Goal: Information Seeking & Learning: Find specific fact

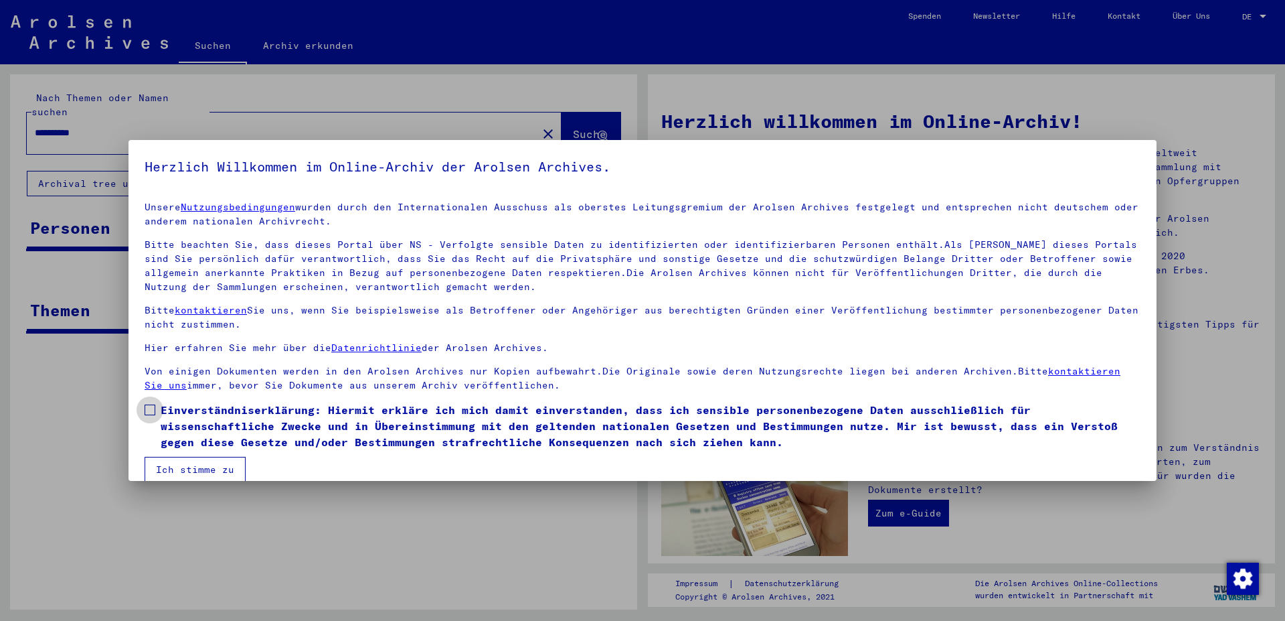
click at [153, 411] on span at bounding box center [150, 409] width 11 height 11
click at [195, 468] on button "Ich stimme zu" at bounding box center [195, 469] width 101 height 25
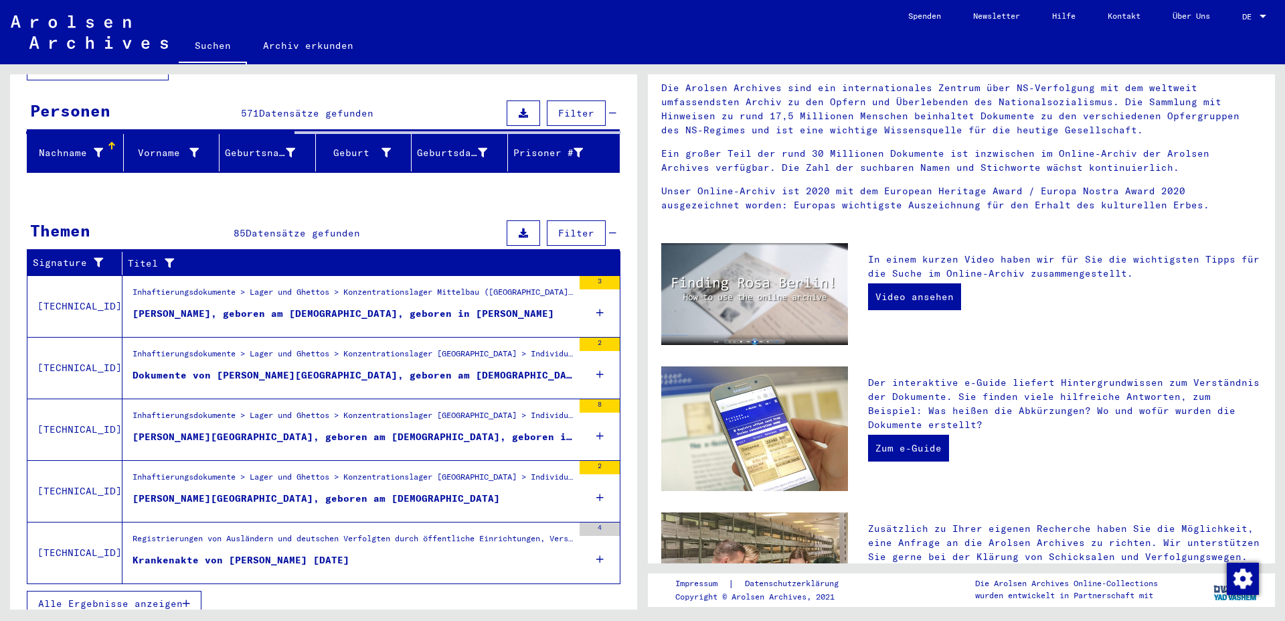
scroll to position [145, 0]
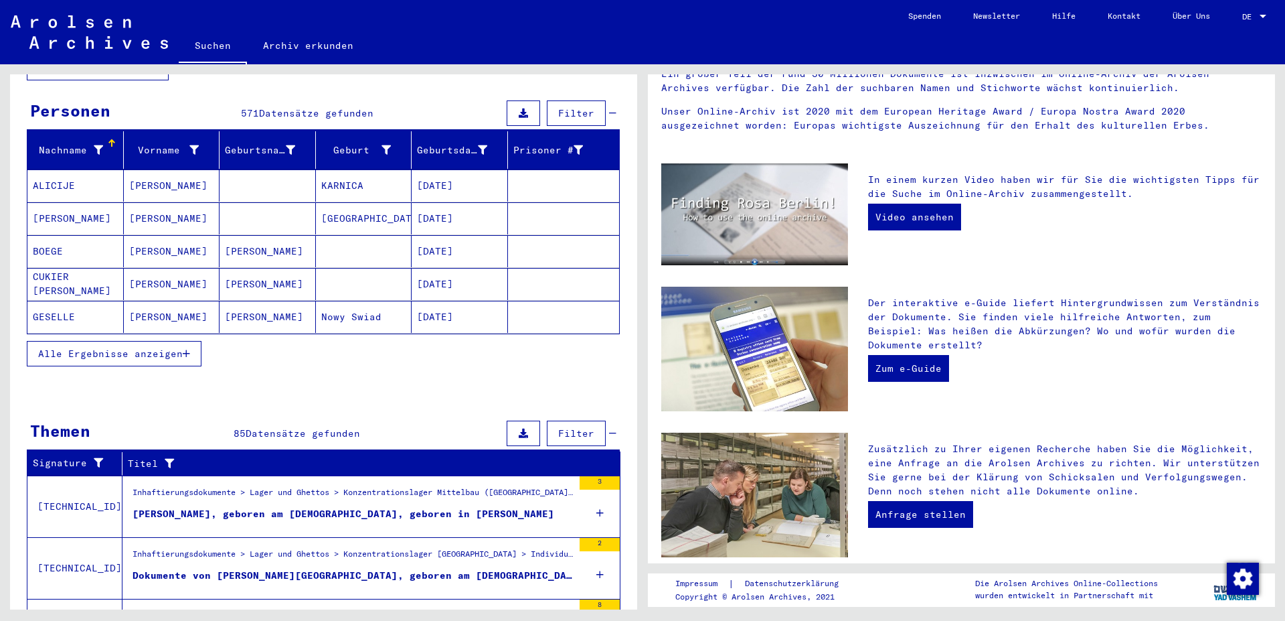
click at [147, 347] on span "Alle Ergebnisse anzeigen" at bounding box center [110, 353] width 145 height 12
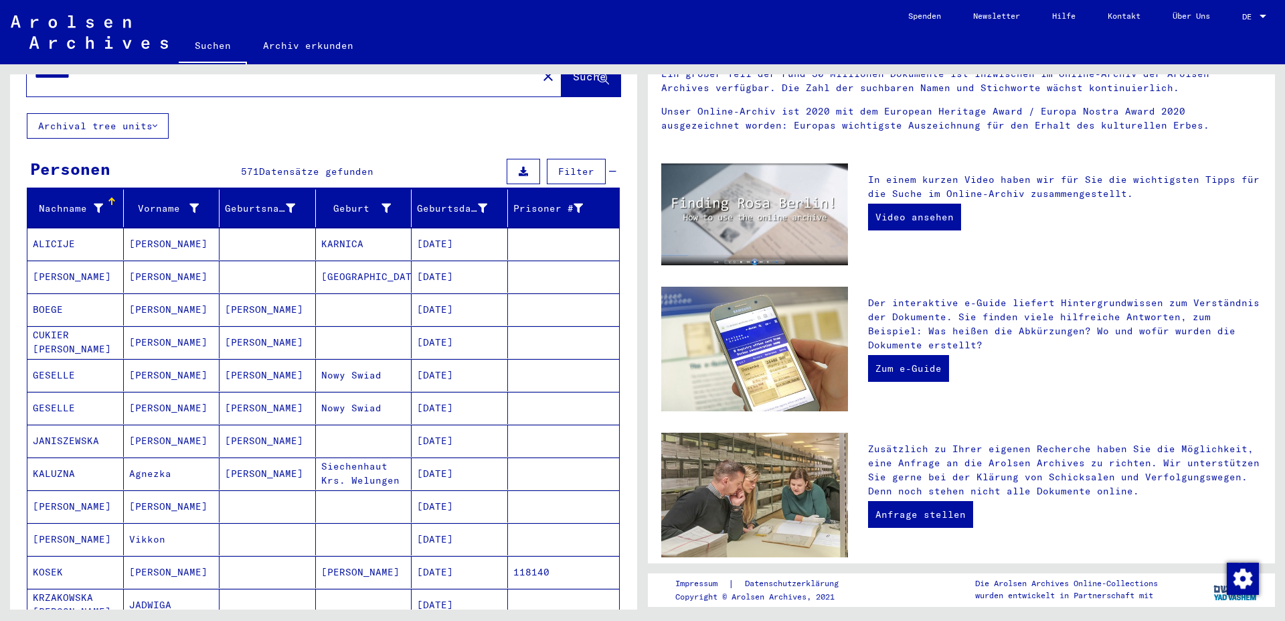
scroll to position [0, 0]
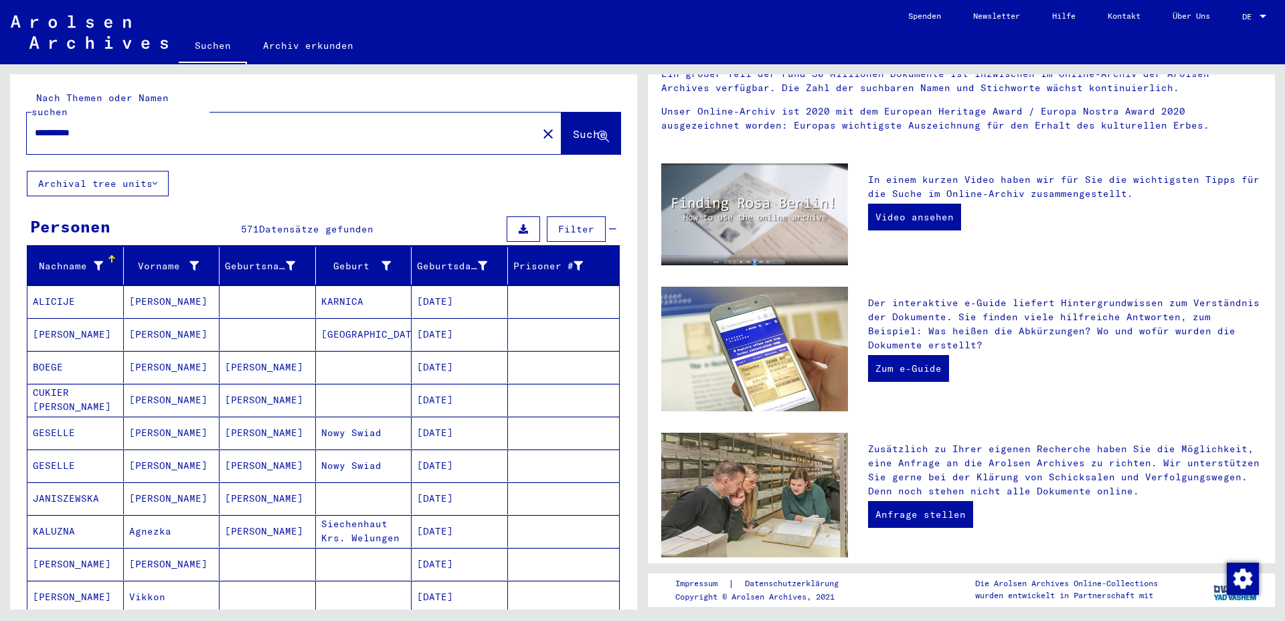
click at [183, 126] on input "**********" at bounding box center [278, 133] width 487 height 14
click at [573, 127] on span "Suche" at bounding box center [589, 133] width 33 height 13
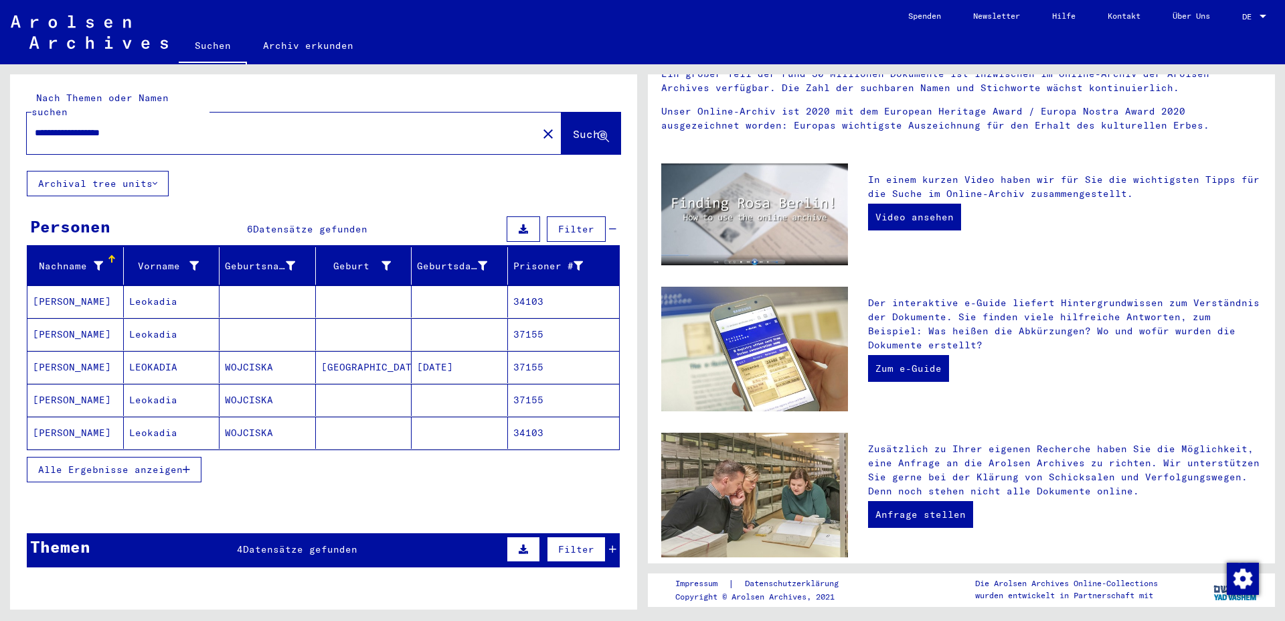
click at [133, 463] on span "Alle Ergebnisse anzeigen" at bounding box center [110, 469] width 145 height 12
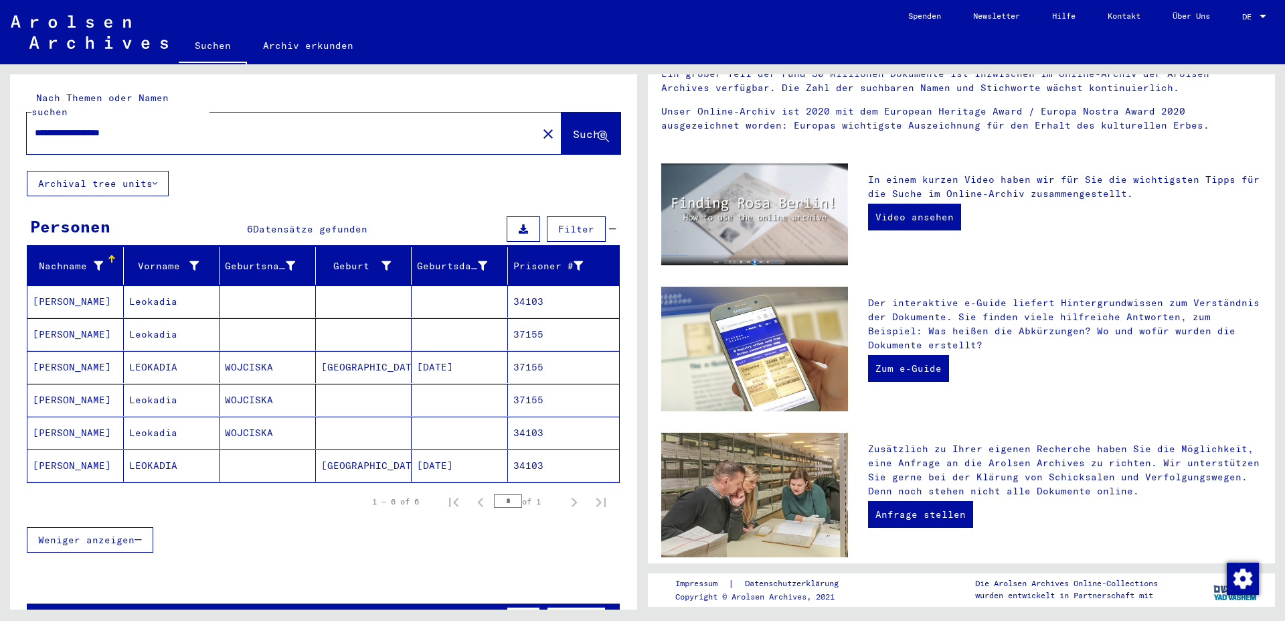
click at [183, 126] on input "**********" at bounding box center [278, 133] width 487 height 14
type input "**********"
click at [573, 128] on span "Suche" at bounding box center [591, 135] width 36 height 14
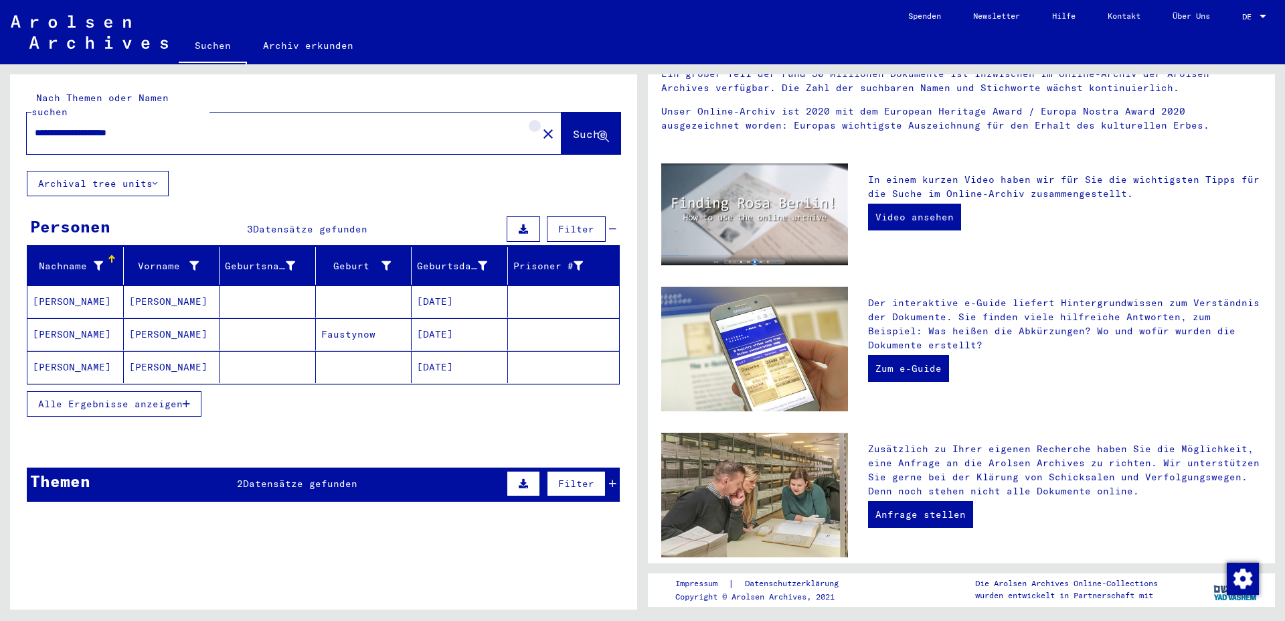
click at [540, 126] on mat-icon "close" at bounding box center [548, 134] width 16 height 16
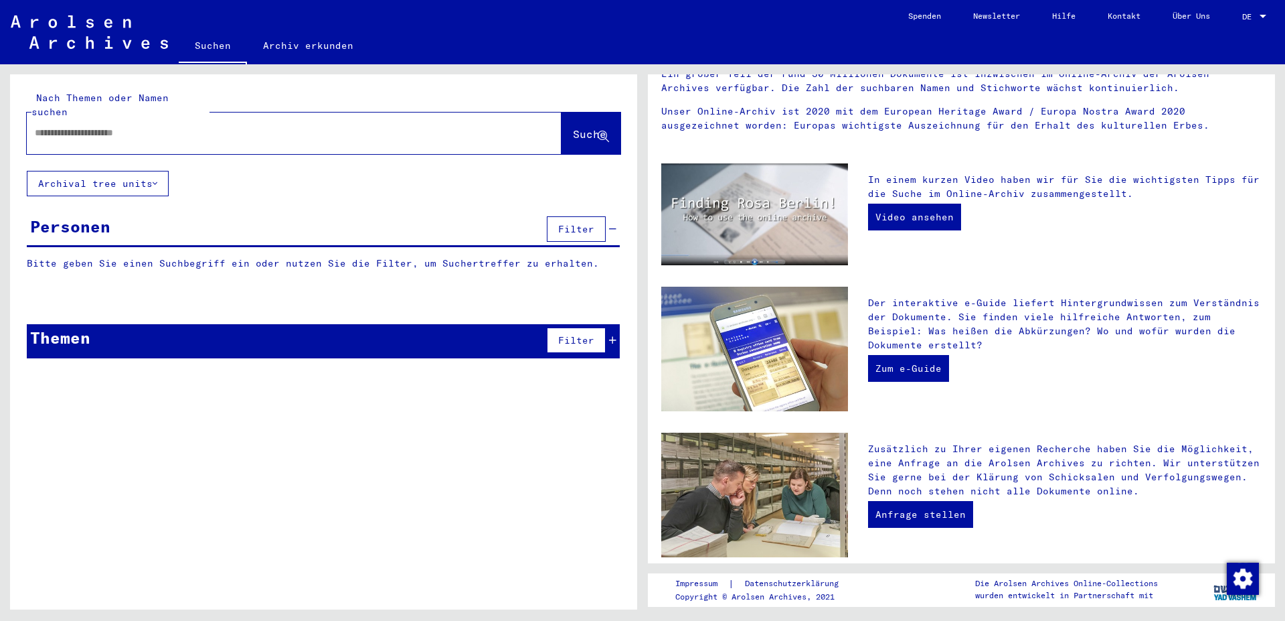
click at [134, 126] on input "text" at bounding box center [278, 133] width 487 height 14
type input "*******"
click at [576, 127] on span "Suche" at bounding box center [589, 133] width 33 height 13
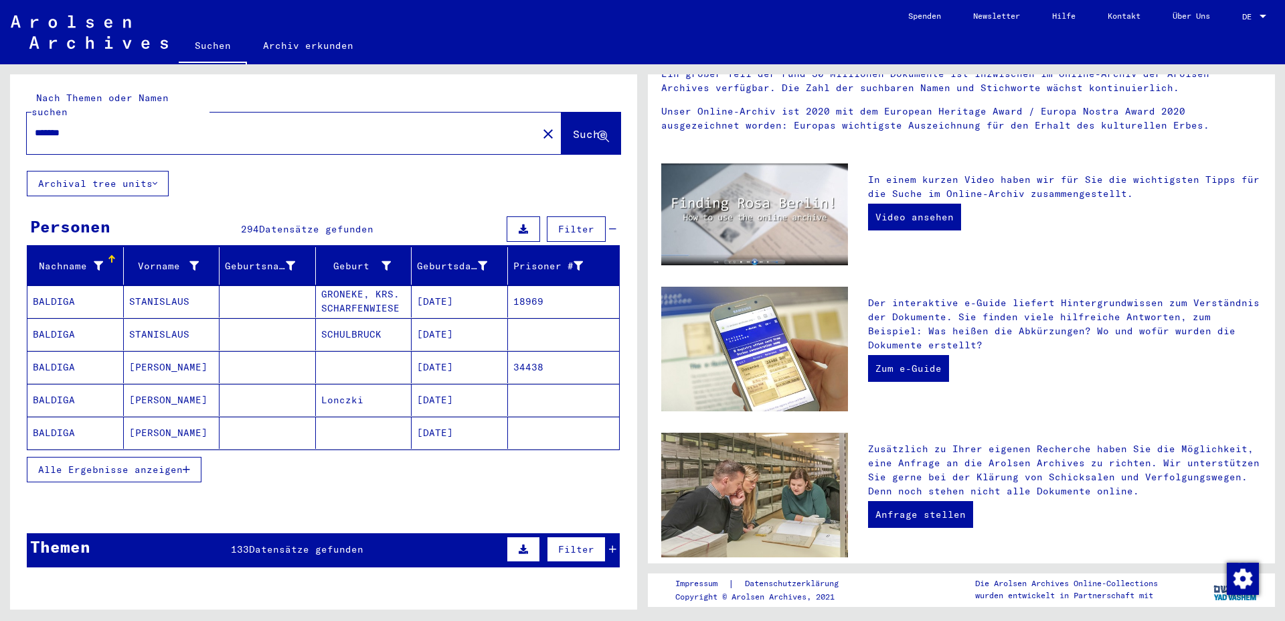
click at [112, 463] on span "Alle Ergebnisse anzeigen" at bounding box center [110, 469] width 145 height 12
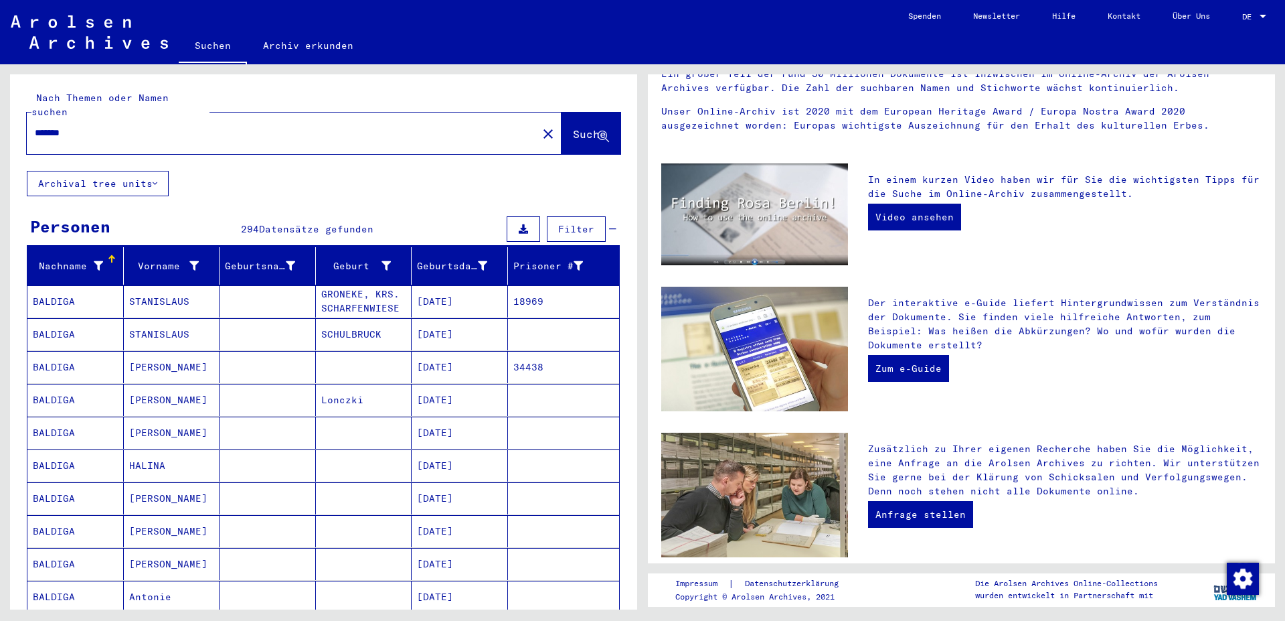
click at [178, 289] on mat-cell "STANISLAUS" at bounding box center [172, 301] width 96 height 32
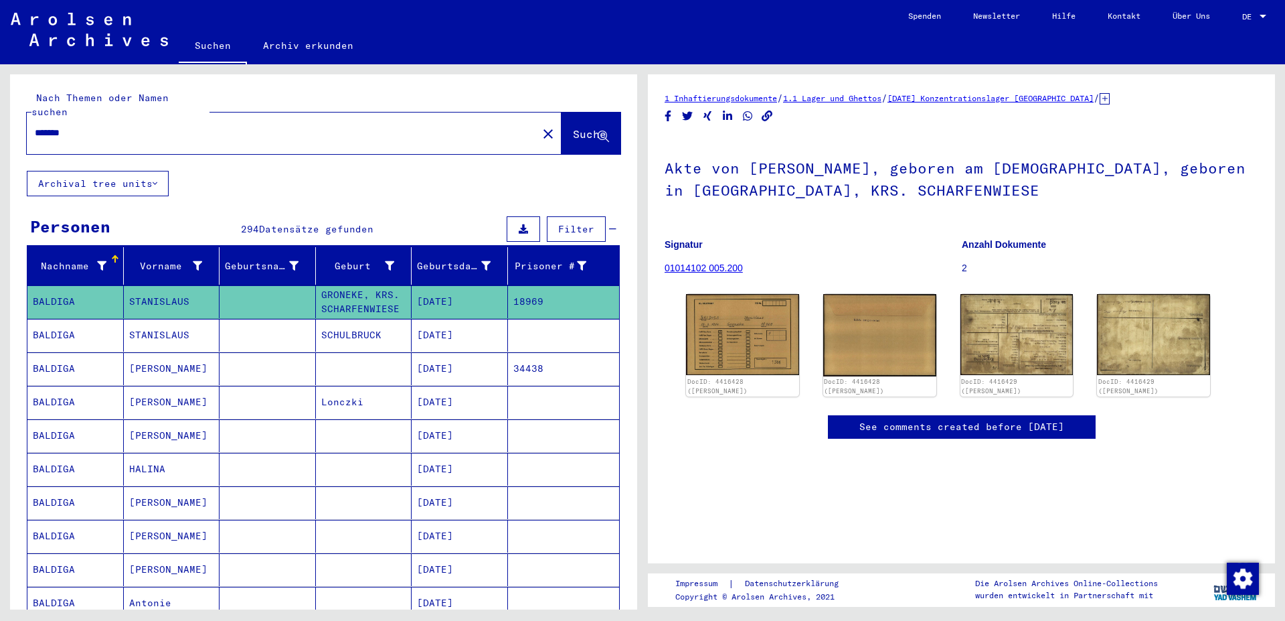
scroll to position [72, 0]
click at [756, 291] on img at bounding box center [742, 333] width 118 height 84
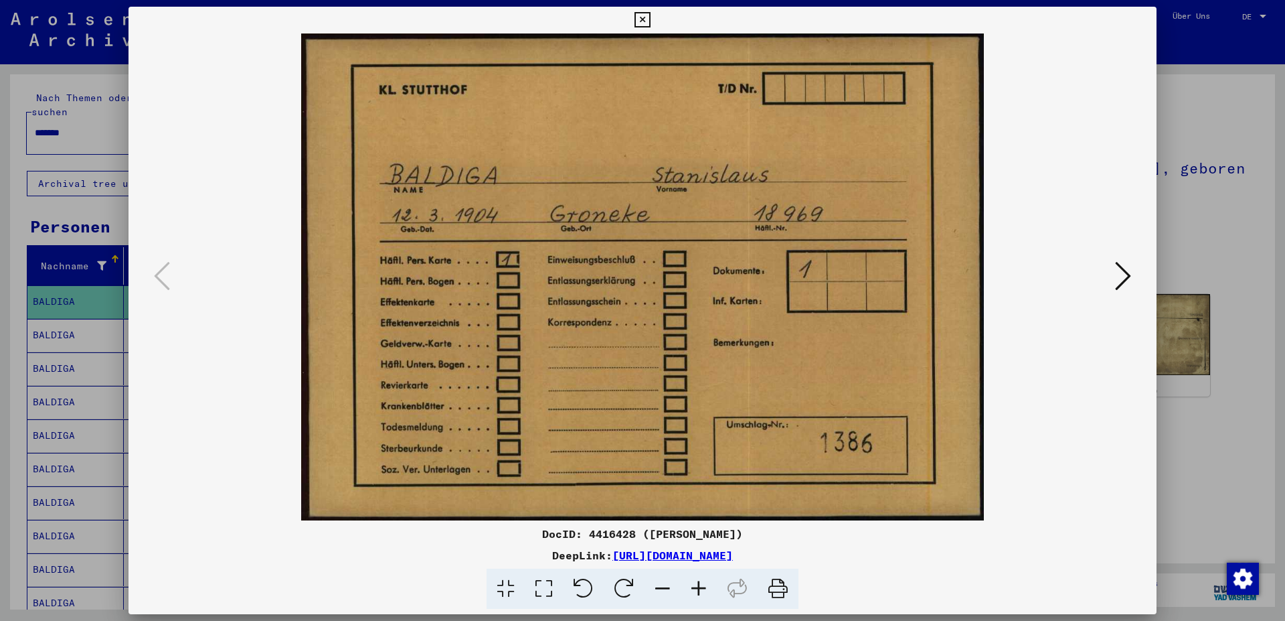
click at [1126, 285] on icon at bounding box center [1123, 276] width 16 height 32
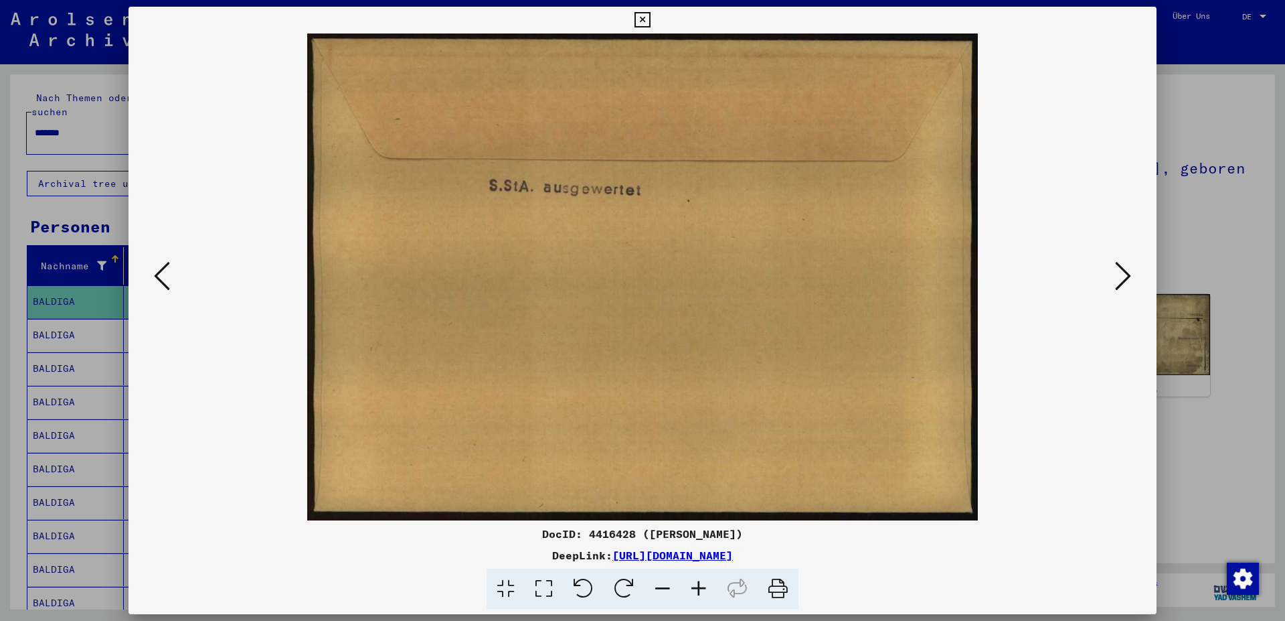
click at [1126, 285] on icon at bounding box center [1123, 276] width 16 height 32
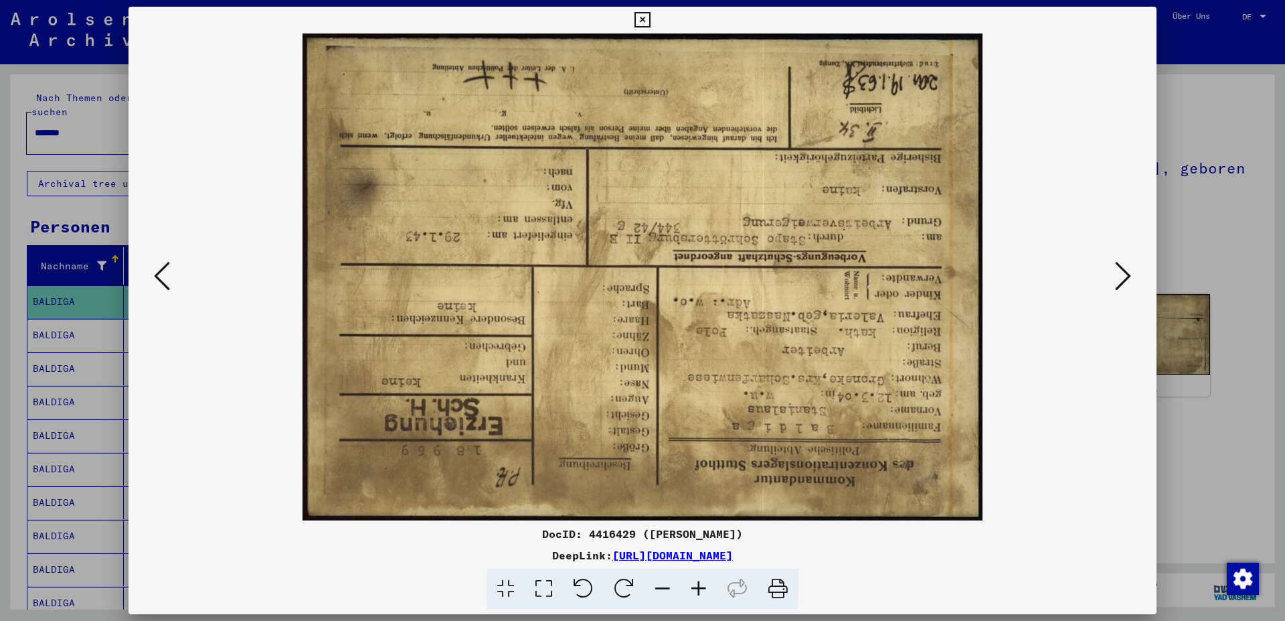
click at [1126, 285] on icon at bounding box center [1123, 276] width 16 height 32
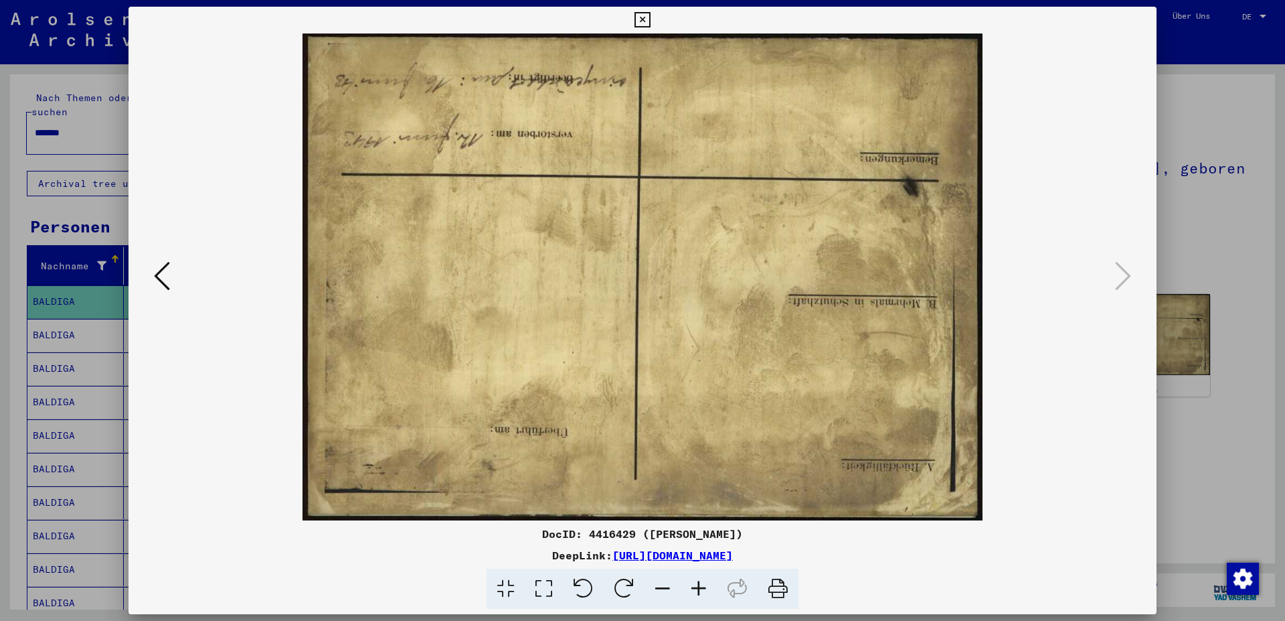
click at [650, 17] on icon at bounding box center [642, 20] width 15 height 16
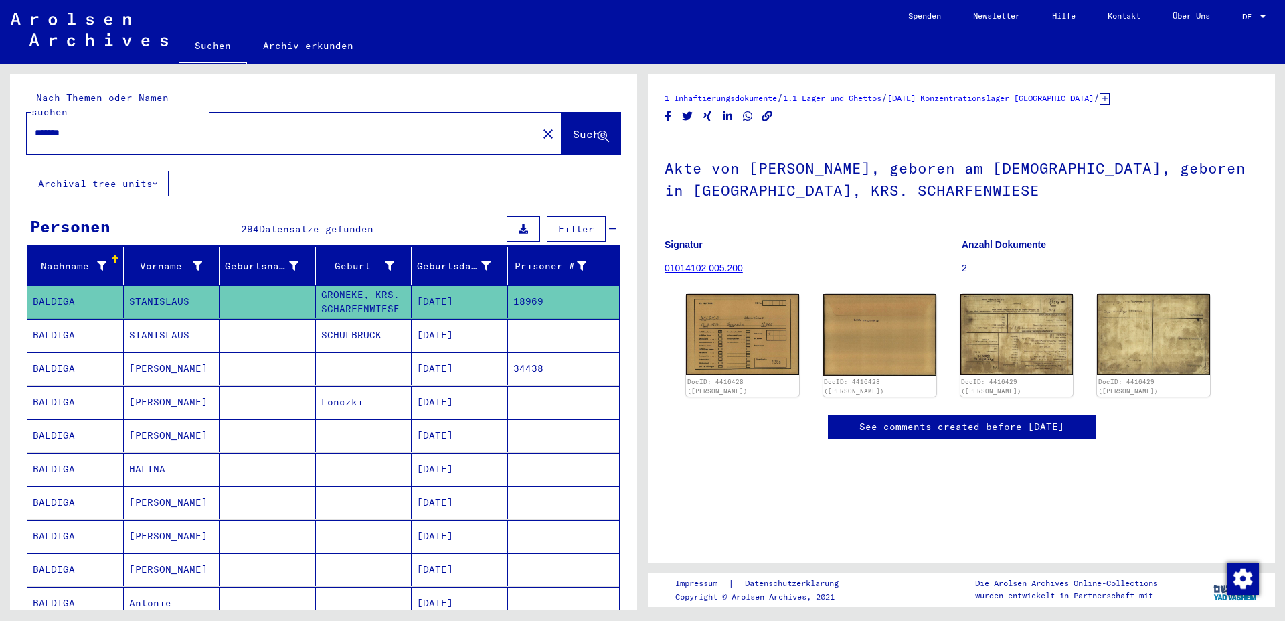
click at [195, 389] on mat-cell "[PERSON_NAME]" at bounding box center [172, 402] width 96 height 33
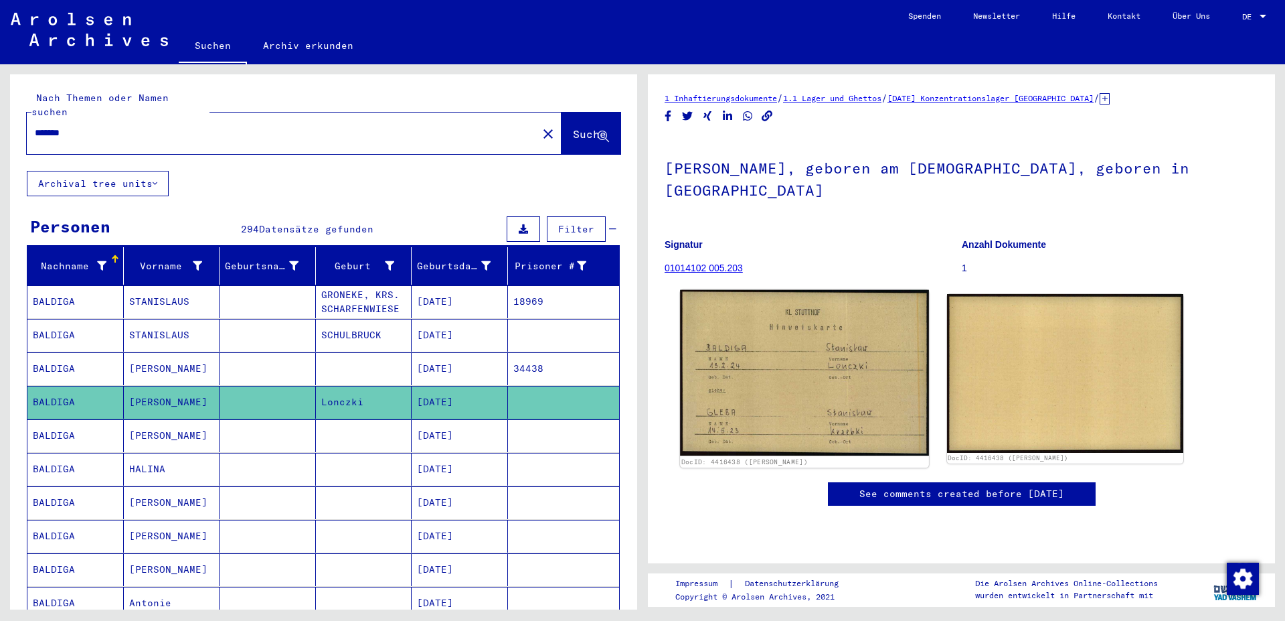
click at [825, 365] on img at bounding box center [804, 373] width 248 height 166
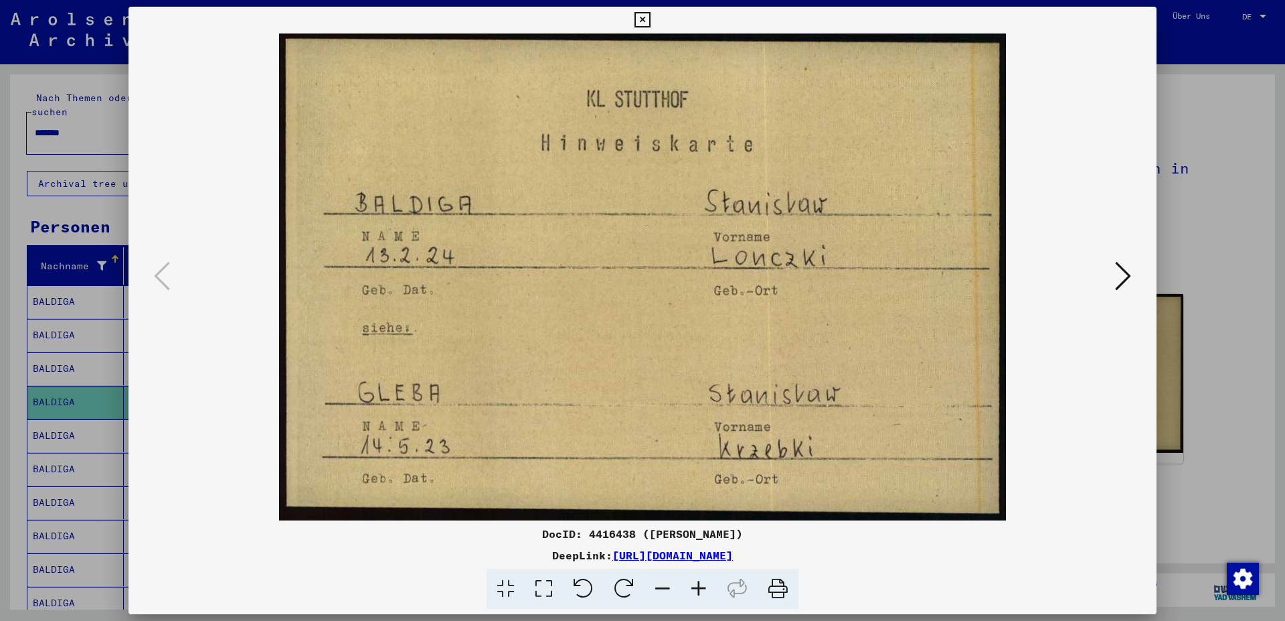
click at [1128, 281] on icon at bounding box center [1123, 276] width 16 height 32
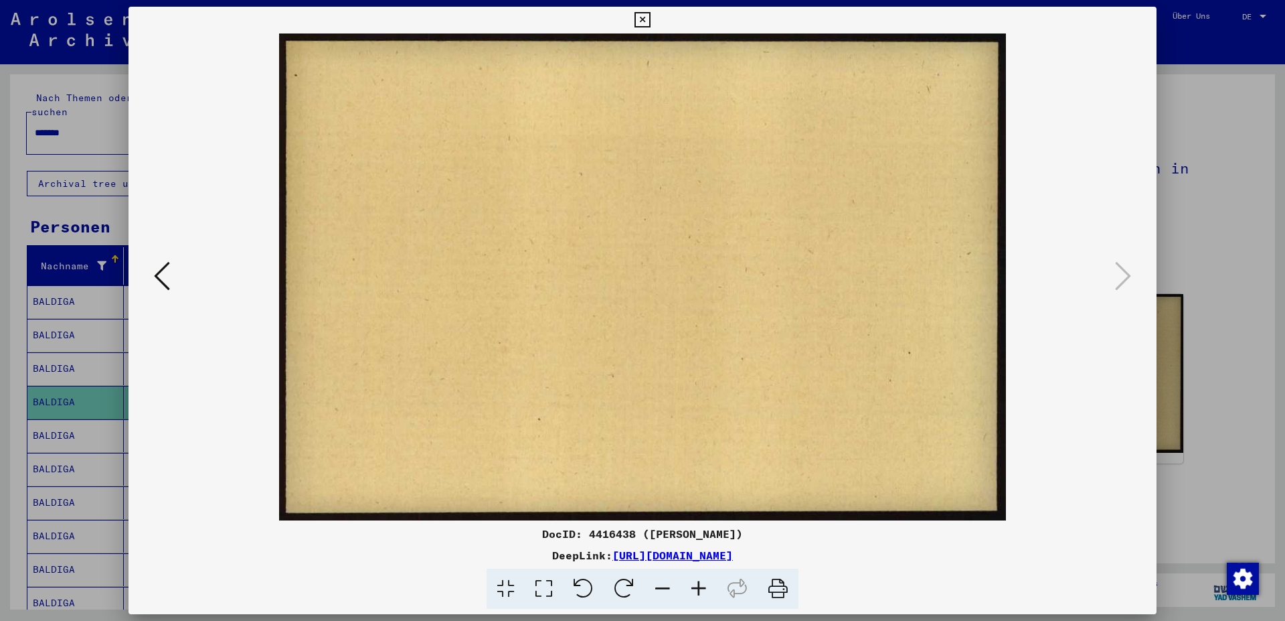
click at [154, 276] on icon at bounding box center [162, 276] width 16 height 32
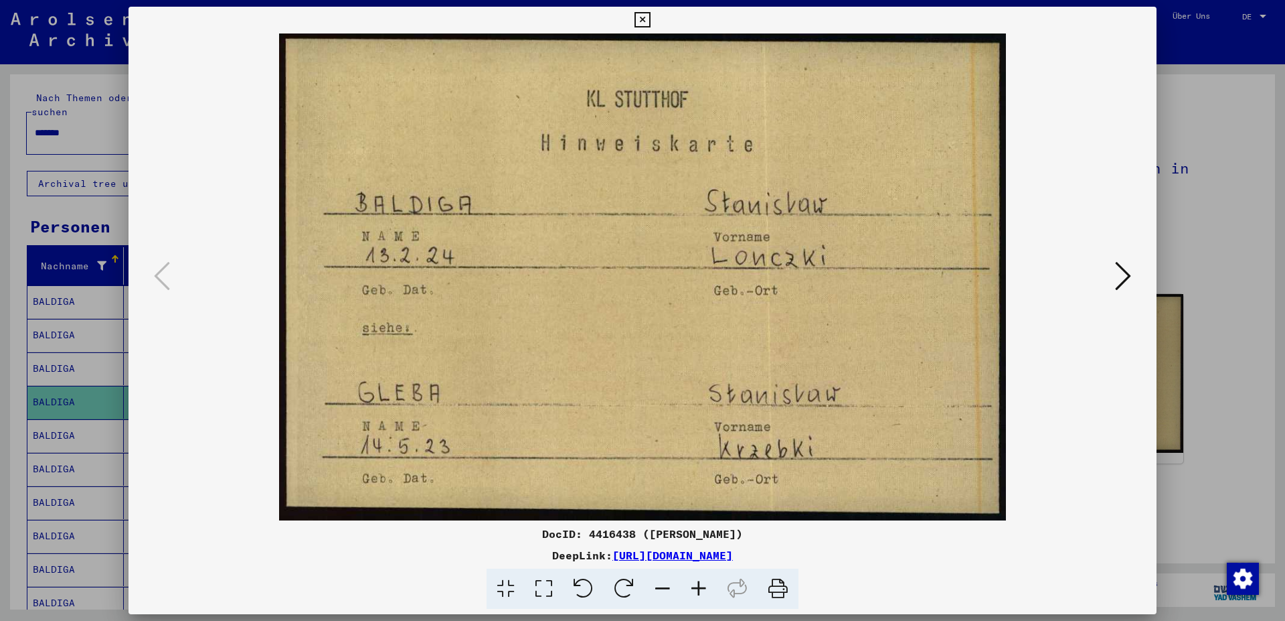
click at [650, 15] on icon at bounding box center [642, 20] width 15 height 16
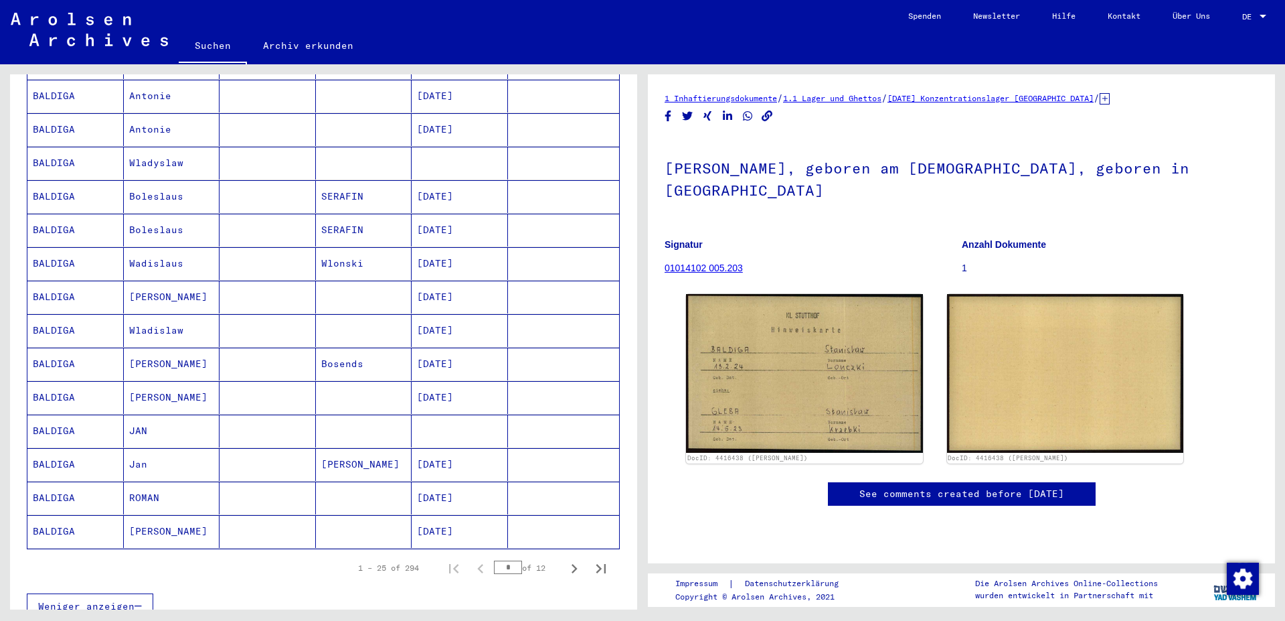
scroll to position [578, 0]
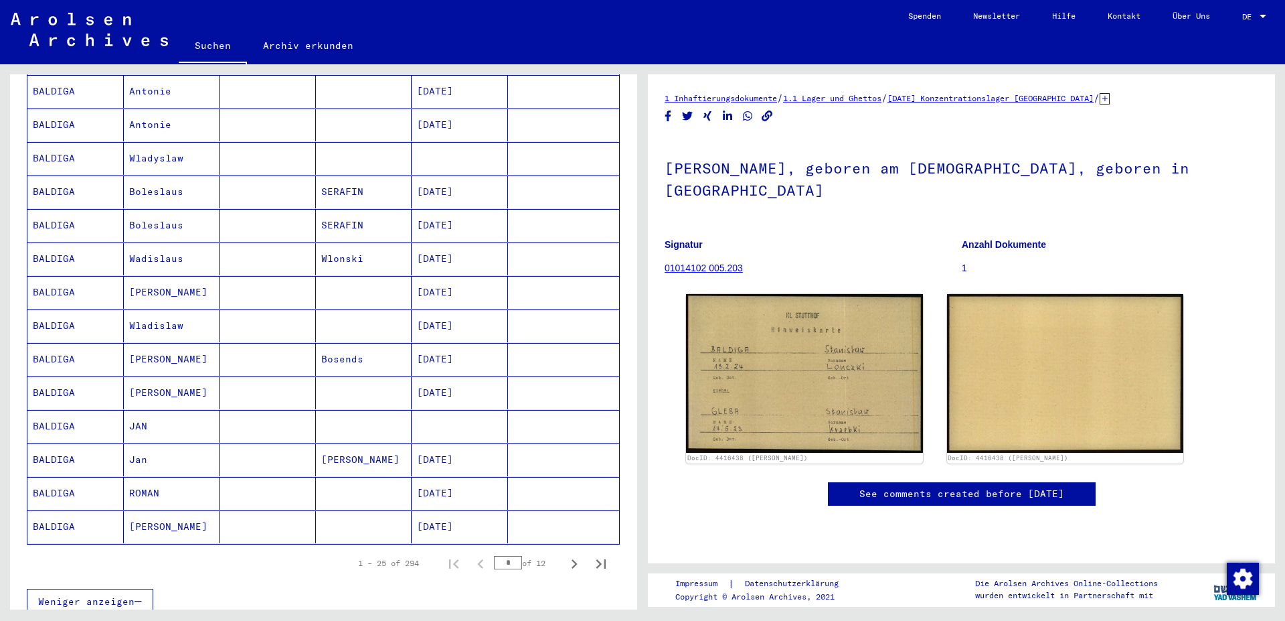
click at [189, 250] on mat-cell "Wadislaus" at bounding box center [172, 258] width 96 height 33
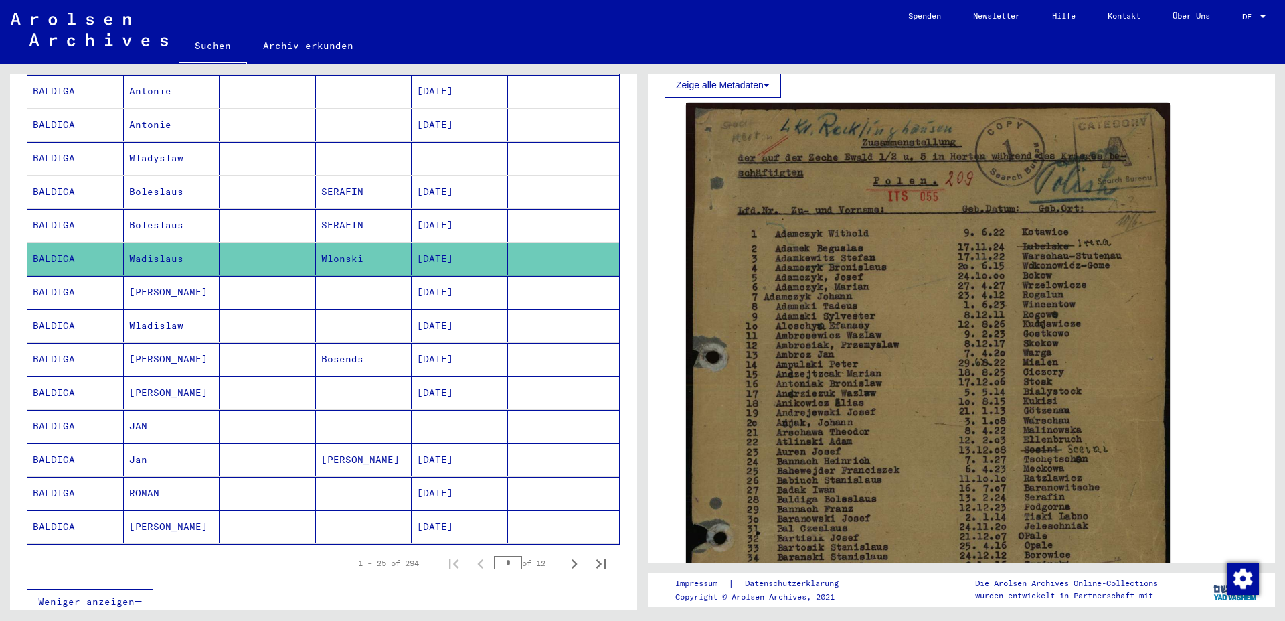
scroll to position [217, 0]
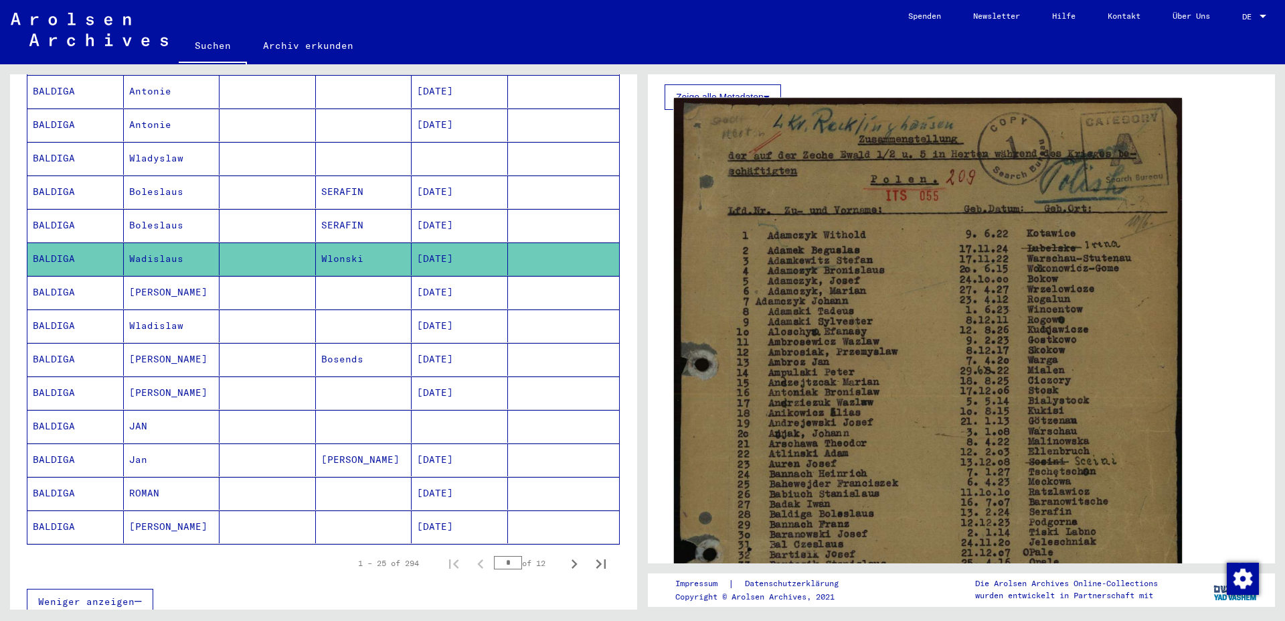
click at [942, 305] on img at bounding box center [928, 455] width 508 height 714
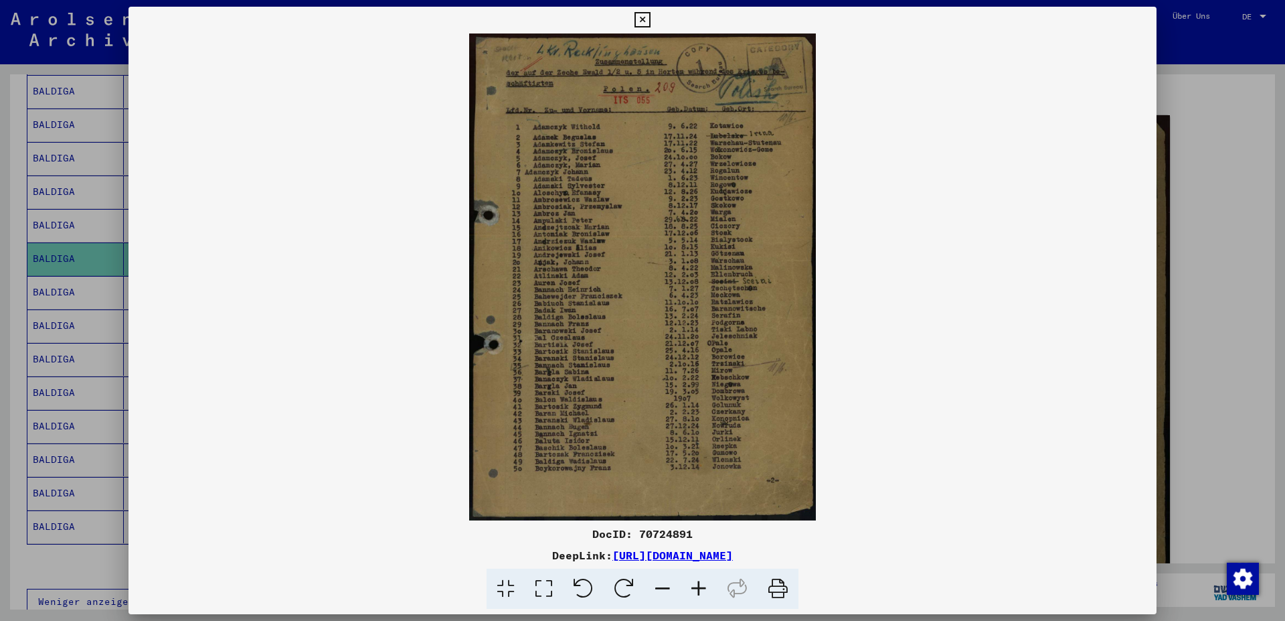
click at [650, 19] on icon at bounding box center [642, 20] width 15 height 16
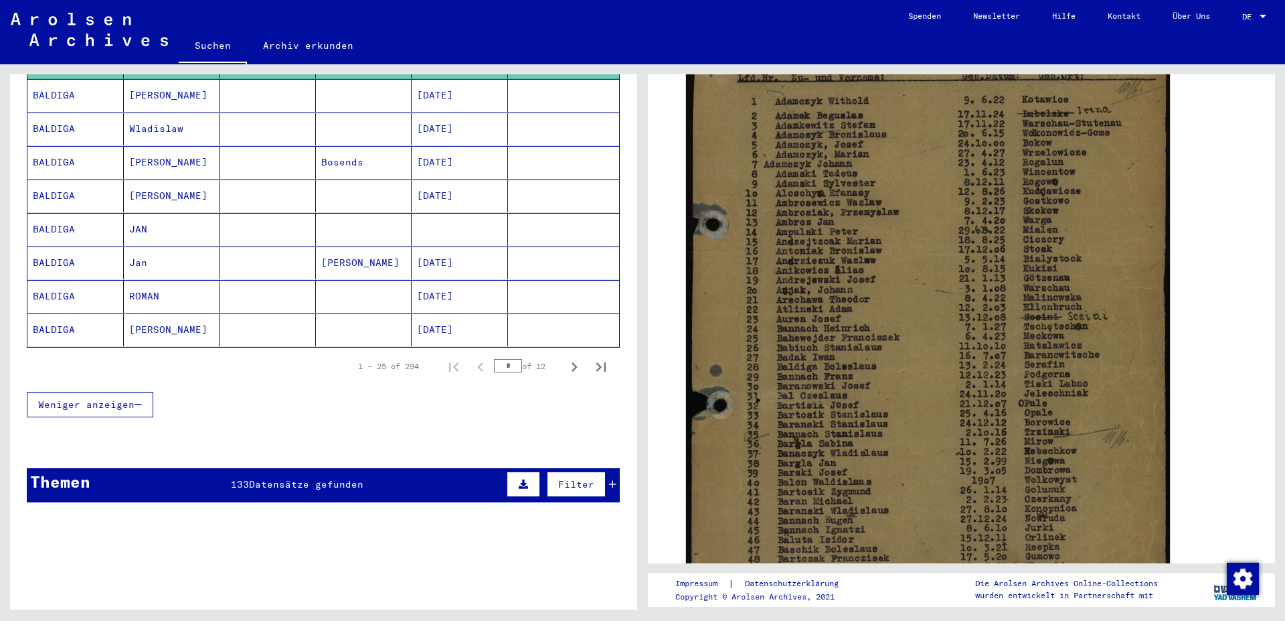
scroll to position [795, 0]
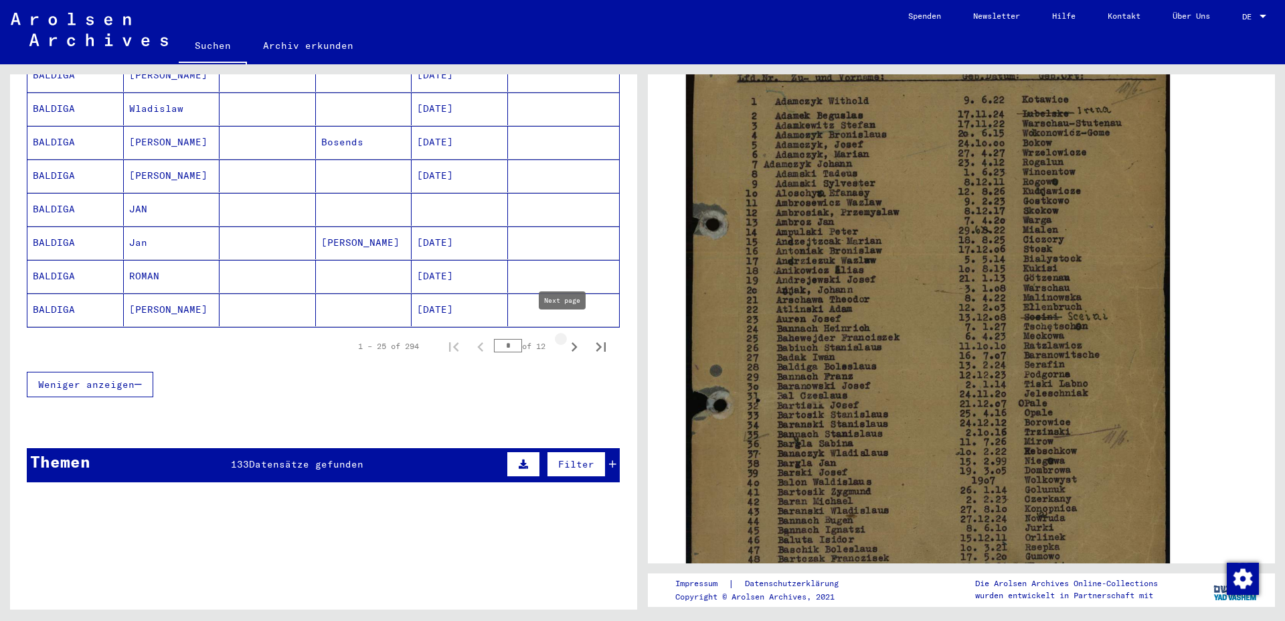
click at [565, 337] on icon "Next page" at bounding box center [574, 346] width 19 height 19
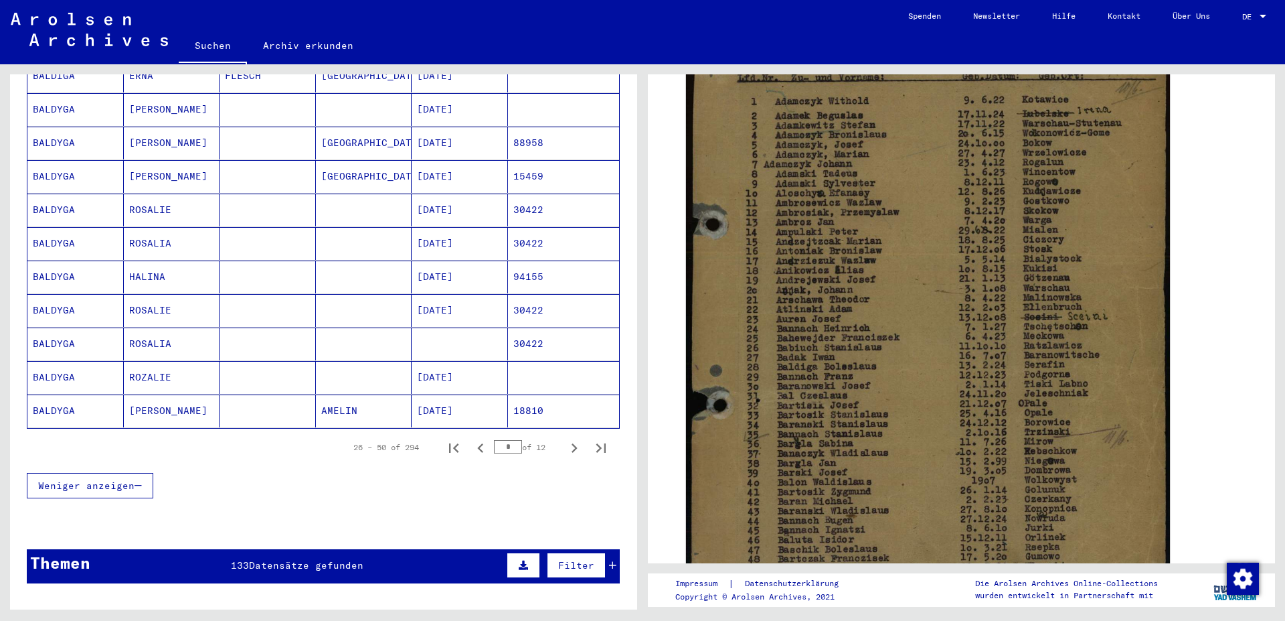
scroll to position [723, 0]
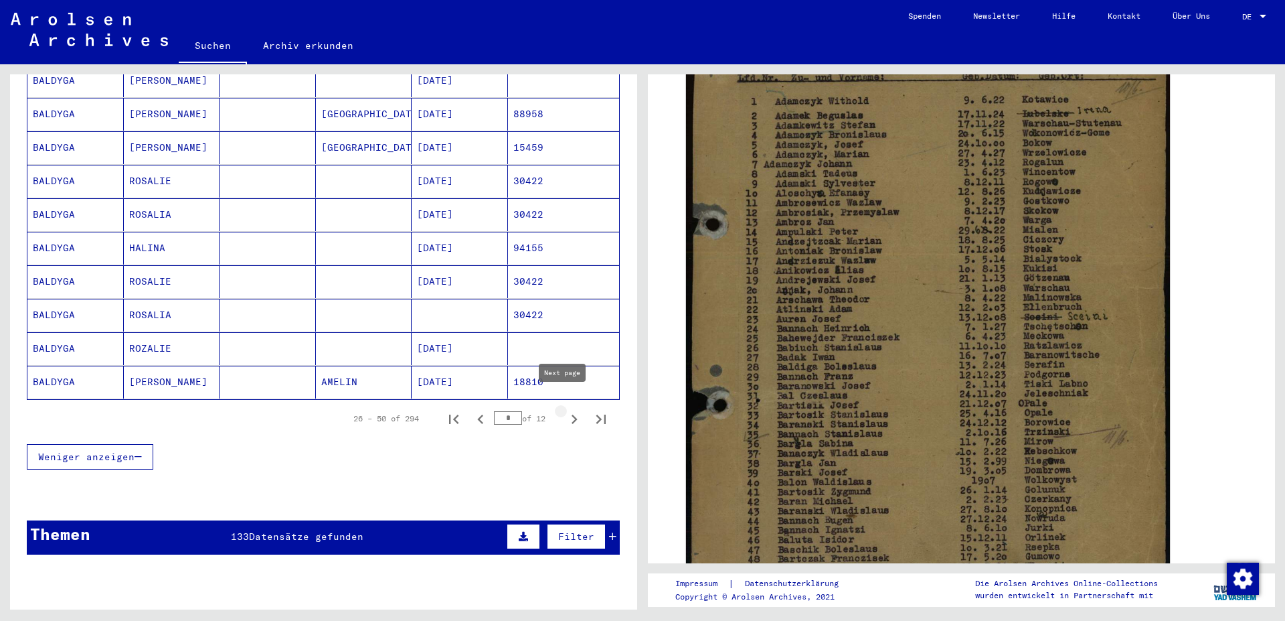
click at [565, 410] on icon "Next page" at bounding box center [574, 419] width 19 height 19
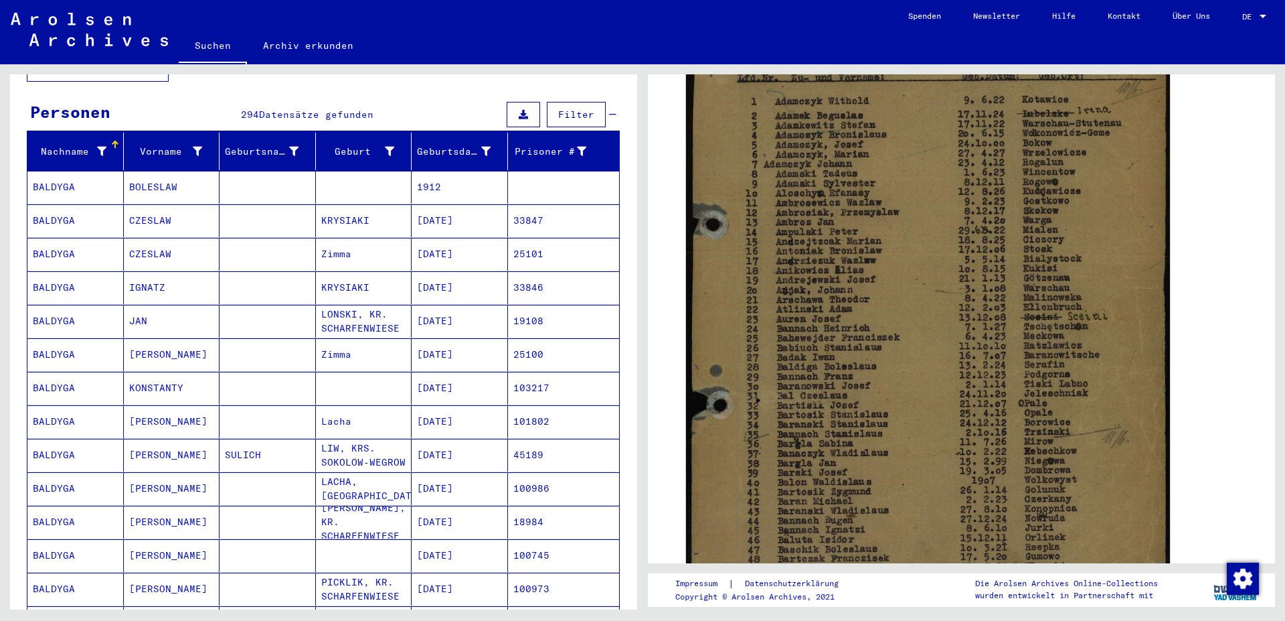
scroll to position [145, 0]
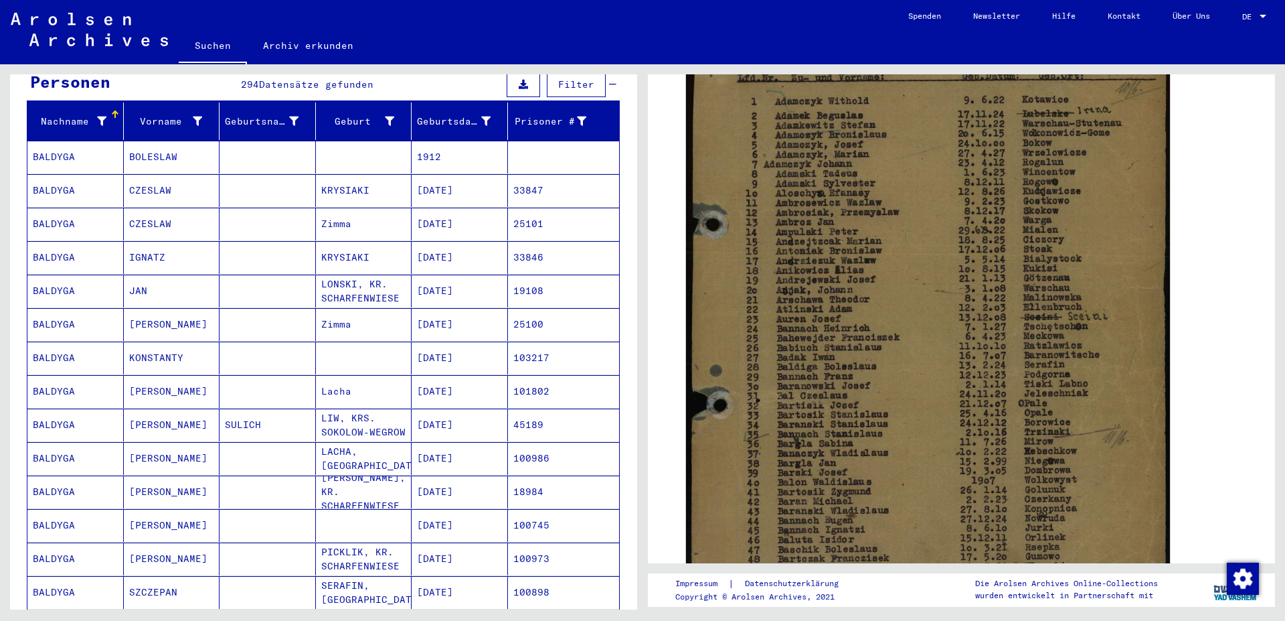
click at [320, 210] on mat-cell "Zimma" at bounding box center [364, 224] width 96 height 33
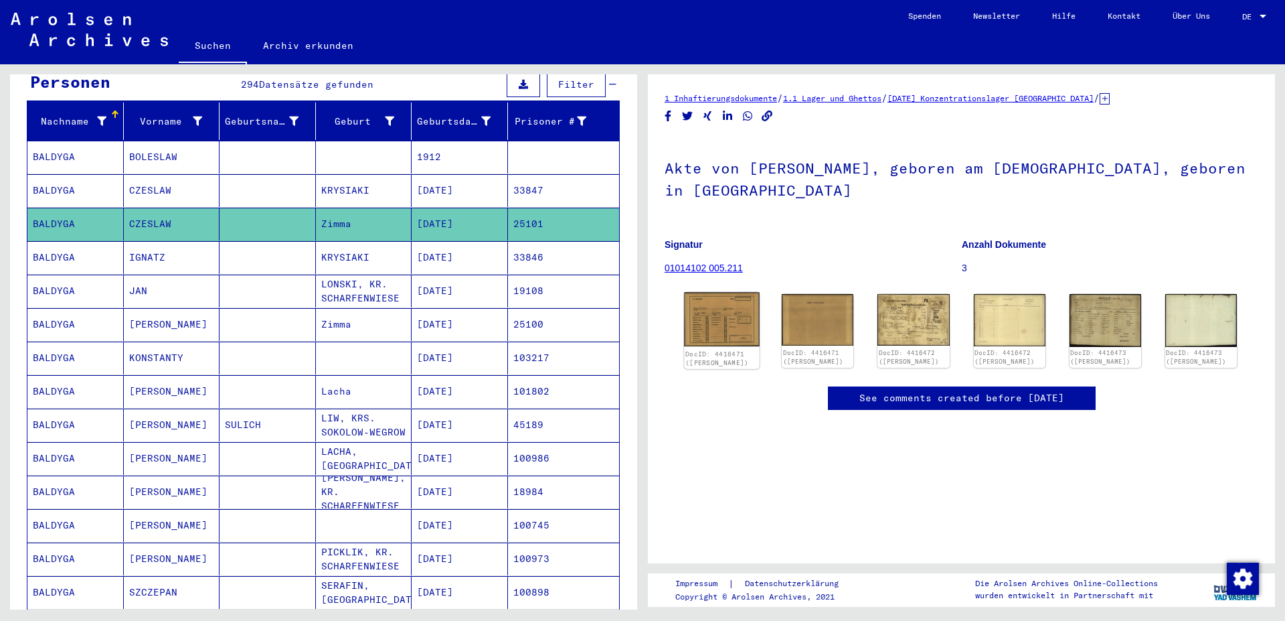
click at [730, 314] on img at bounding box center [722, 319] width 76 height 54
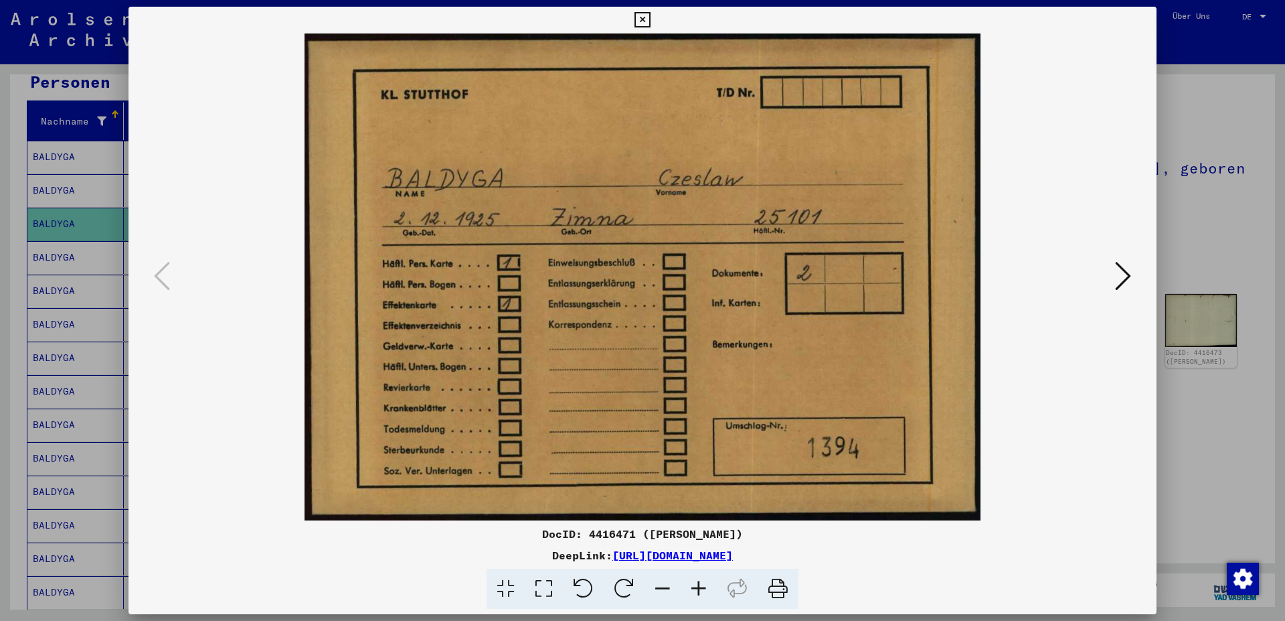
click at [1127, 280] on icon at bounding box center [1123, 276] width 16 height 32
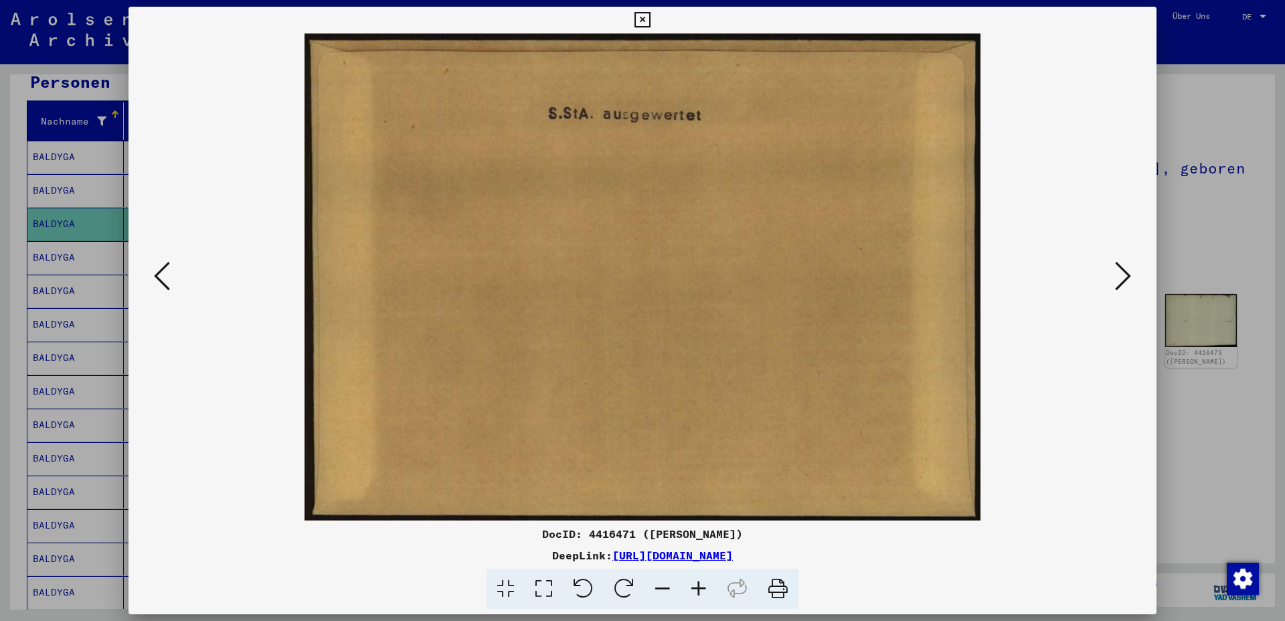
click at [1127, 280] on icon at bounding box center [1123, 276] width 16 height 32
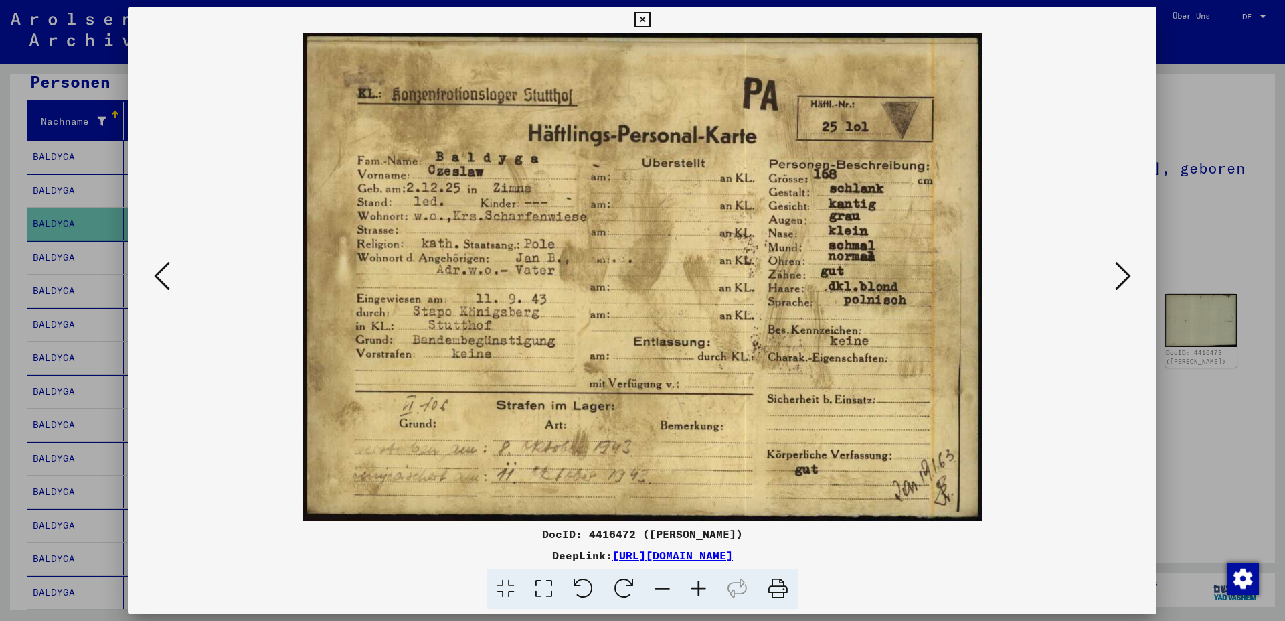
click at [1124, 275] on icon at bounding box center [1123, 276] width 16 height 32
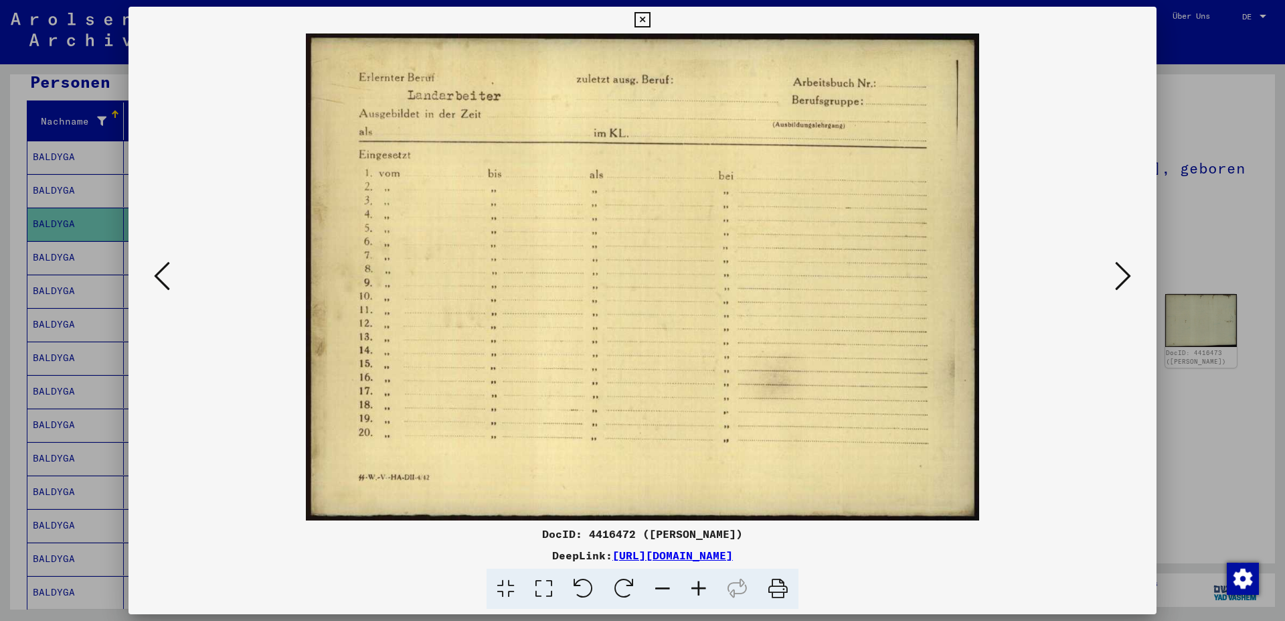
click at [1124, 275] on icon at bounding box center [1123, 276] width 16 height 32
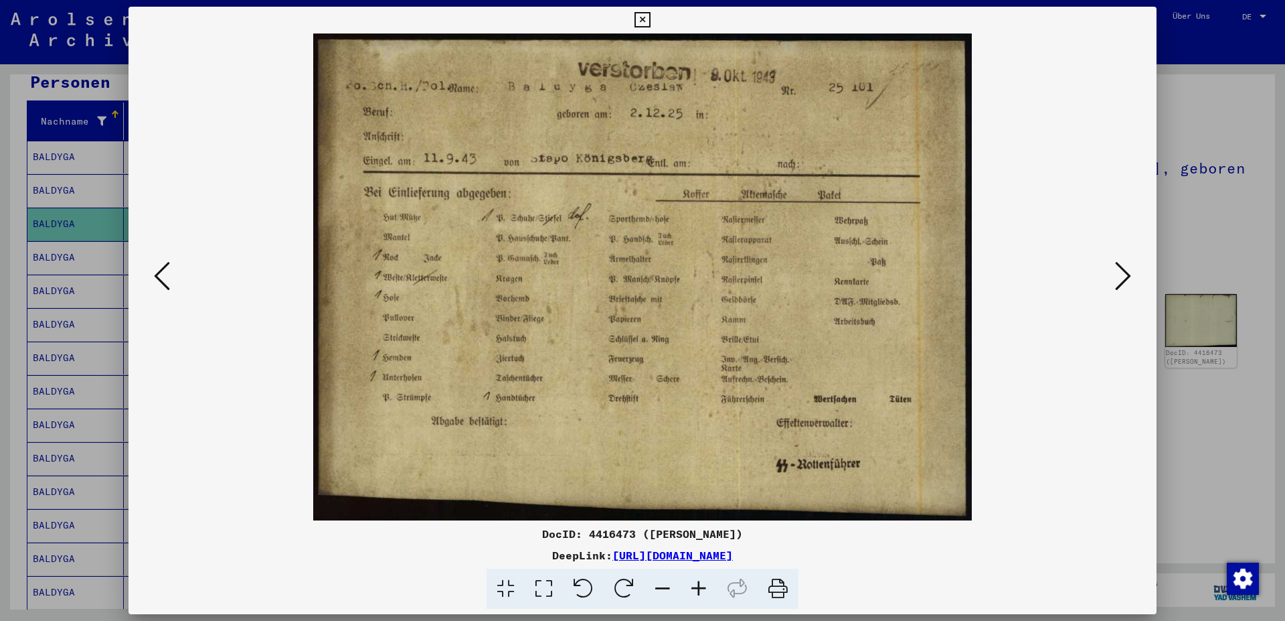
click at [1129, 274] on icon at bounding box center [1123, 276] width 16 height 32
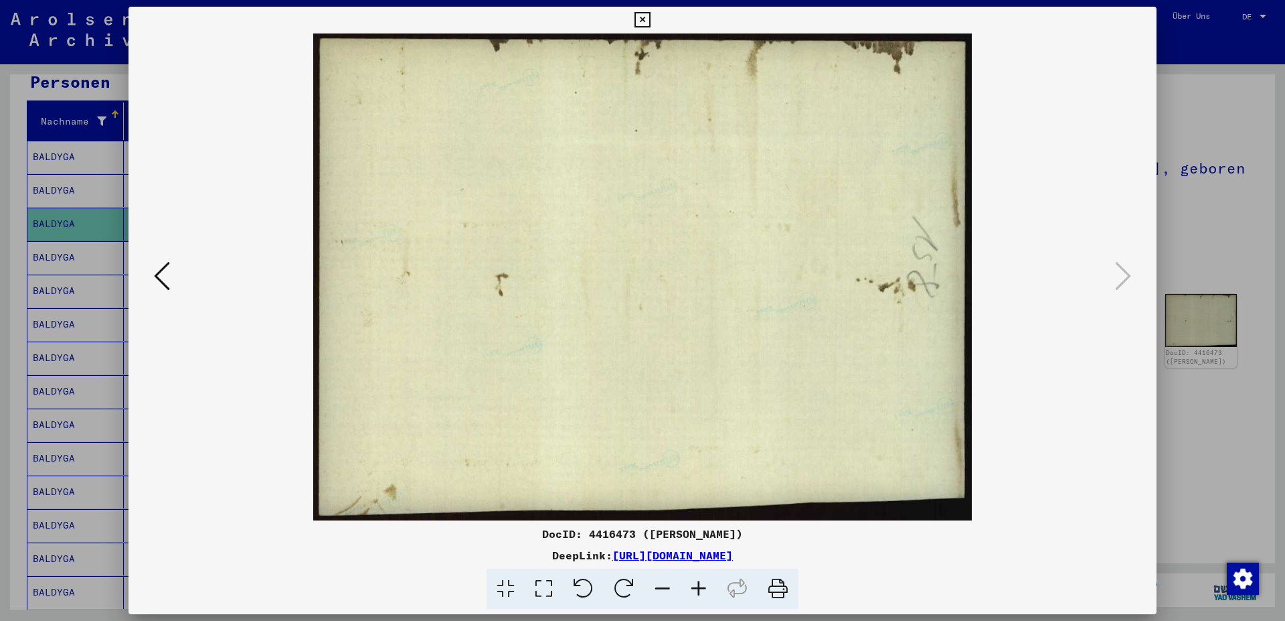
click at [650, 17] on icon at bounding box center [642, 20] width 15 height 16
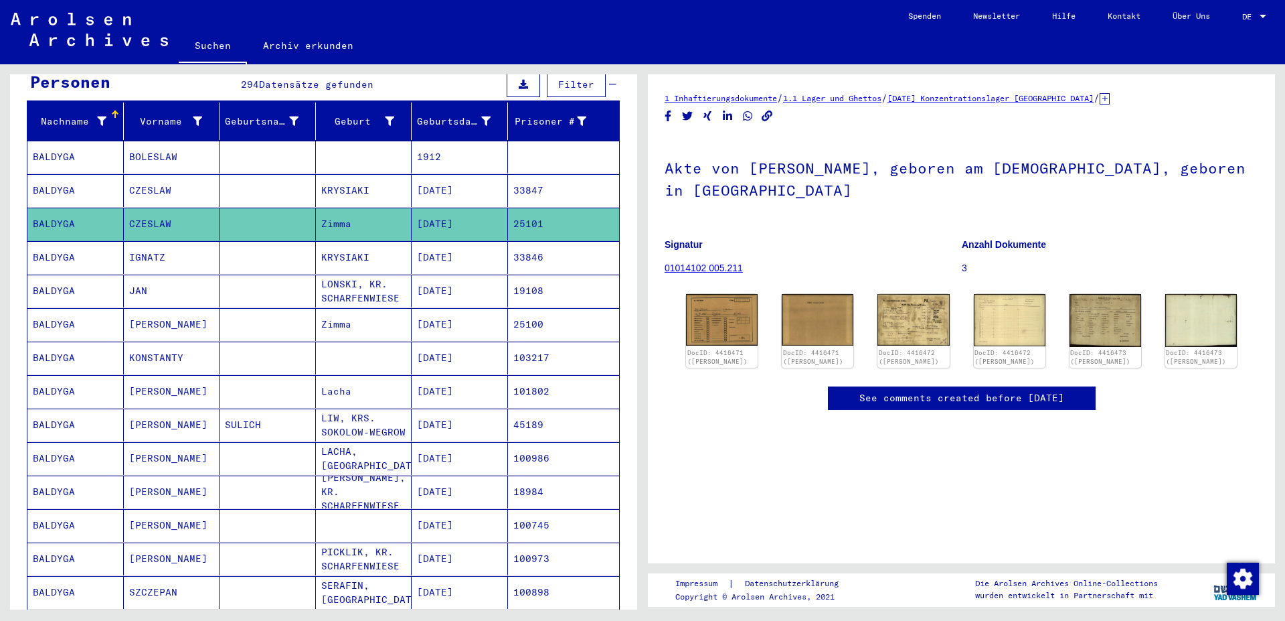
click at [423, 241] on mat-cell "[DATE]" at bounding box center [460, 257] width 96 height 33
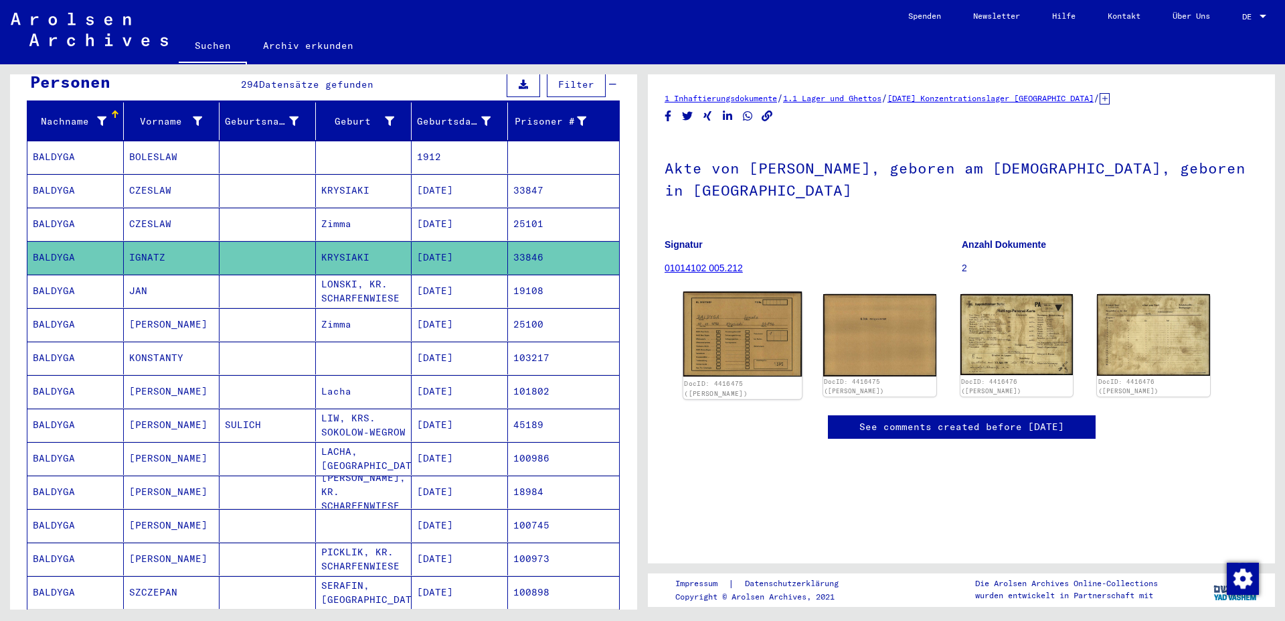
click at [749, 328] on img at bounding box center [742, 333] width 118 height 85
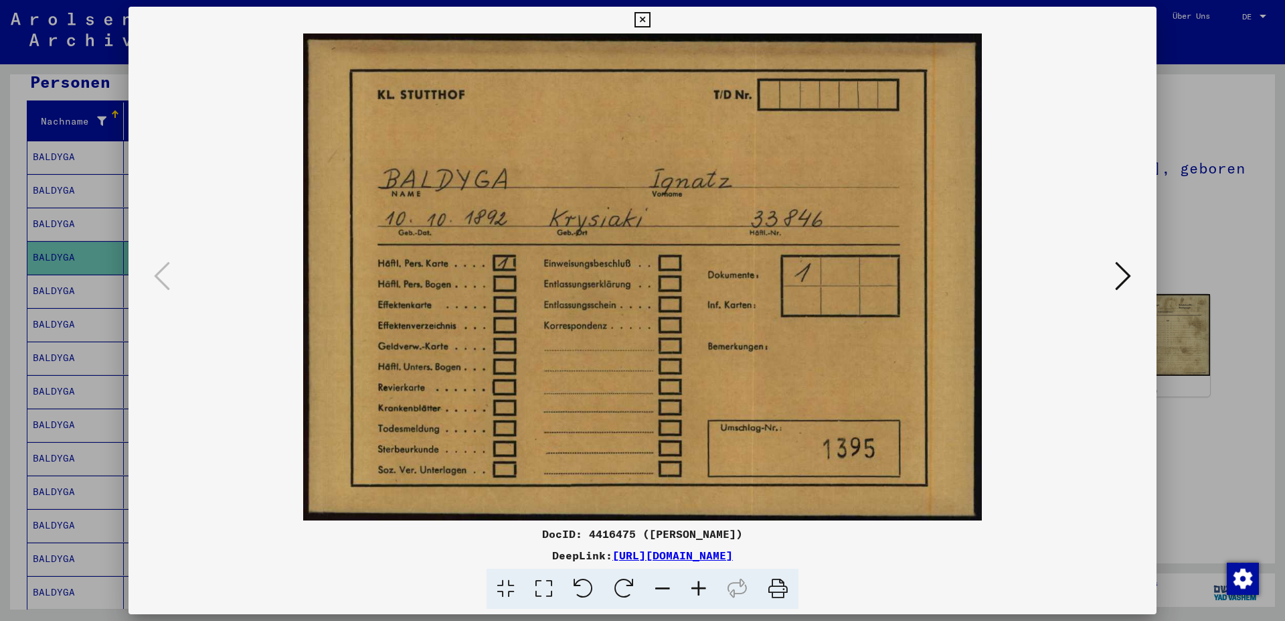
click at [1129, 273] on icon at bounding box center [1123, 276] width 16 height 32
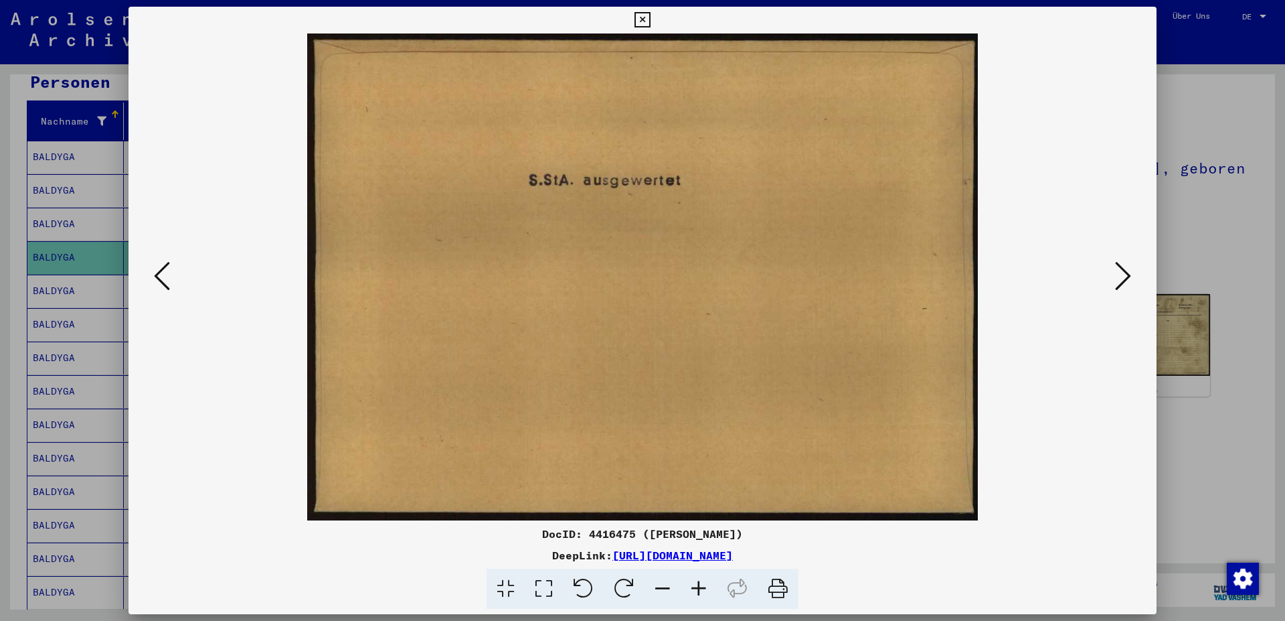
click at [1119, 273] on icon at bounding box center [1123, 276] width 16 height 32
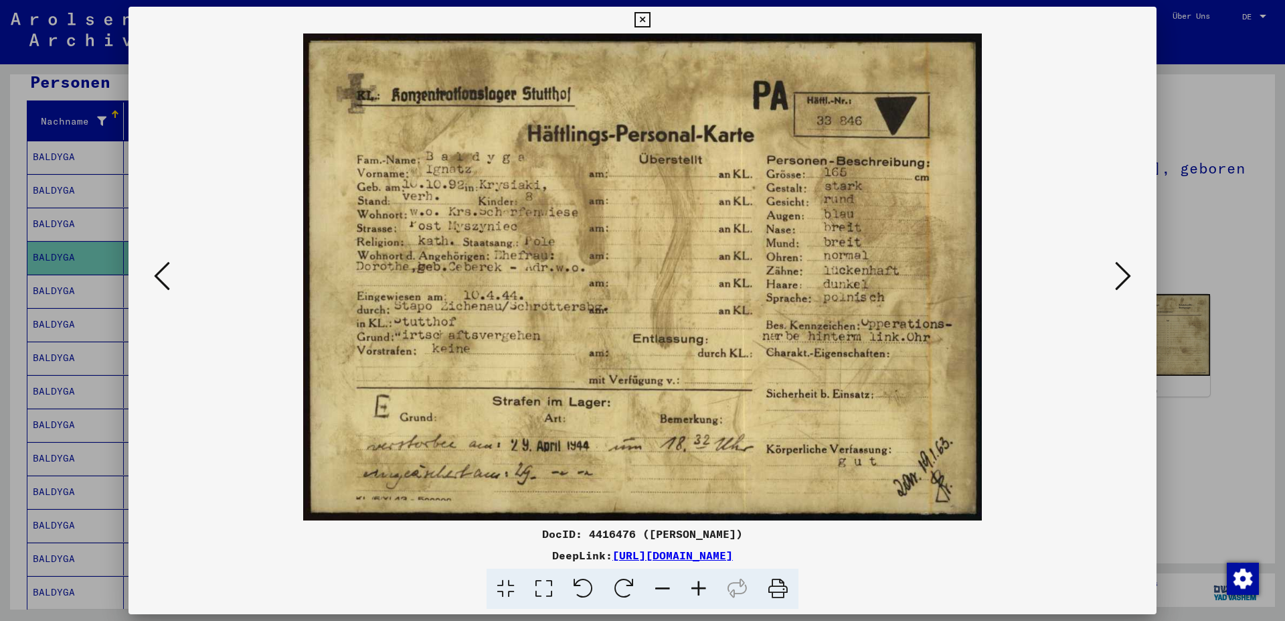
click at [1134, 274] on button at bounding box center [1123, 277] width 24 height 38
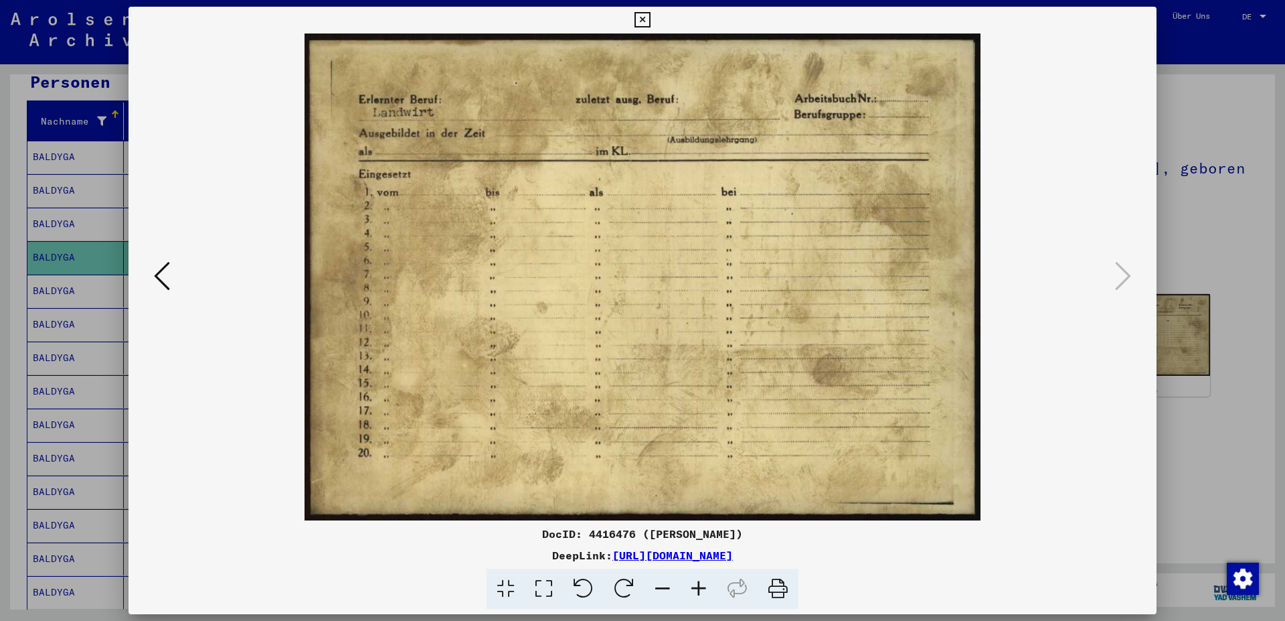
click at [650, 22] on icon at bounding box center [642, 20] width 15 height 16
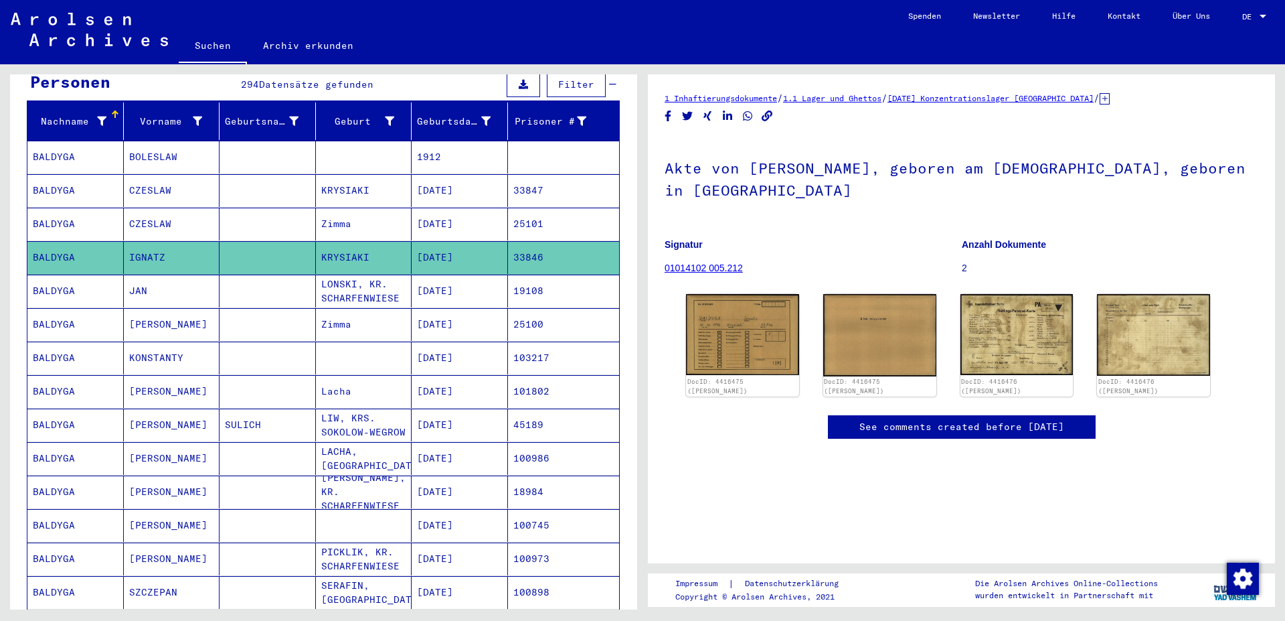
click at [357, 282] on mat-cell "LONSKI, KR. SCHARFENWIESE" at bounding box center [364, 290] width 96 height 33
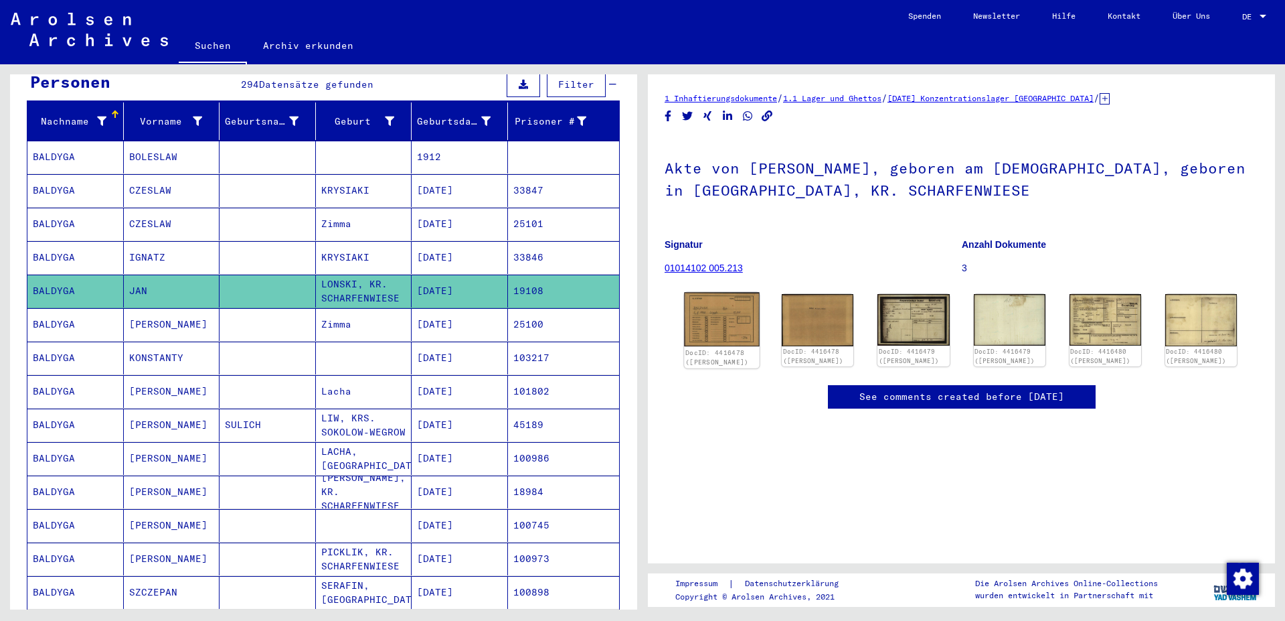
click at [722, 317] on img at bounding box center [722, 320] width 76 height 54
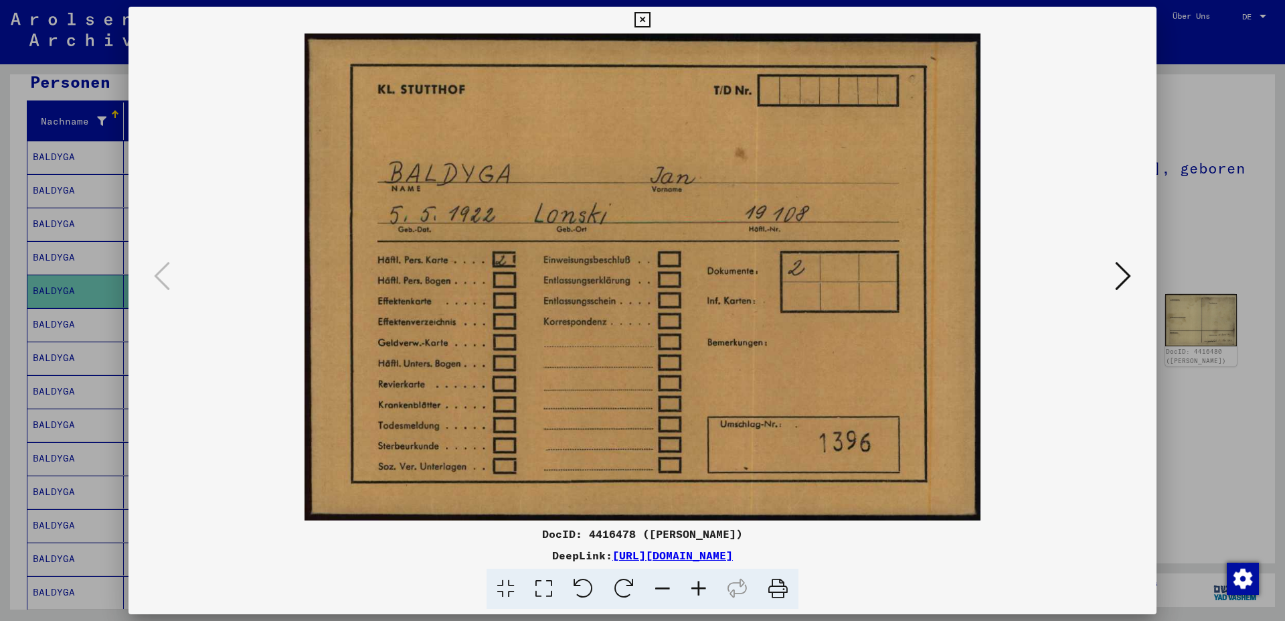
click at [1125, 272] on icon at bounding box center [1123, 276] width 16 height 32
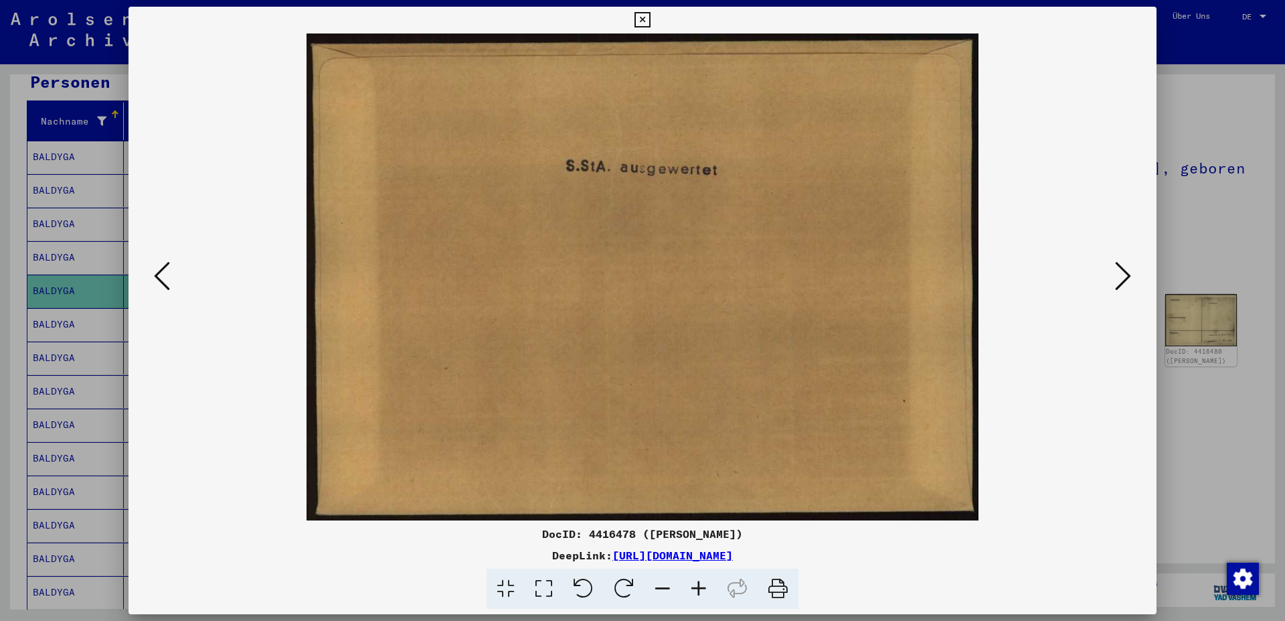
click at [1125, 272] on icon at bounding box center [1123, 276] width 16 height 32
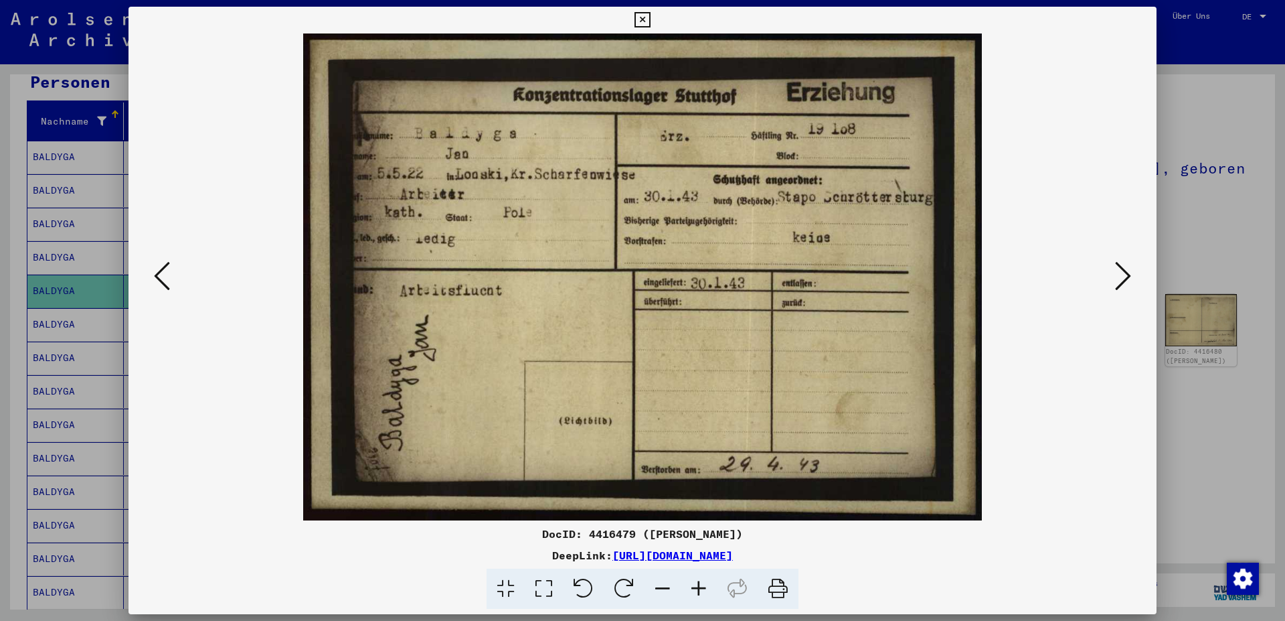
click at [1129, 273] on icon at bounding box center [1123, 276] width 16 height 32
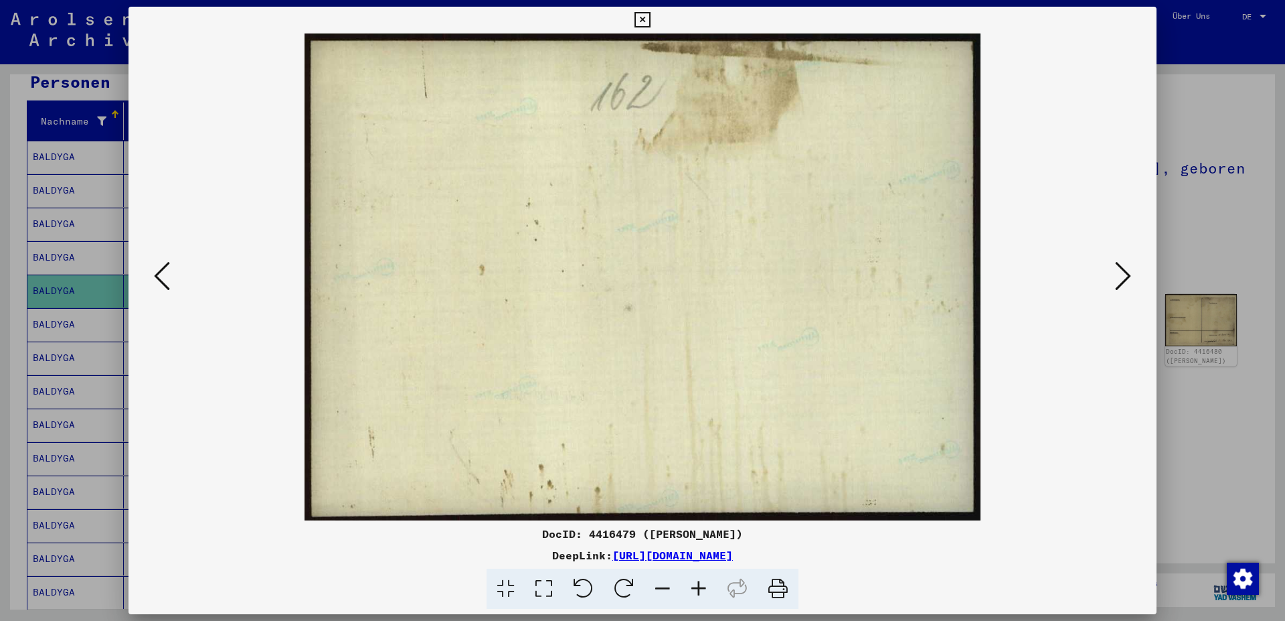
click at [1129, 273] on icon at bounding box center [1123, 276] width 16 height 32
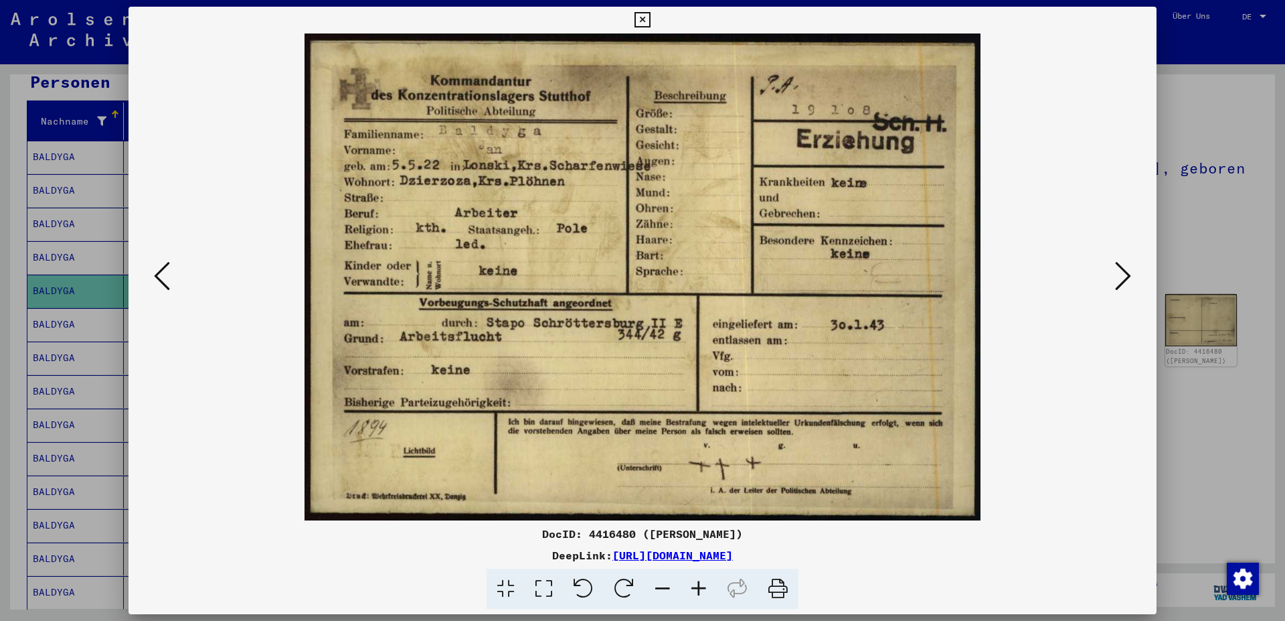
click at [1119, 276] on icon at bounding box center [1123, 276] width 16 height 32
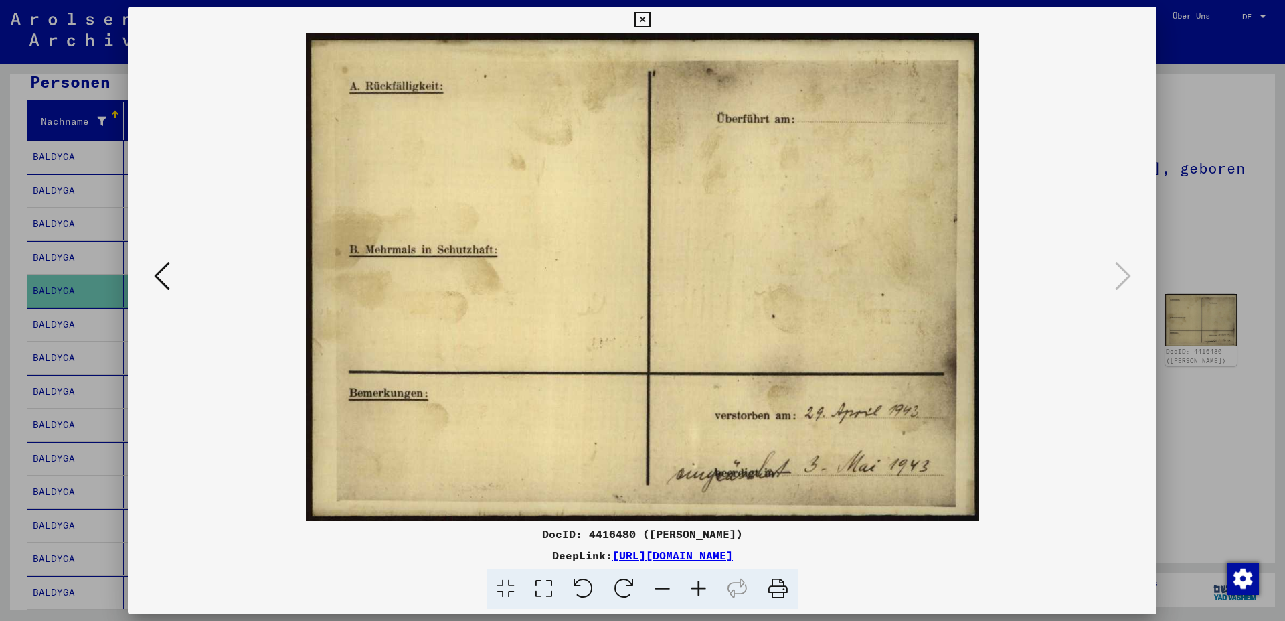
click at [650, 17] on icon at bounding box center [642, 20] width 15 height 16
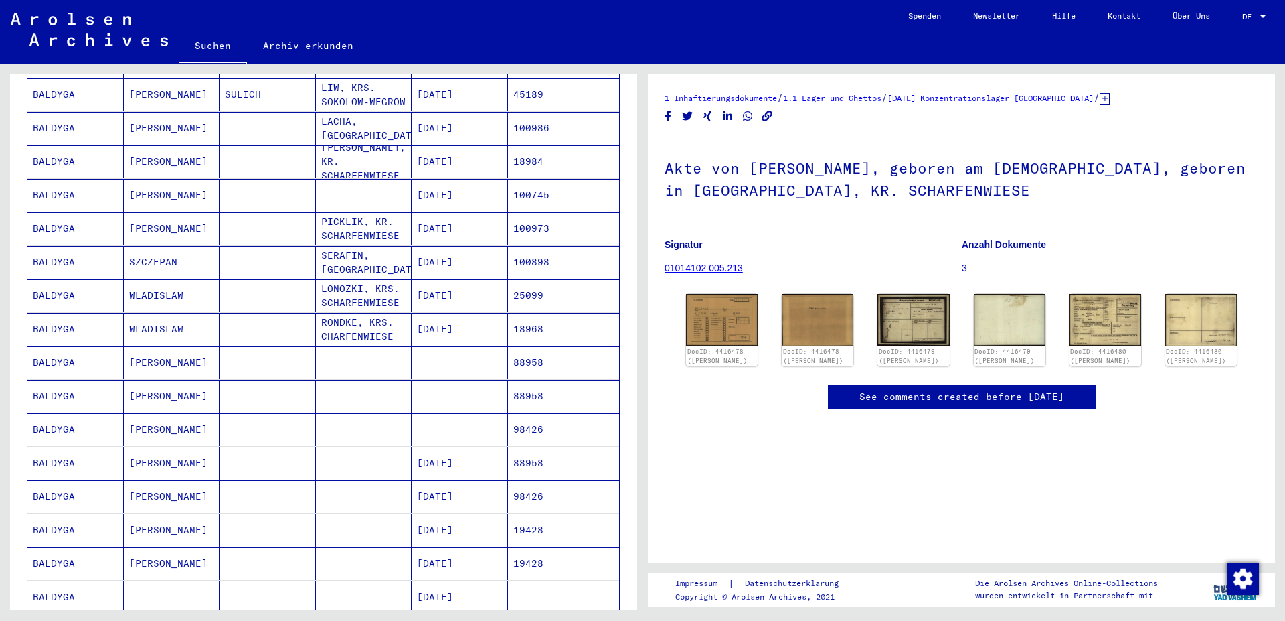
scroll to position [506, 0]
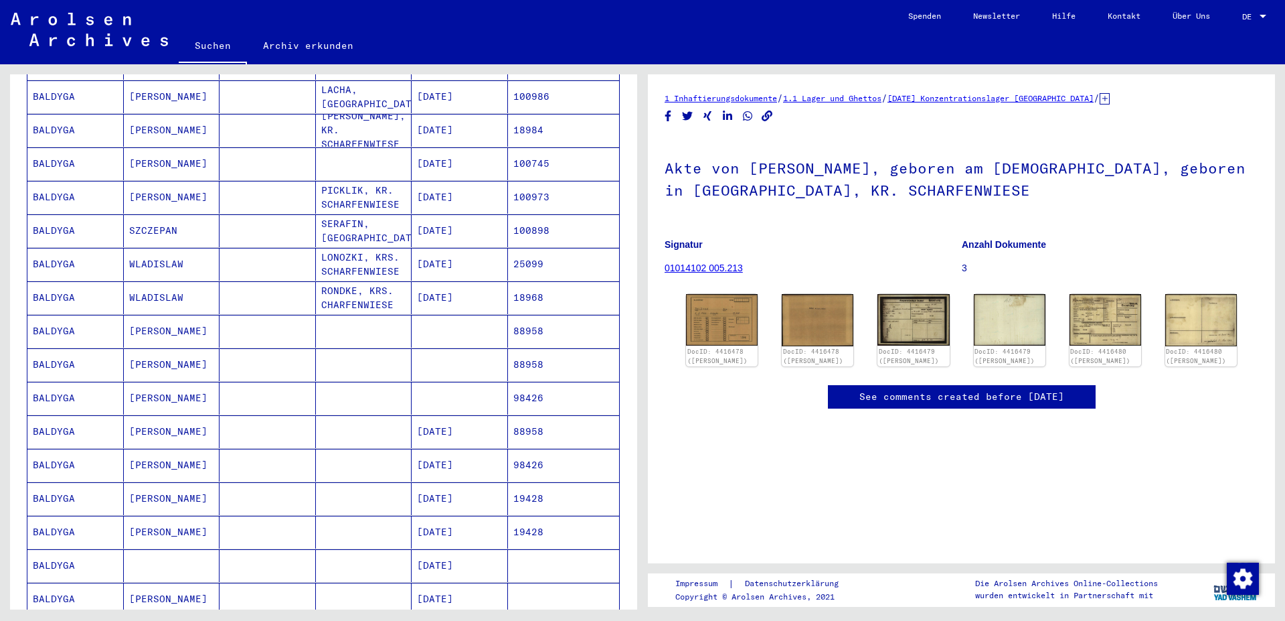
click at [343, 254] on mat-cell "LONOZKI, KRS. SCHARFENWIESE" at bounding box center [364, 264] width 96 height 33
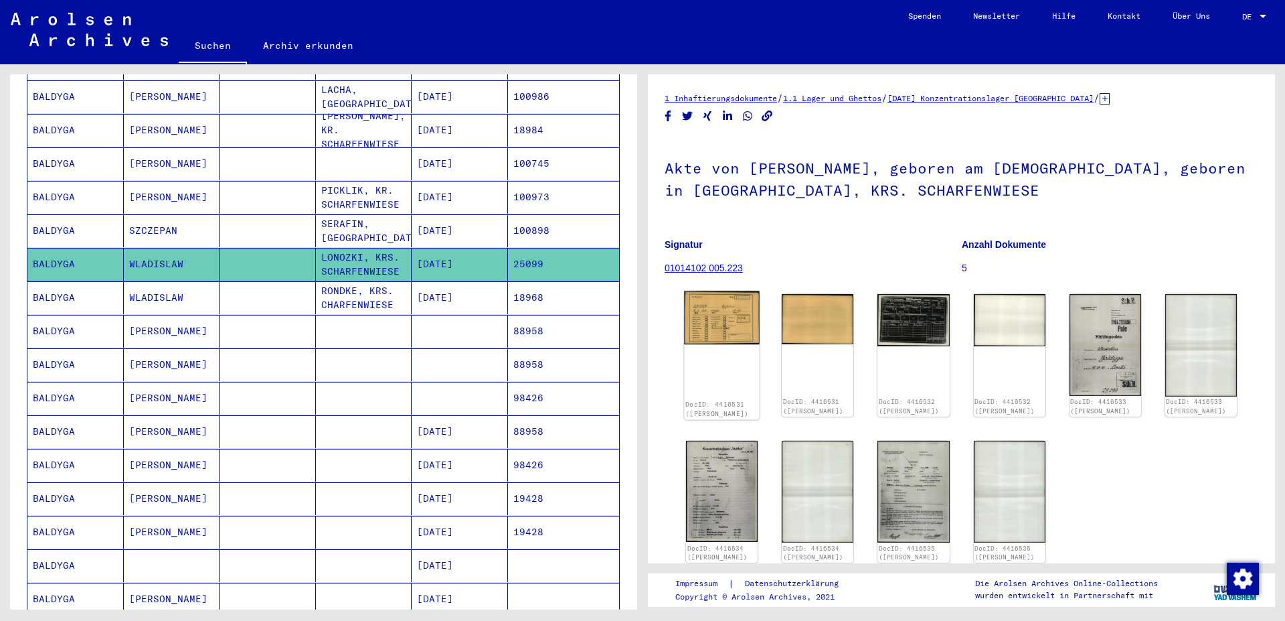
click at [729, 320] on img at bounding box center [722, 318] width 76 height 54
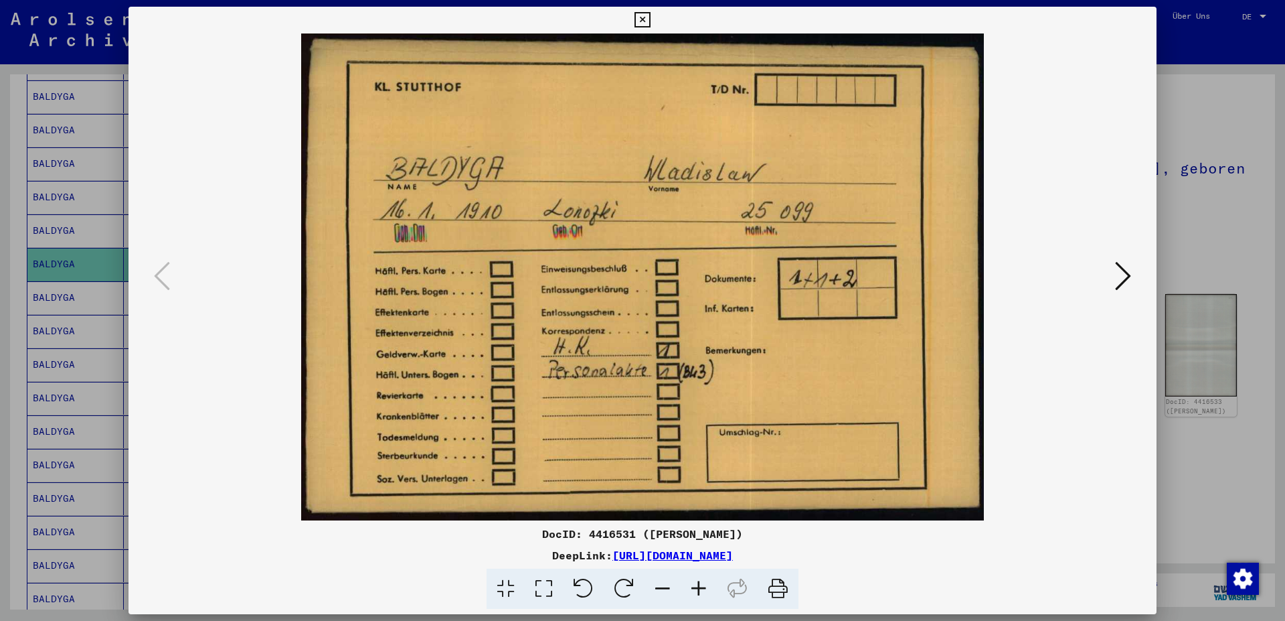
click at [1126, 276] on icon at bounding box center [1123, 276] width 16 height 32
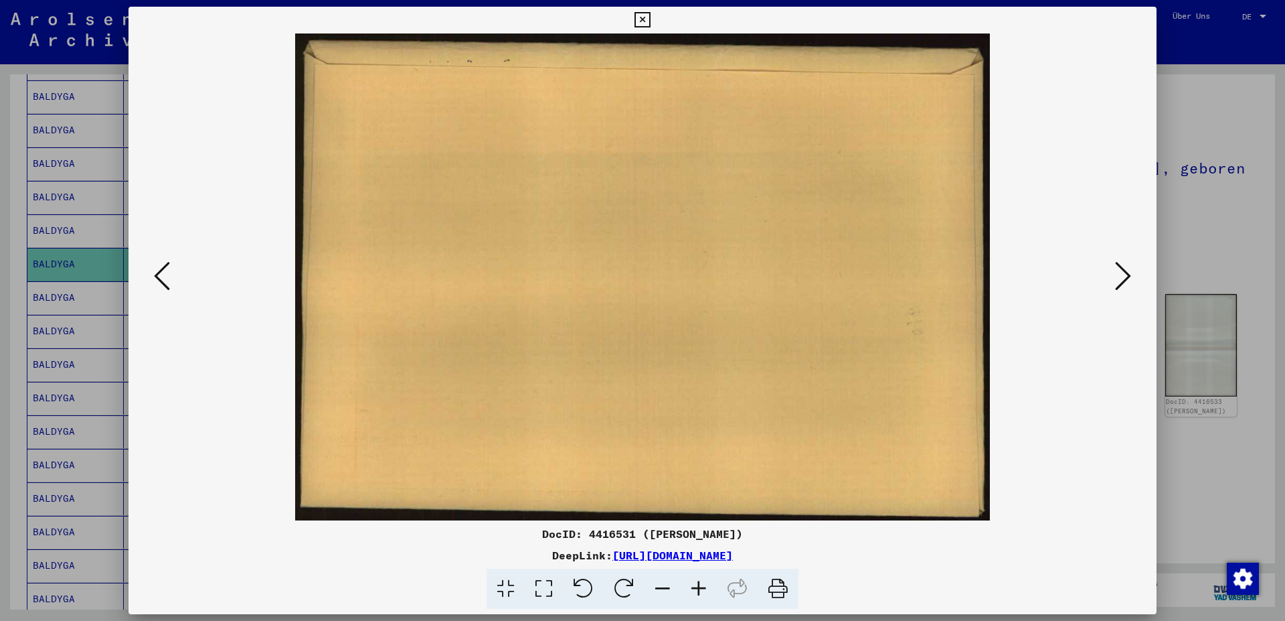
click at [1126, 276] on icon at bounding box center [1123, 276] width 16 height 32
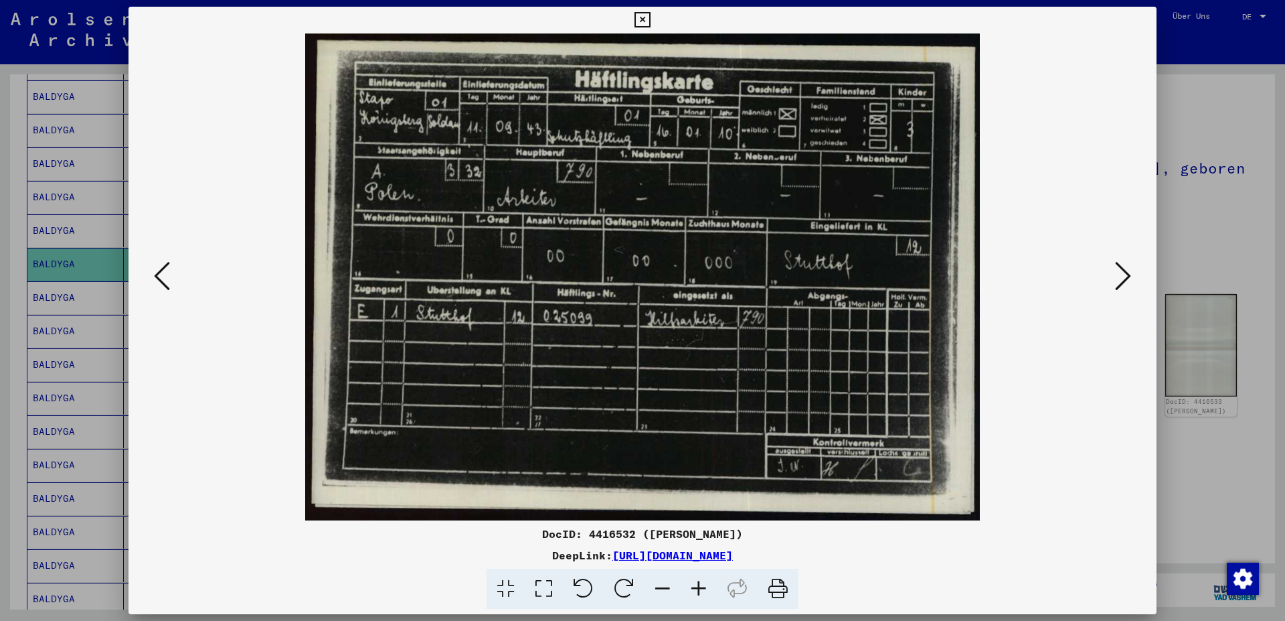
click at [1127, 275] on icon at bounding box center [1123, 276] width 16 height 32
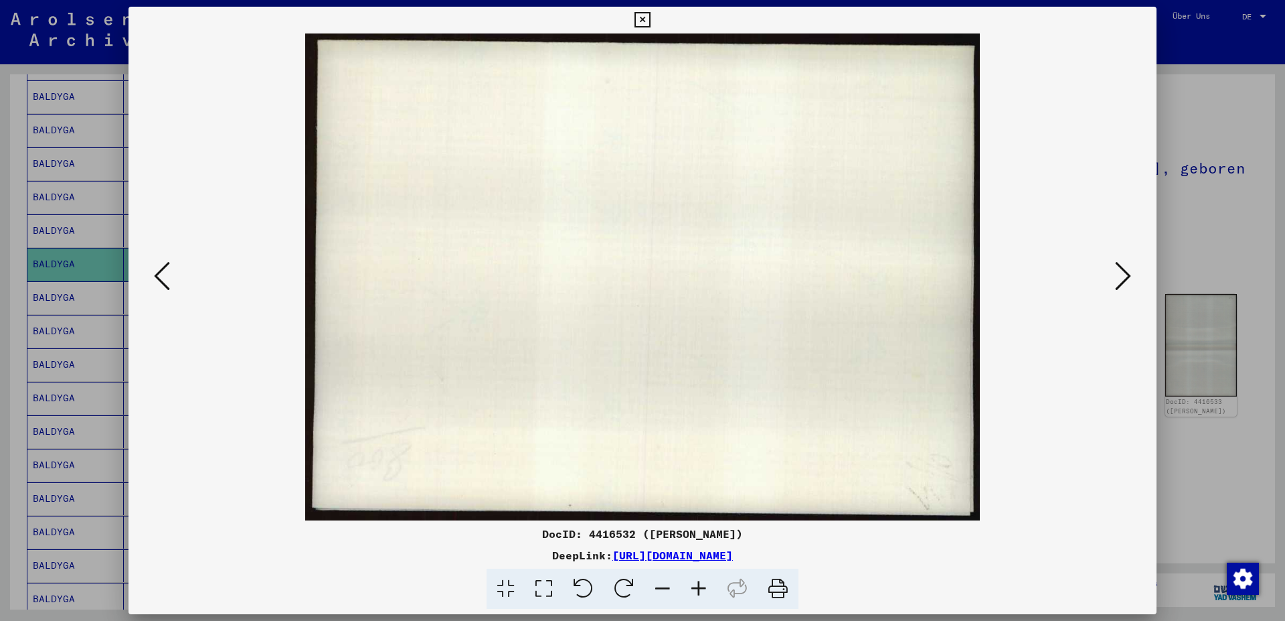
click at [1127, 275] on icon at bounding box center [1123, 276] width 16 height 32
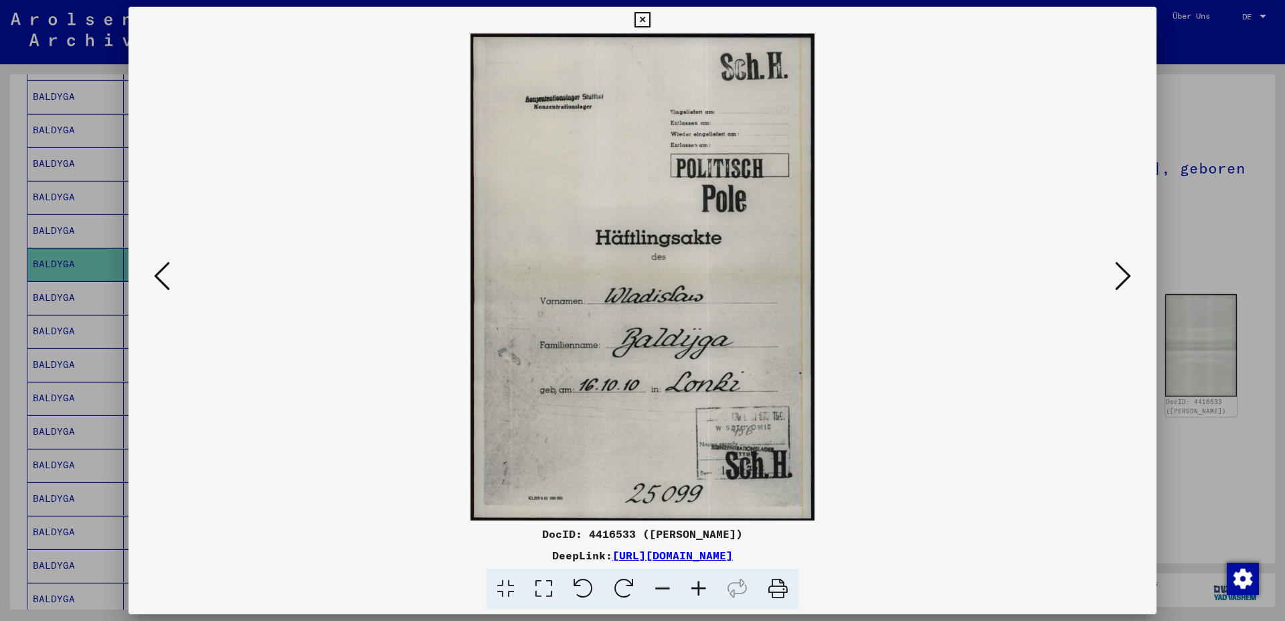
click at [1127, 275] on icon at bounding box center [1123, 276] width 16 height 32
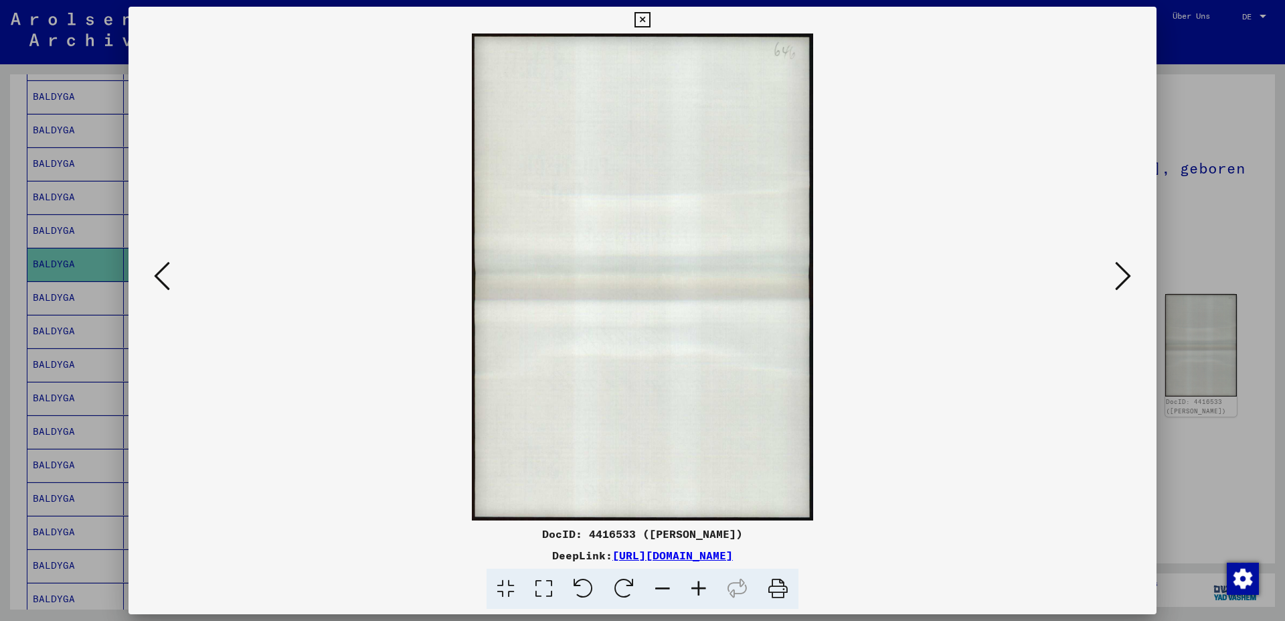
click at [1127, 275] on icon at bounding box center [1123, 276] width 16 height 32
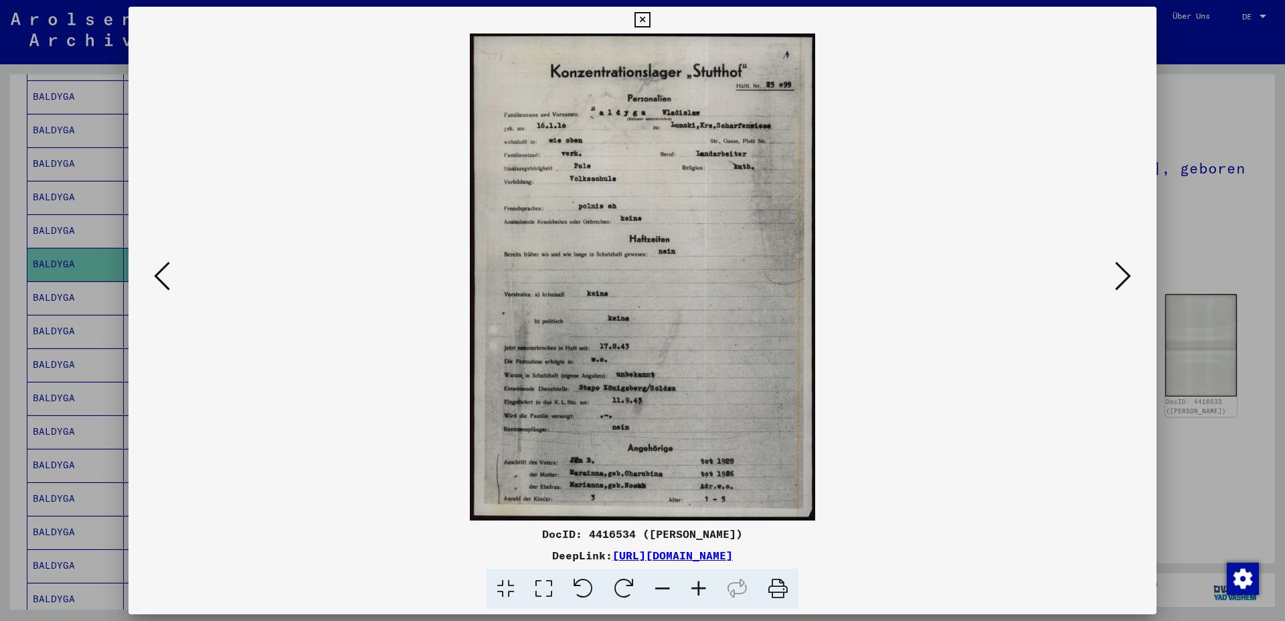
click at [1125, 274] on icon at bounding box center [1123, 276] width 16 height 32
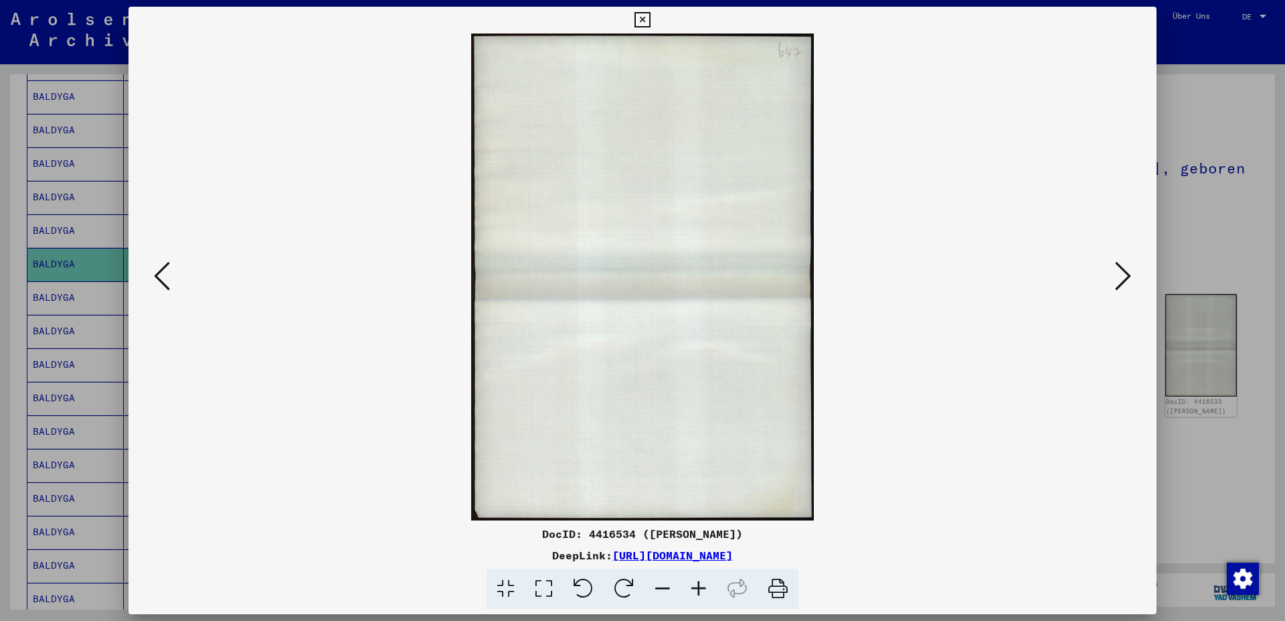
click at [1125, 274] on icon at bounding box center [1123, 276] width 16 height 32
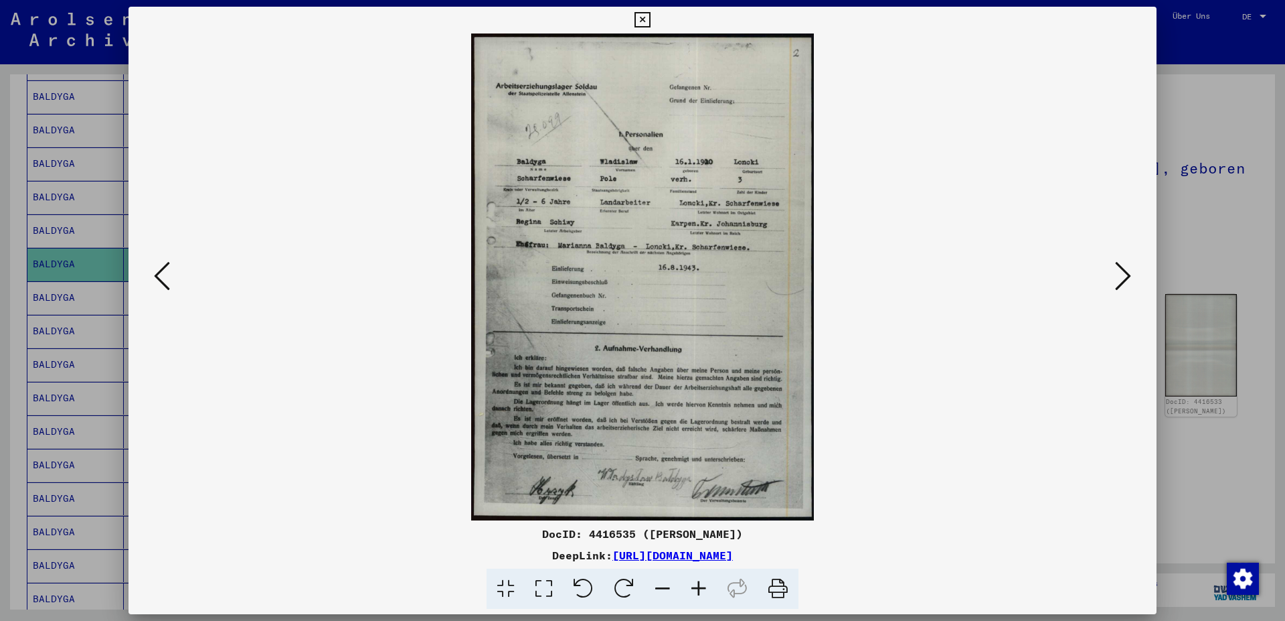
click at [1129, 278] on icon at bounding box center [1123, 276] width 16 height 32
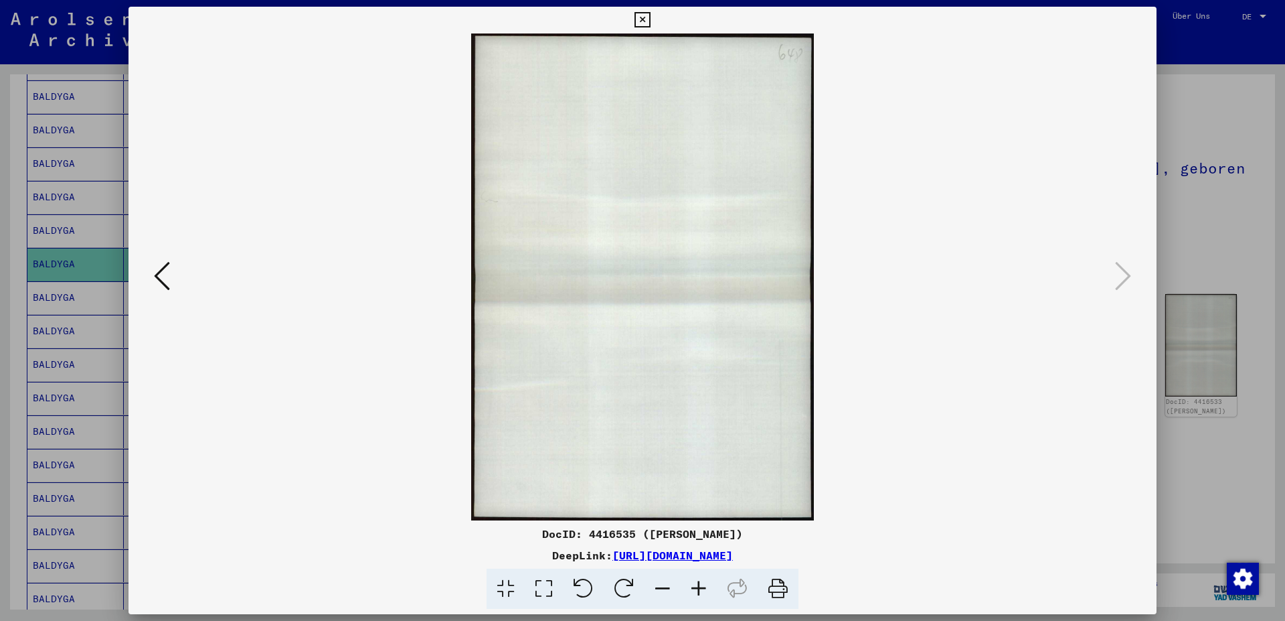
click at [650, 20] on icon at bounding box center [642, 20] width 15 height 16
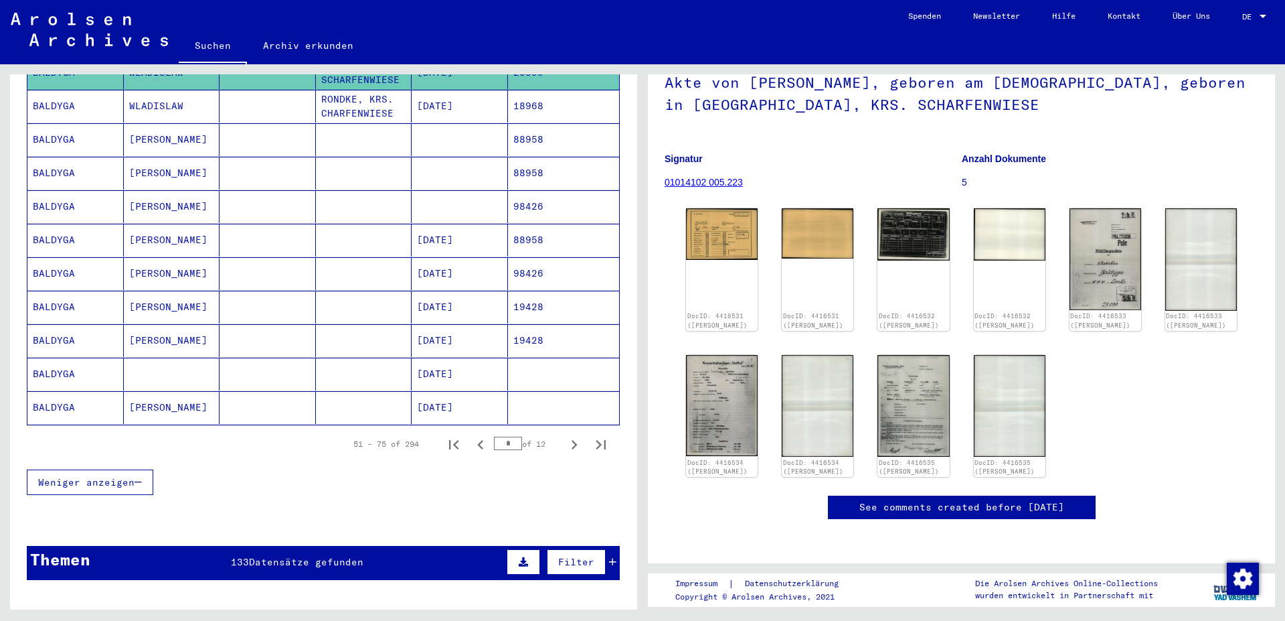
scroll to position [723, 0]
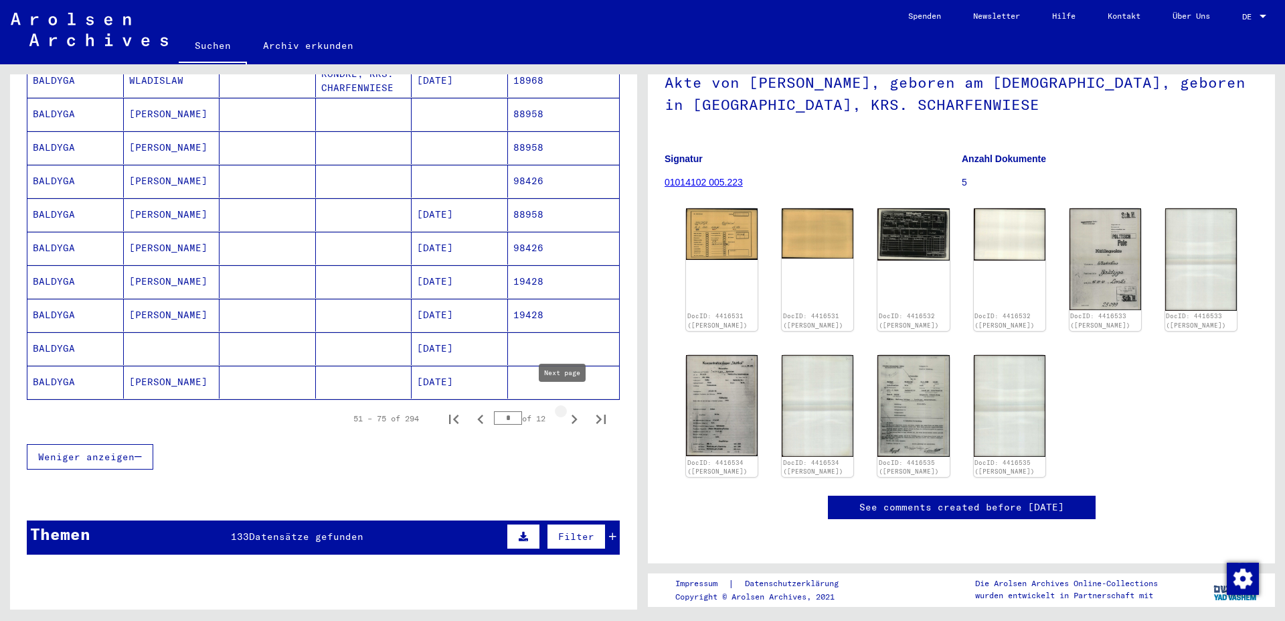
click at [565, 410] on icon "Next page" at bounding box center [574, 419] width 19 height 19
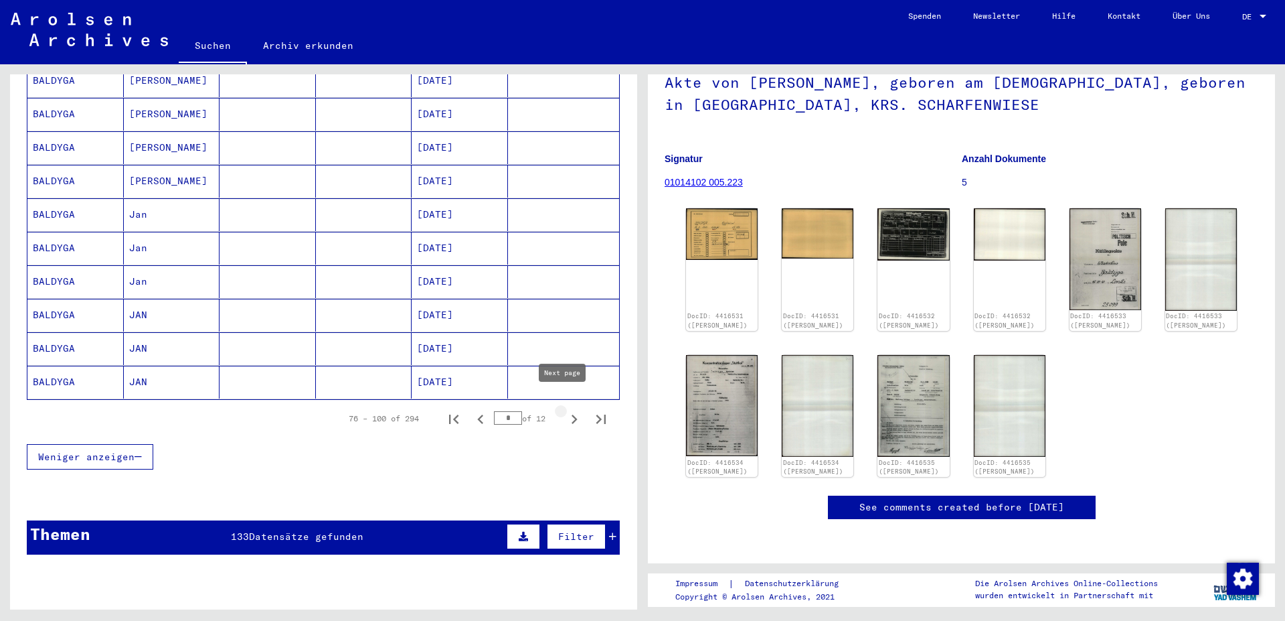
click at [565, 410] on icon "Next page" at bounding box center [574, 419] width 19 height 19
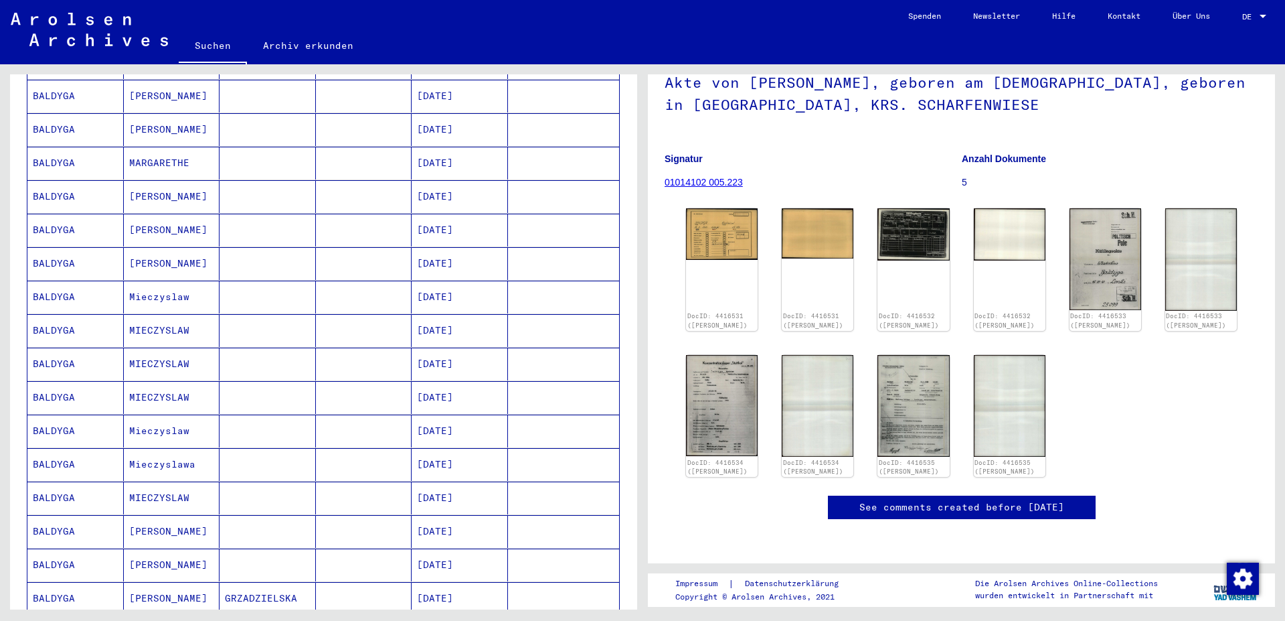
scroll to position [795, 0]
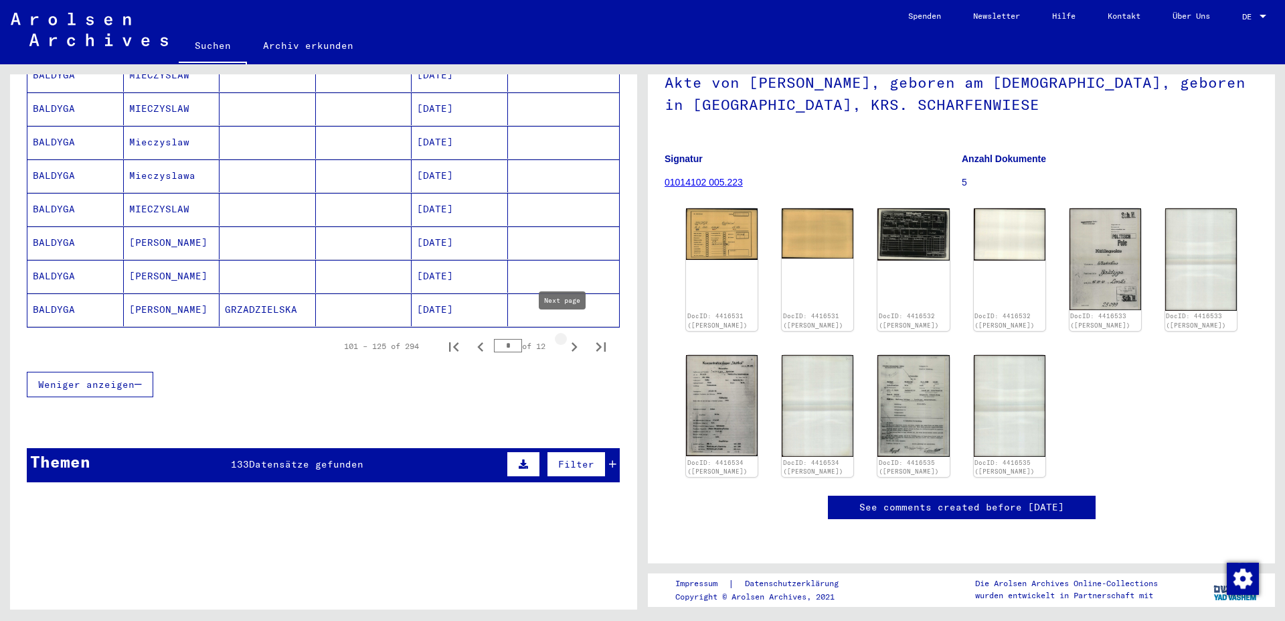
click at [565, 337] on icon "Next page" at bounding box center [574, 346] width 19 height 19
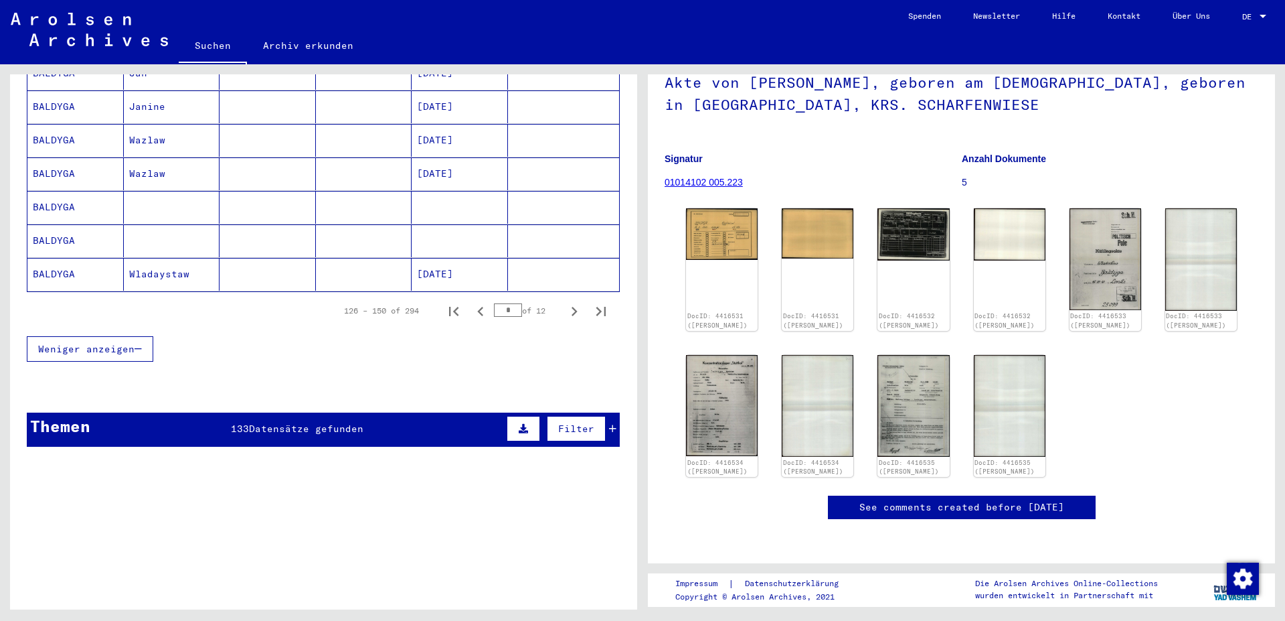
scroll to position [940, 0]
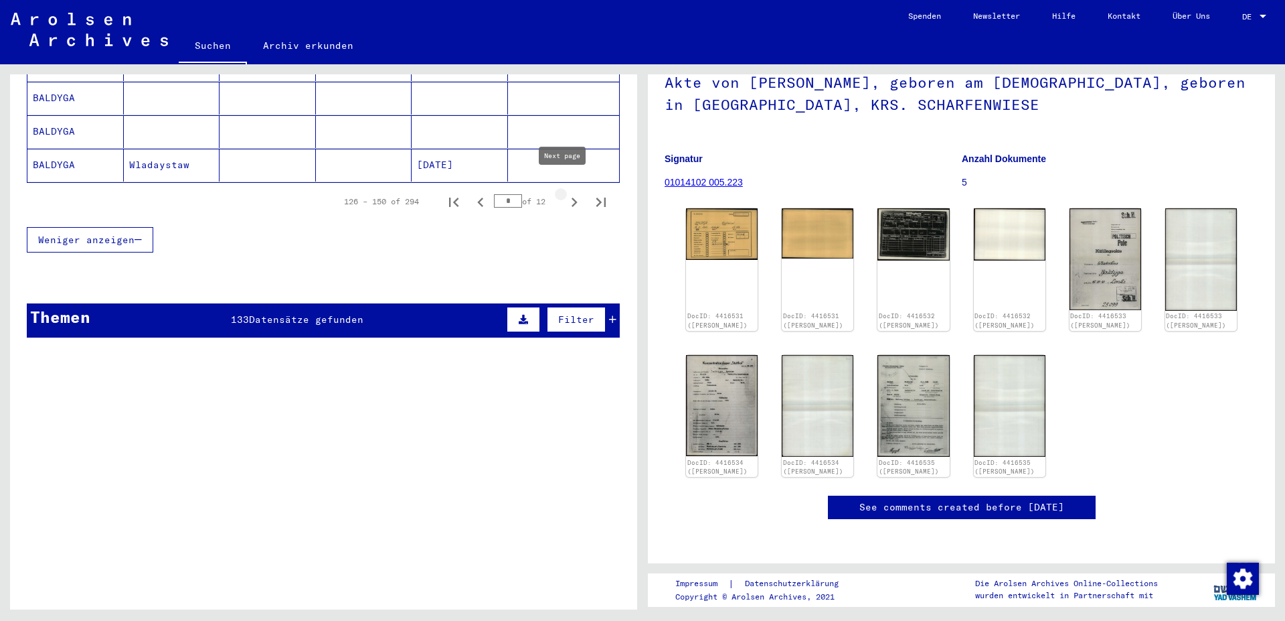
click at [565, 193] on icon "Next page" at bounding box center [574, 202] width 19 height 19
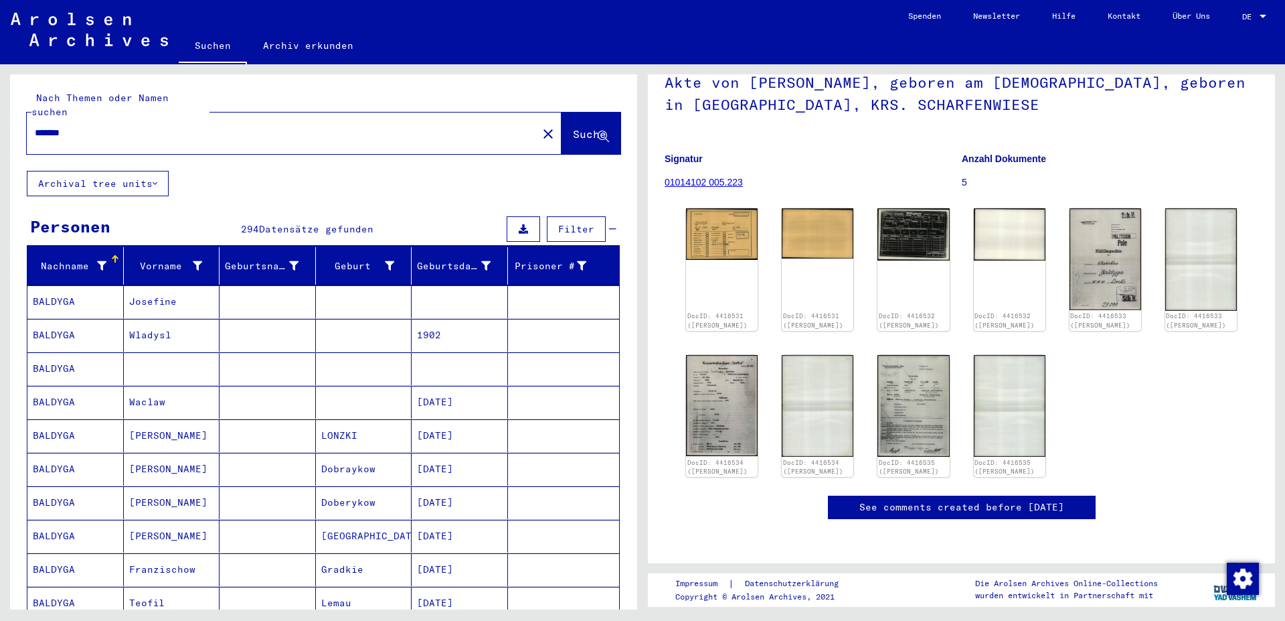
scroll to position [72, 0]
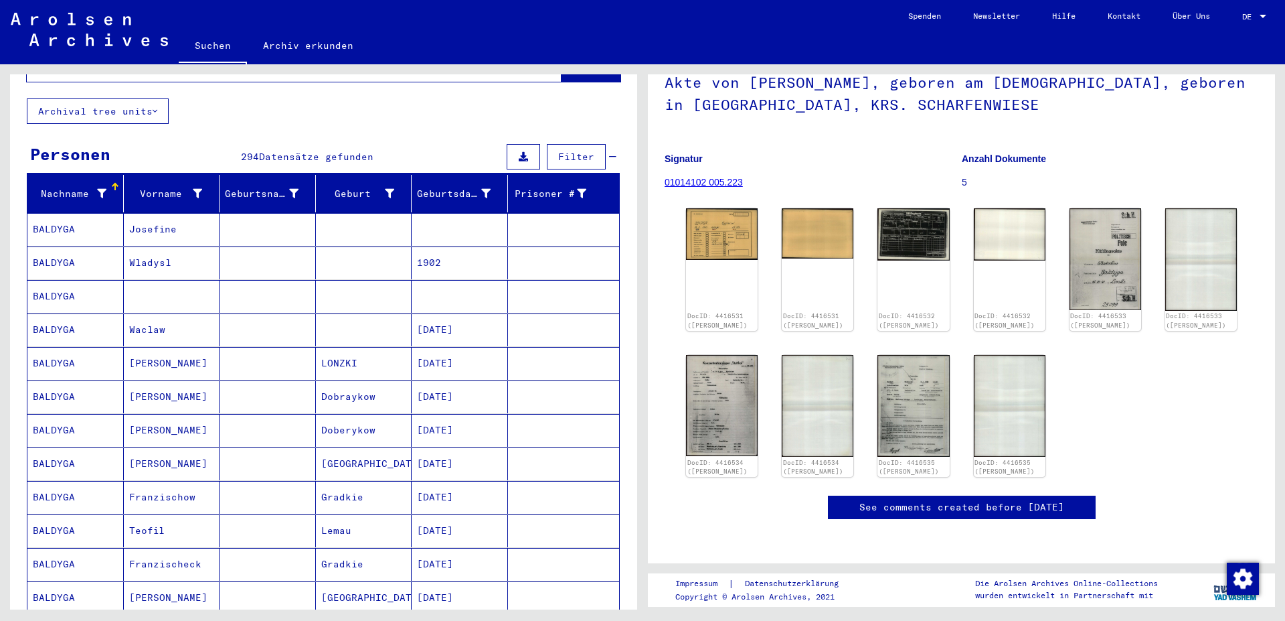
click at [390, 355] on mat-cell "LONZKI" at bounding box center [364, 363] width 96 height 33
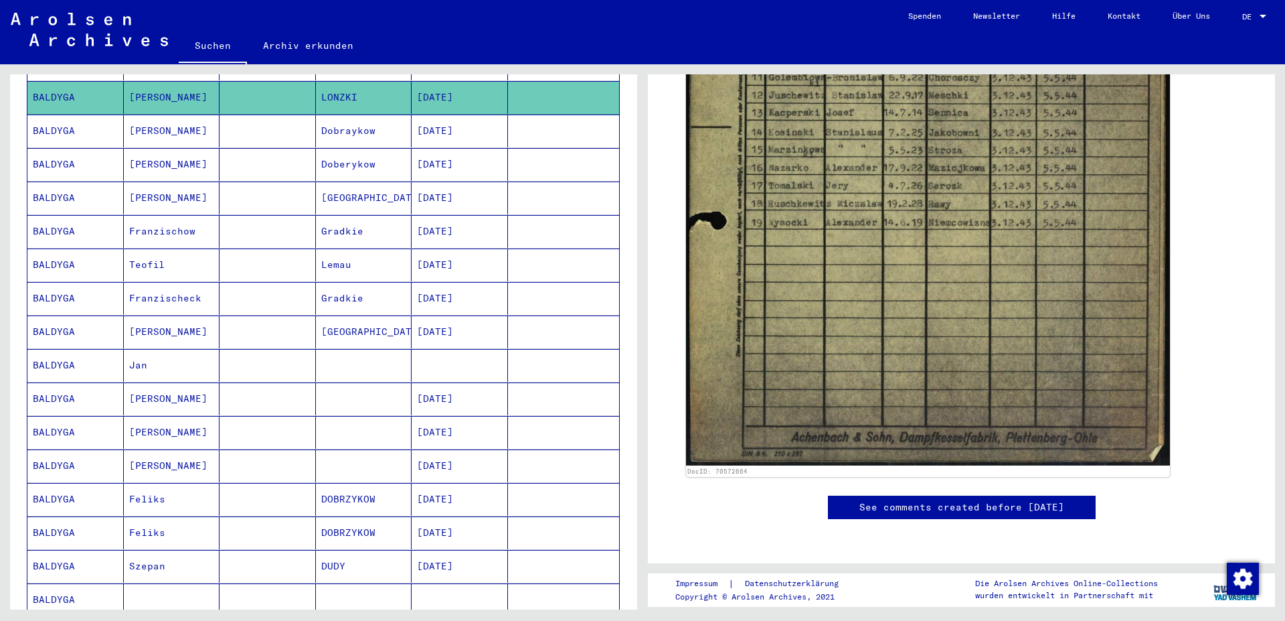
scroll to position [361, 0]
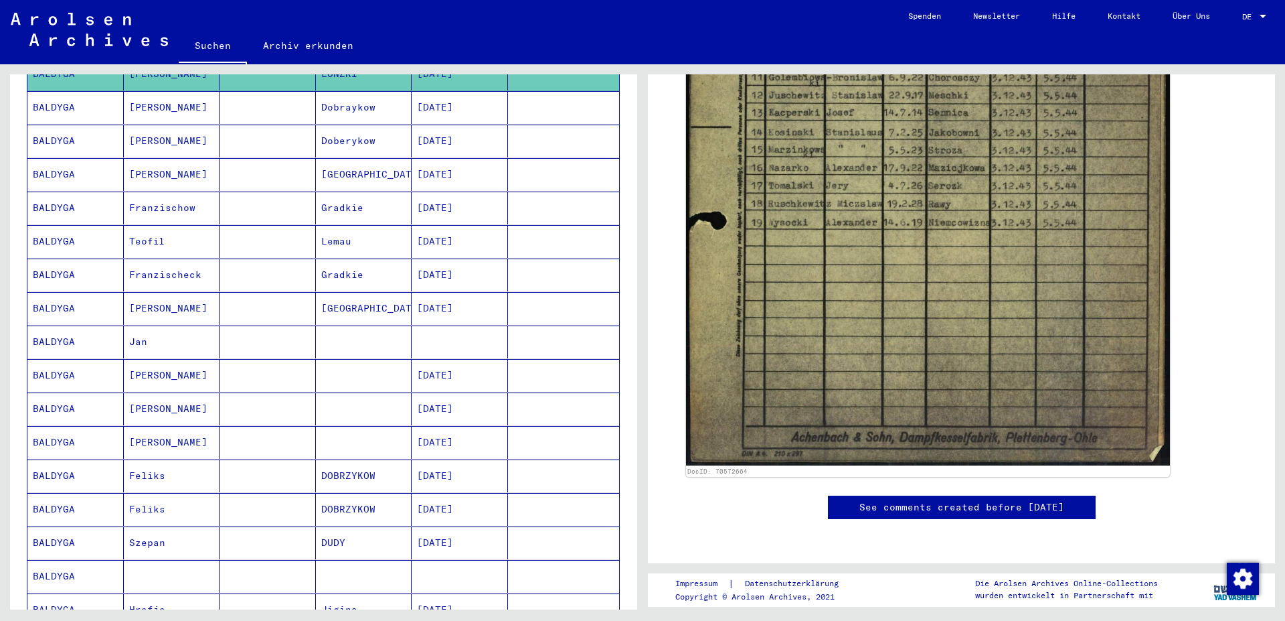
click at [416, 233] on mat-cell "[DATE]" at bounding box center [460, 241] width 96 height 33
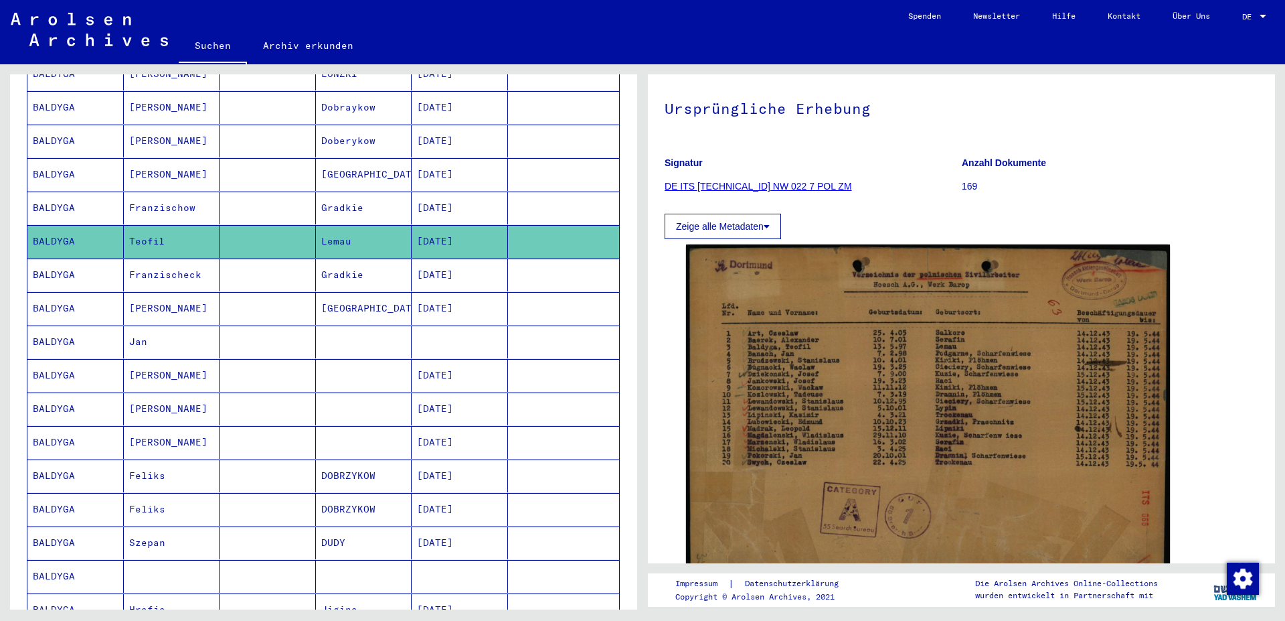
scroll to position [72, 0]
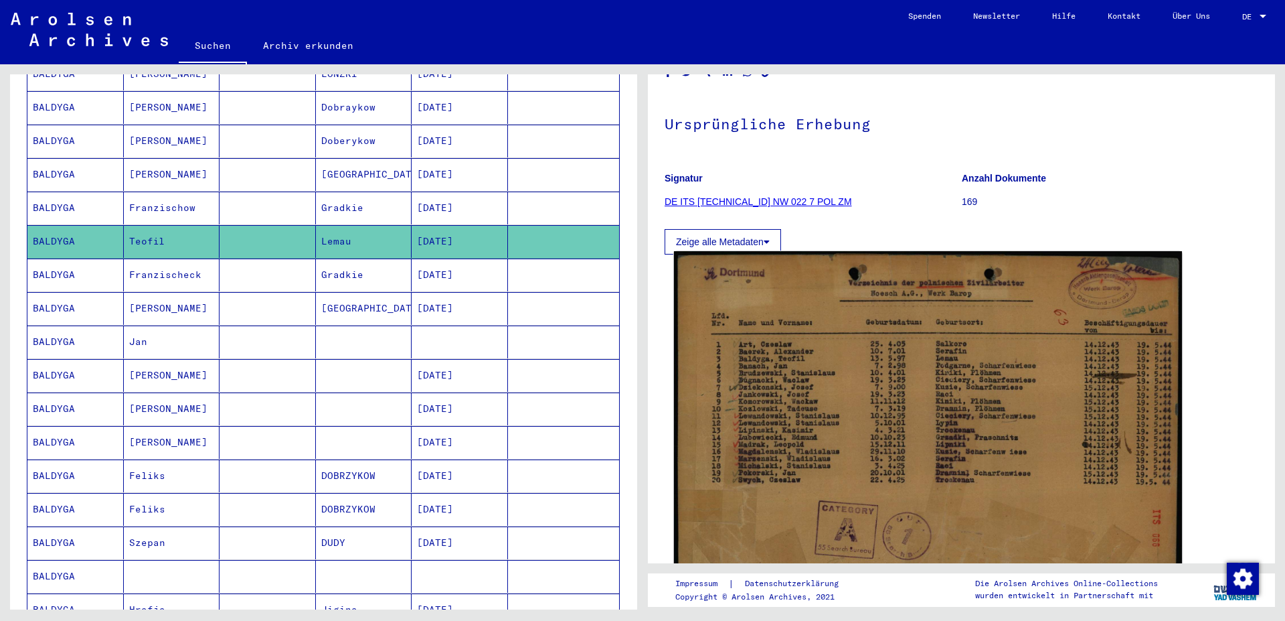
click at [914, 446] on img at bounding box center [928, 427] width 508 height 353
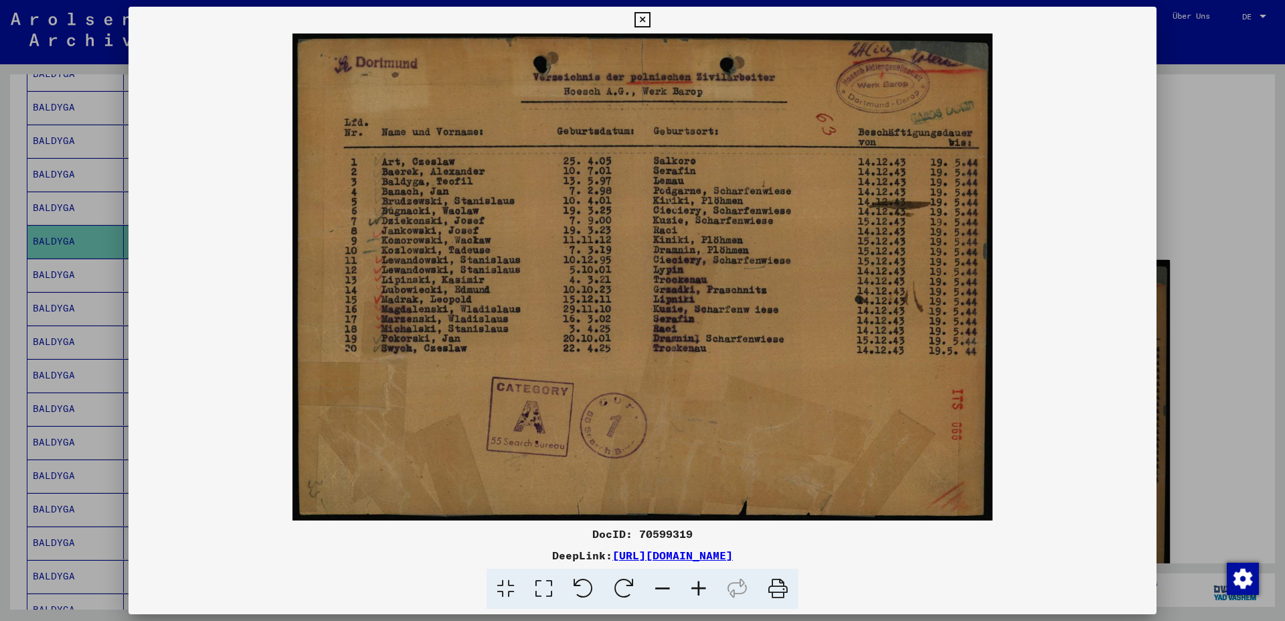
drag, startPoint x: 1149, startPoint y: 15, endPoint x: 1121, endPoint y: 16, distance: 28.1
click at [650, 16] on icon at bounding box center [642, 20] width 15 height 16
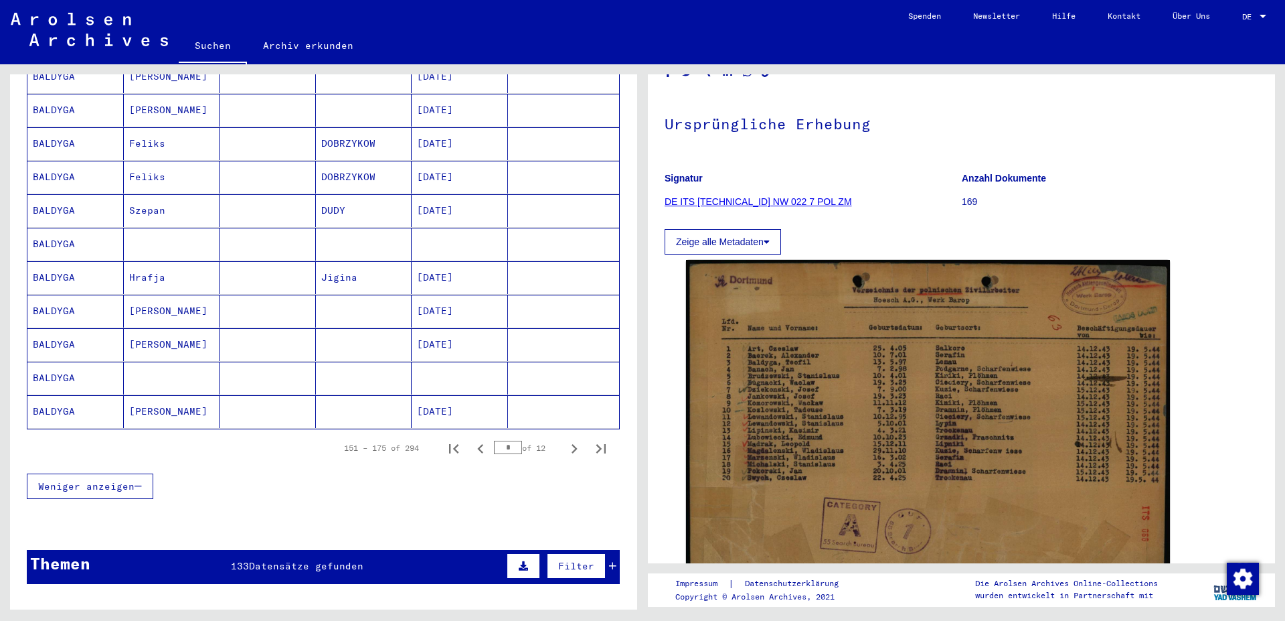
scroll to position [723, 0]
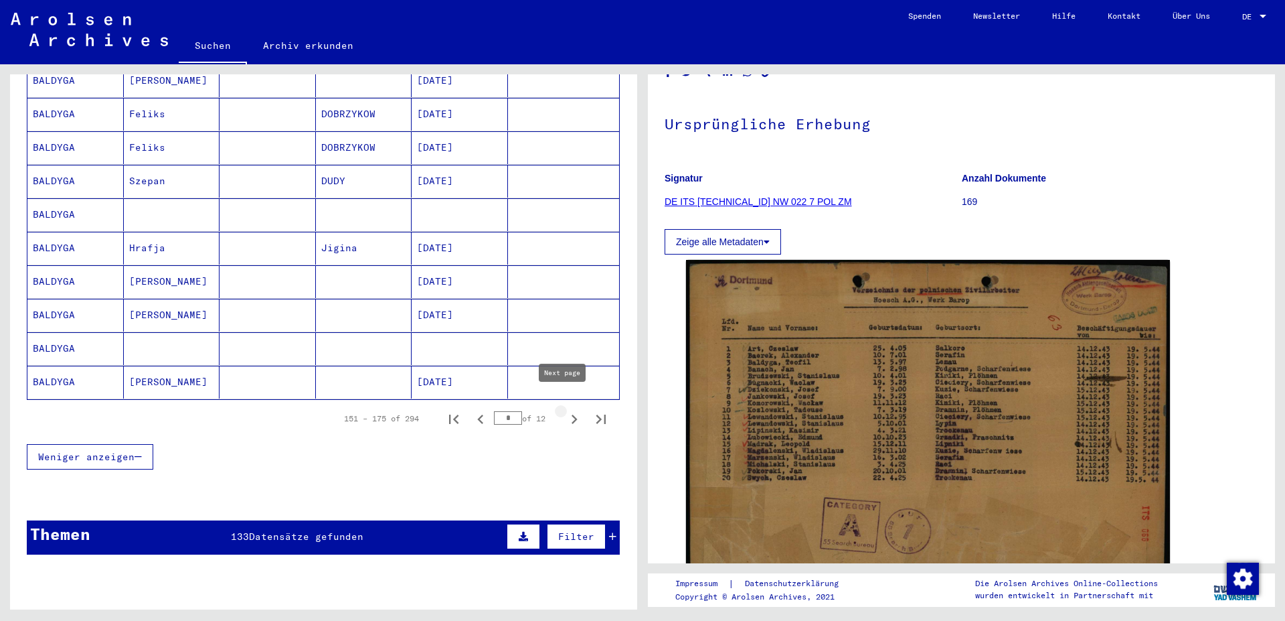
click at [566, 410] on icon "Next page" at bounding box center [574, 419] width 19 height 19
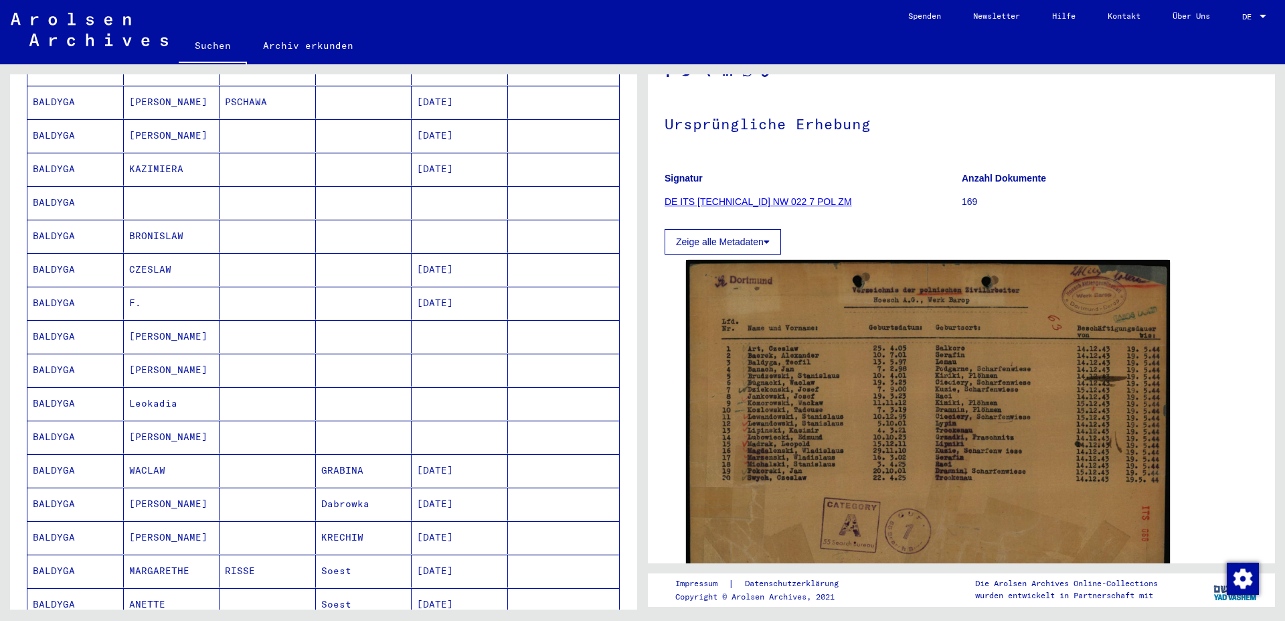
scroll to position [578, 0]
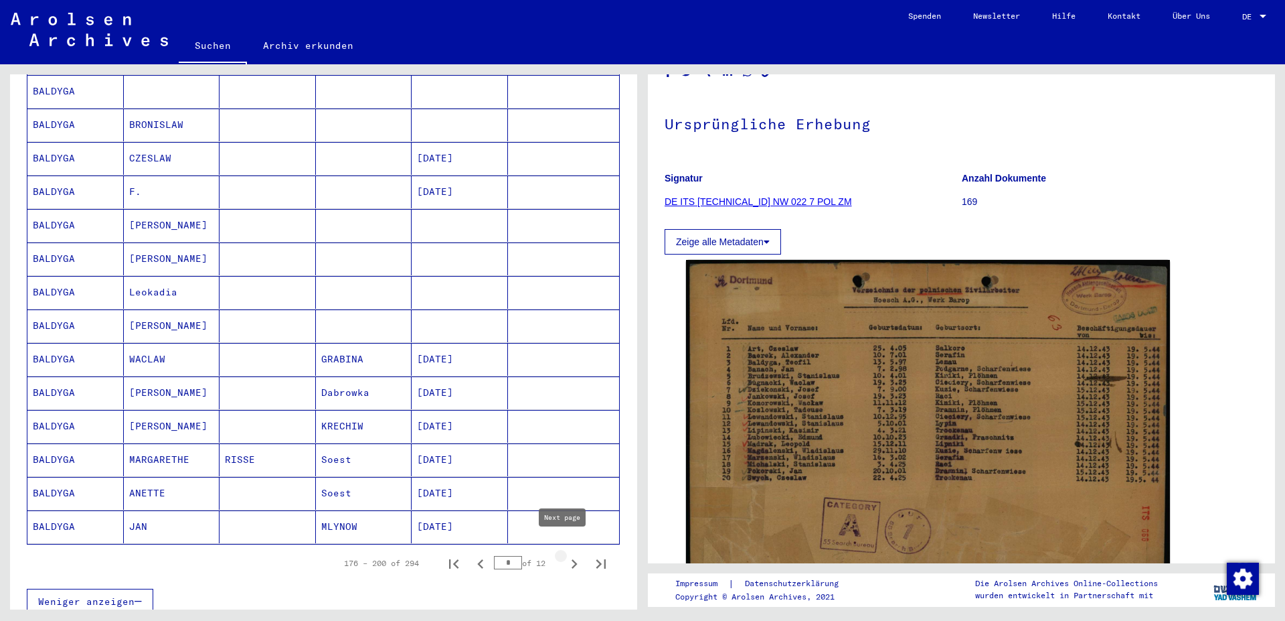
click at [565, 554] on icon "Next page" at bounding box center [574, 563] width 19 height 19
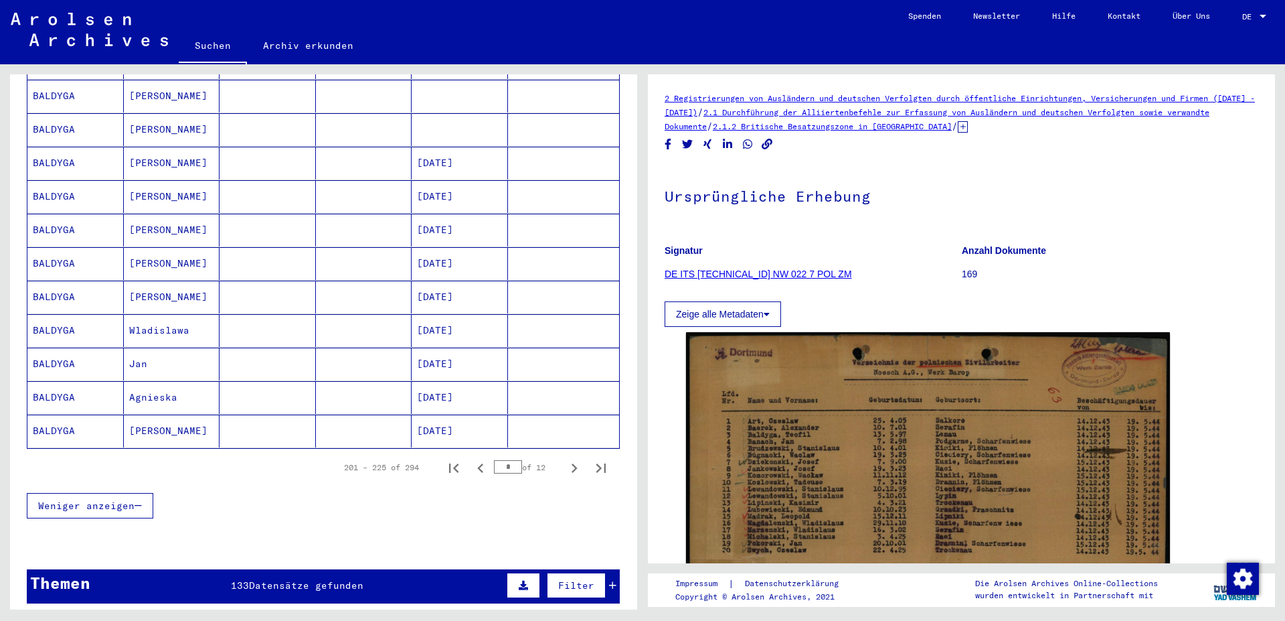
scroll to position [723, 0]
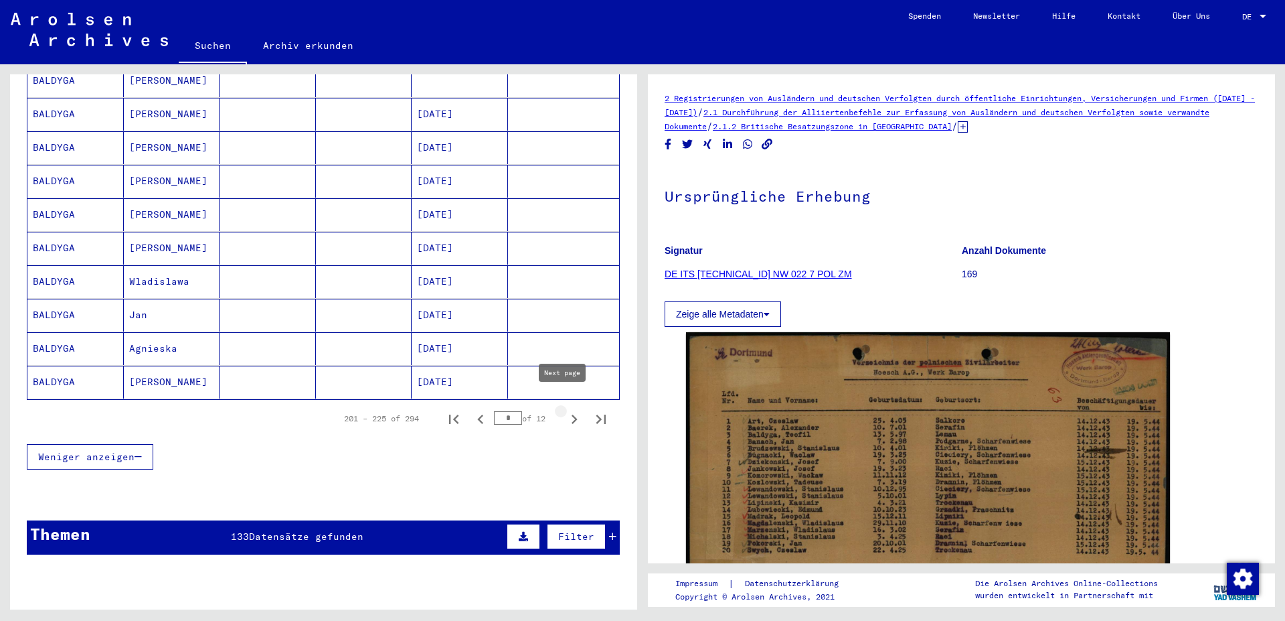
click at [572, 414] on icon "Next page" at bounding box center [575, 418] width 6 height 9
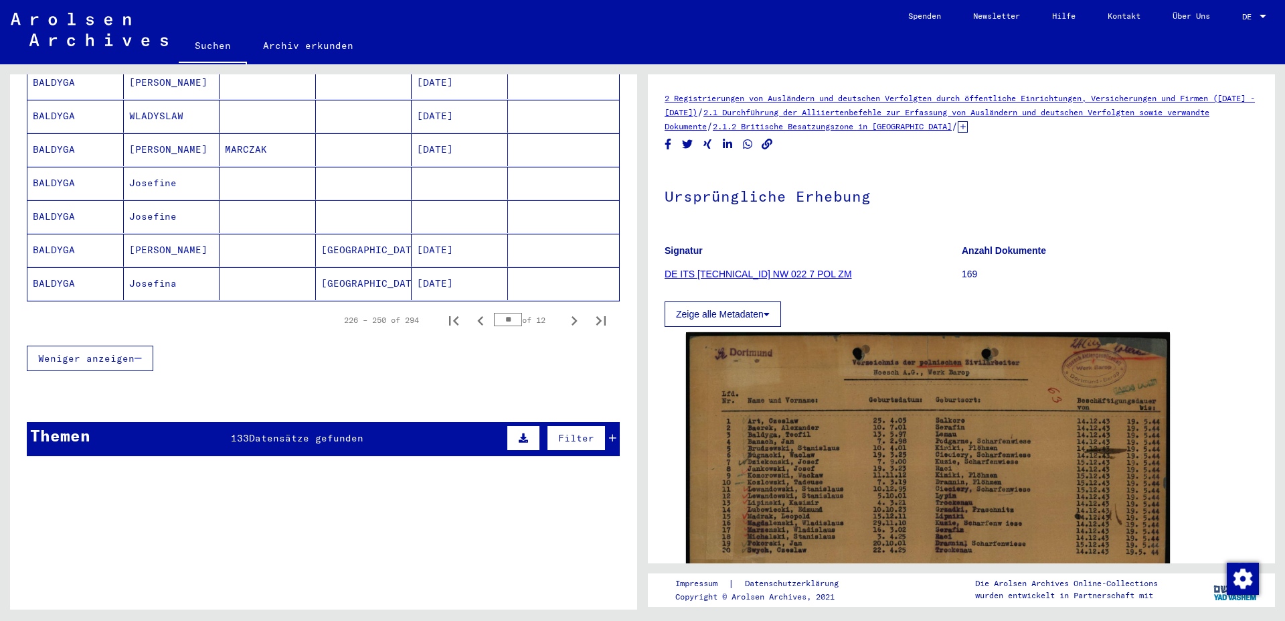
scroll to position [868, 0]
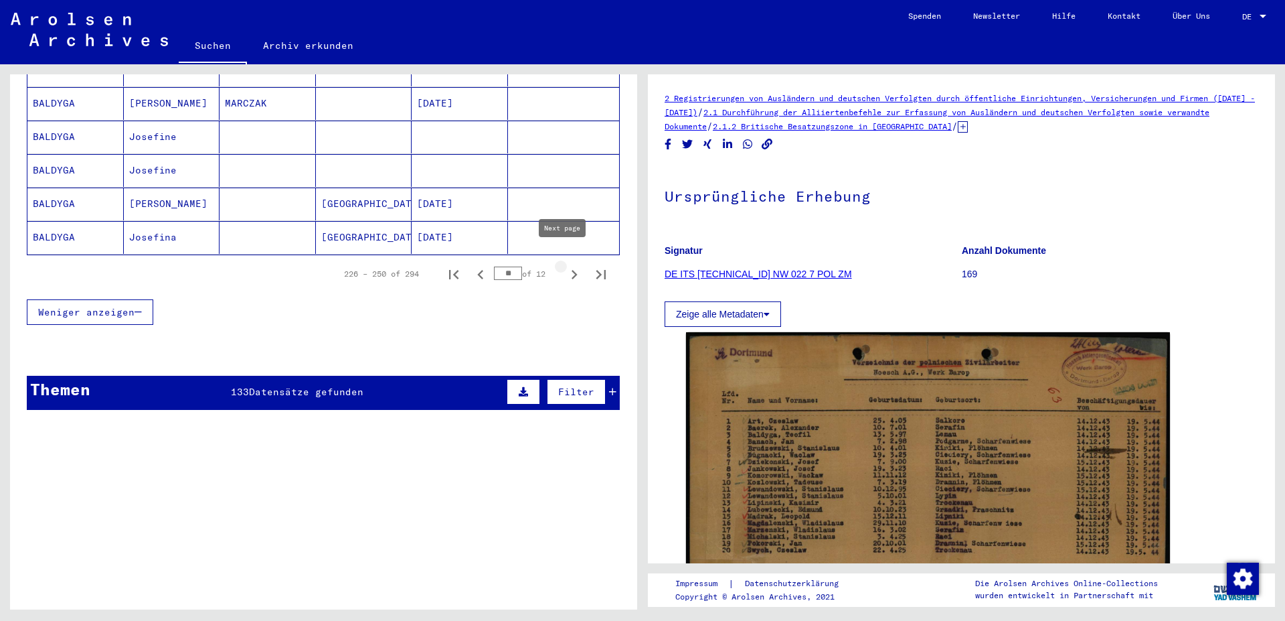
click at [565, 265] on icon "Next page" at bounding box center [574, 274] width 19 height 19
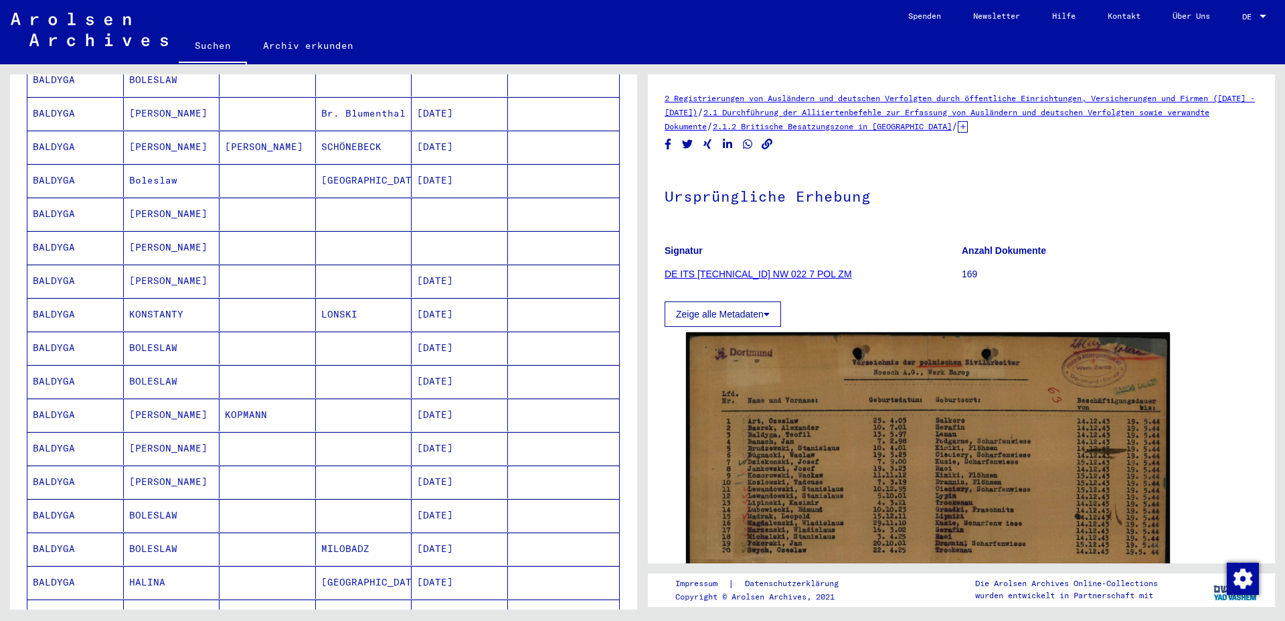
scroll to position [434, 0]
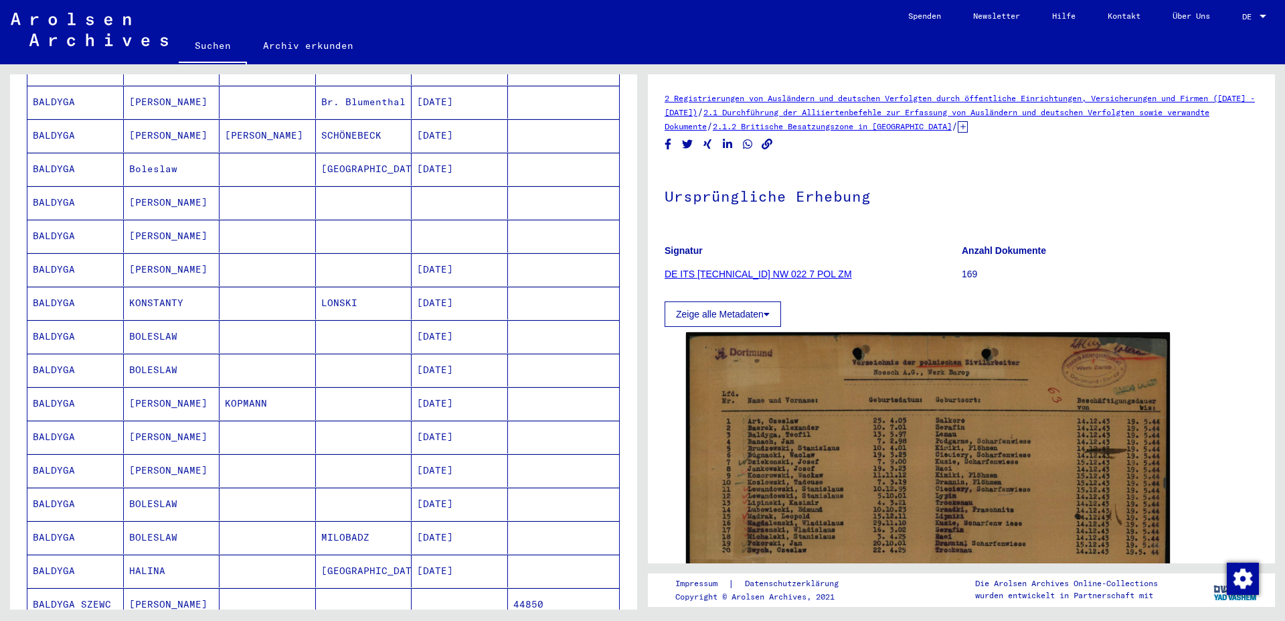
click at [434, 295] on mat-cell "[DATE]" at bounding box center [460, 303] width 96 height 33
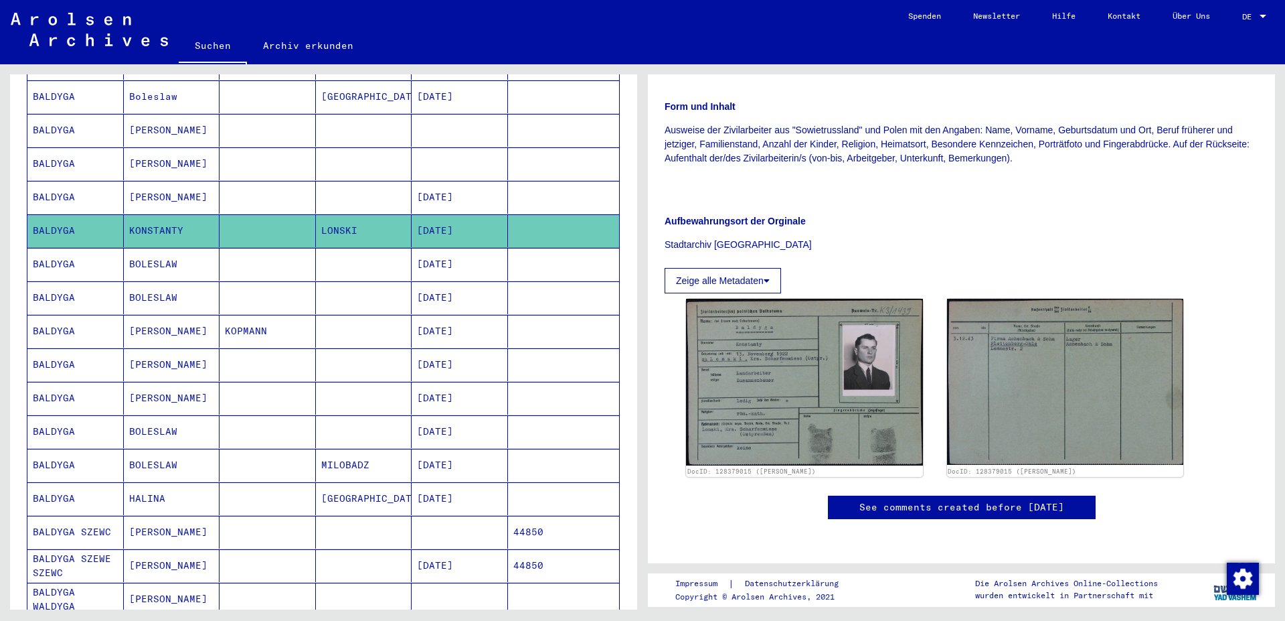
scroll to position [217, 0]
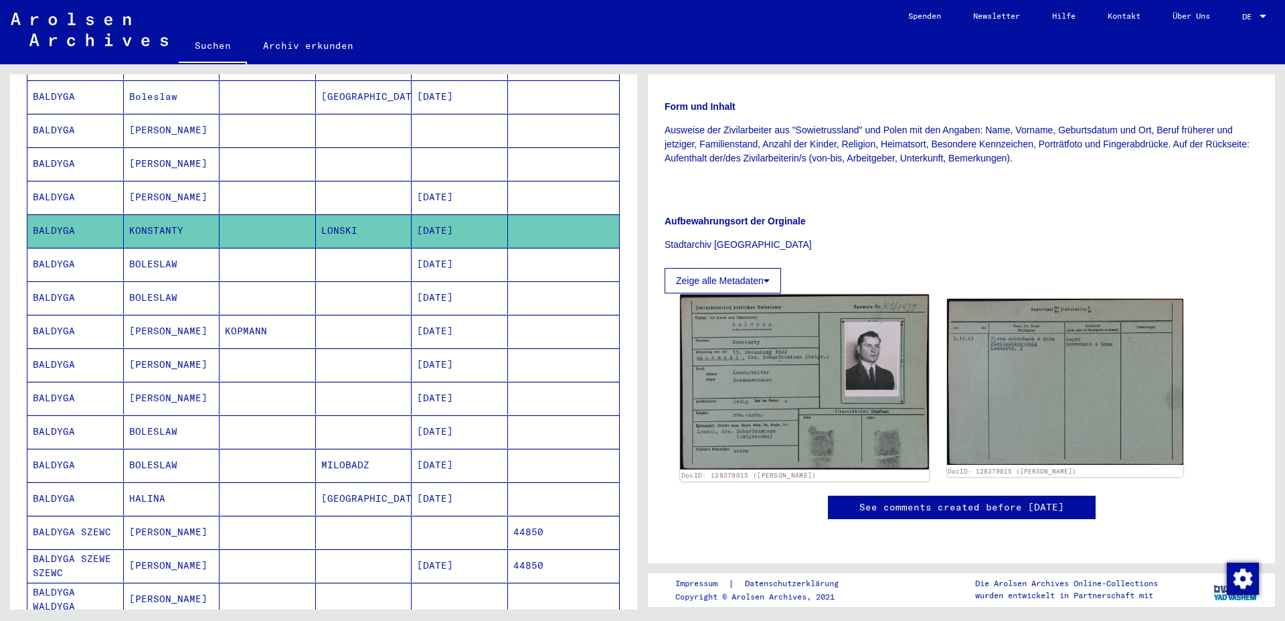
click at [828, 324] on img at bounding box center [804, 382] width 248 height 175
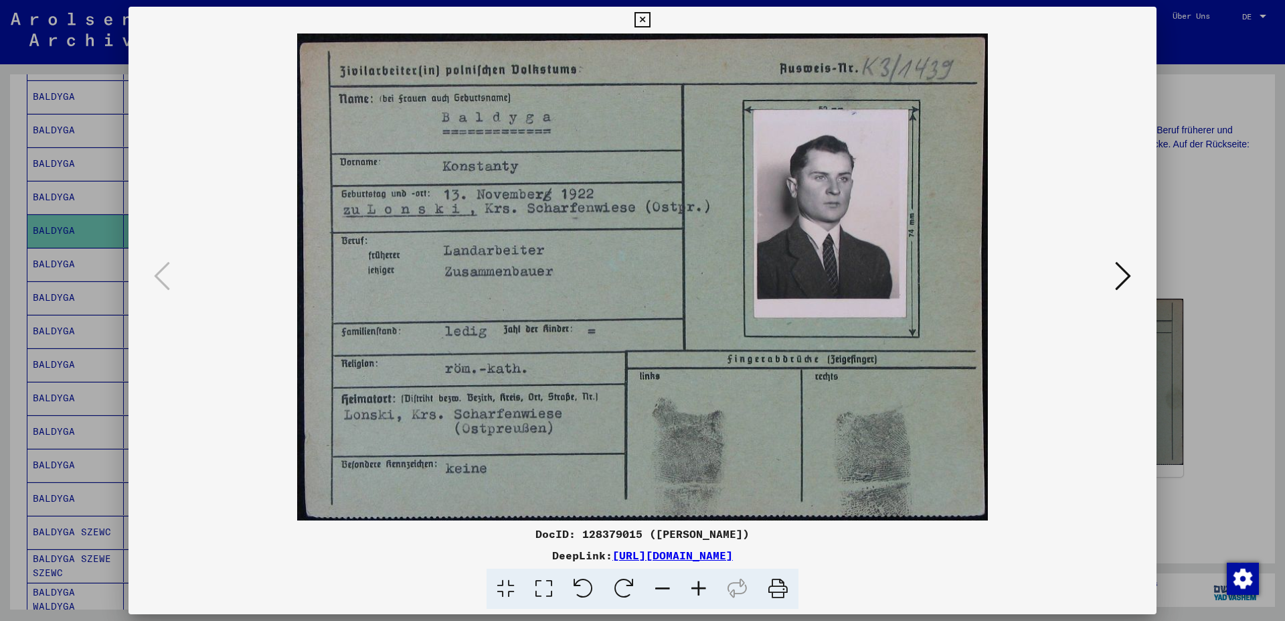
click at [1133, 282] on button at bounding box center [1123, 277] width 24 height 38
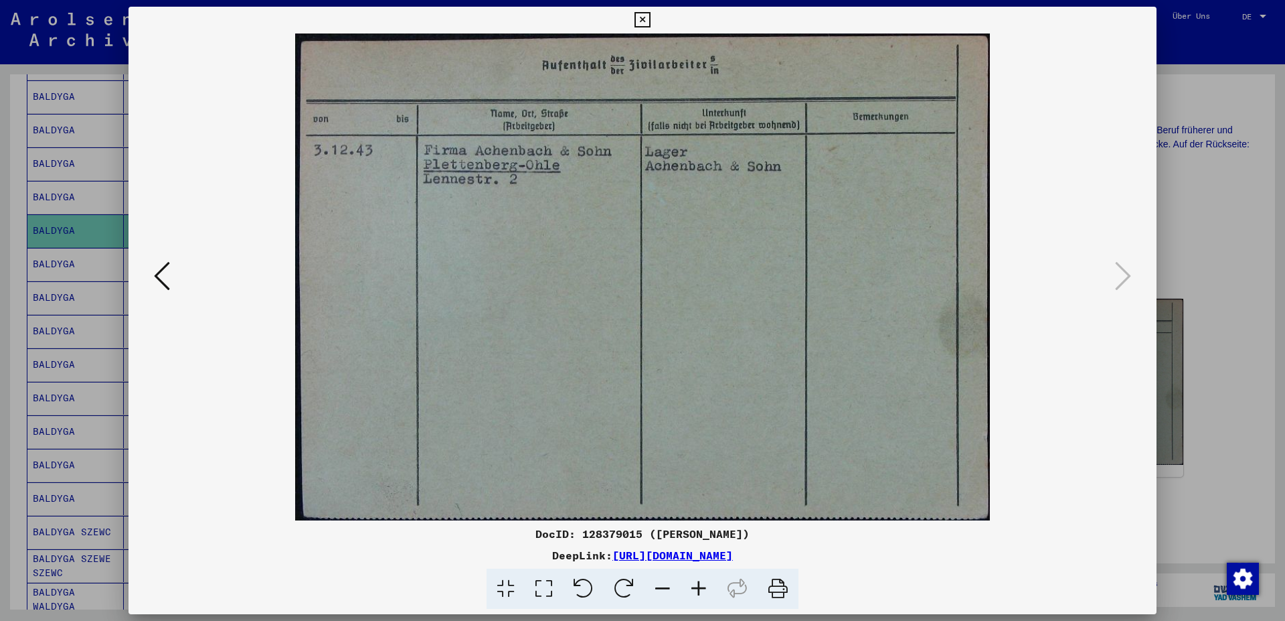
click at [155, 278] on icon at bounding box center [162, 276] width 16 height 32
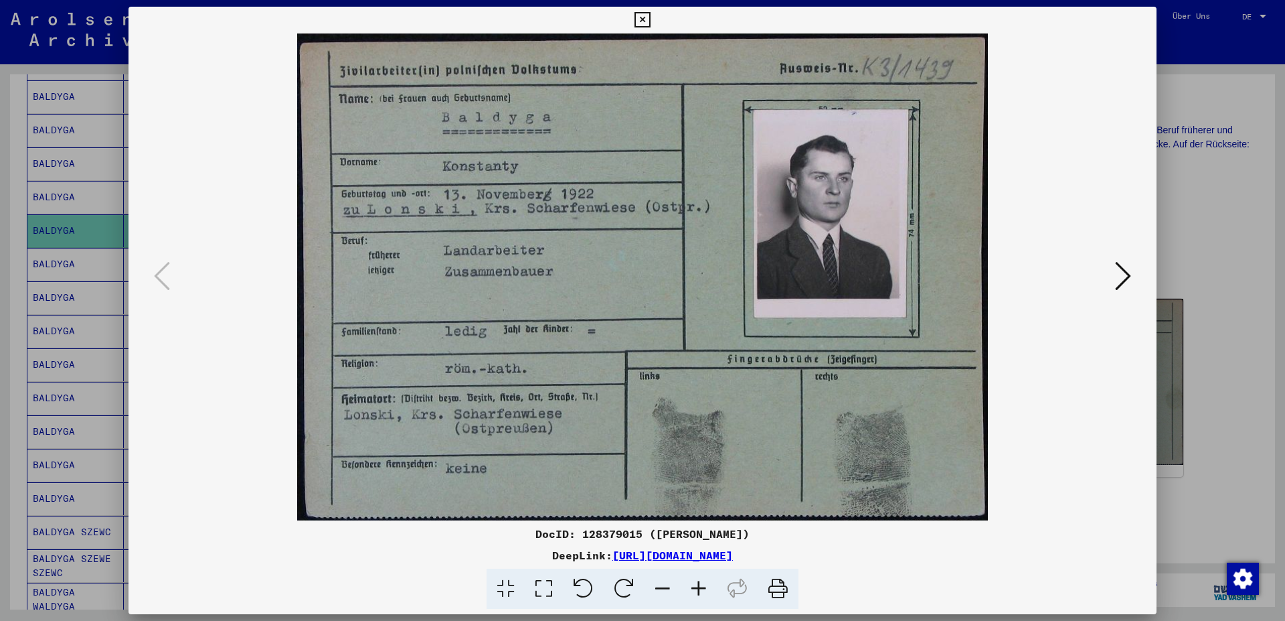
click at [1129, 280] on icon at bounding box center [1123, 276] width 16 height 32
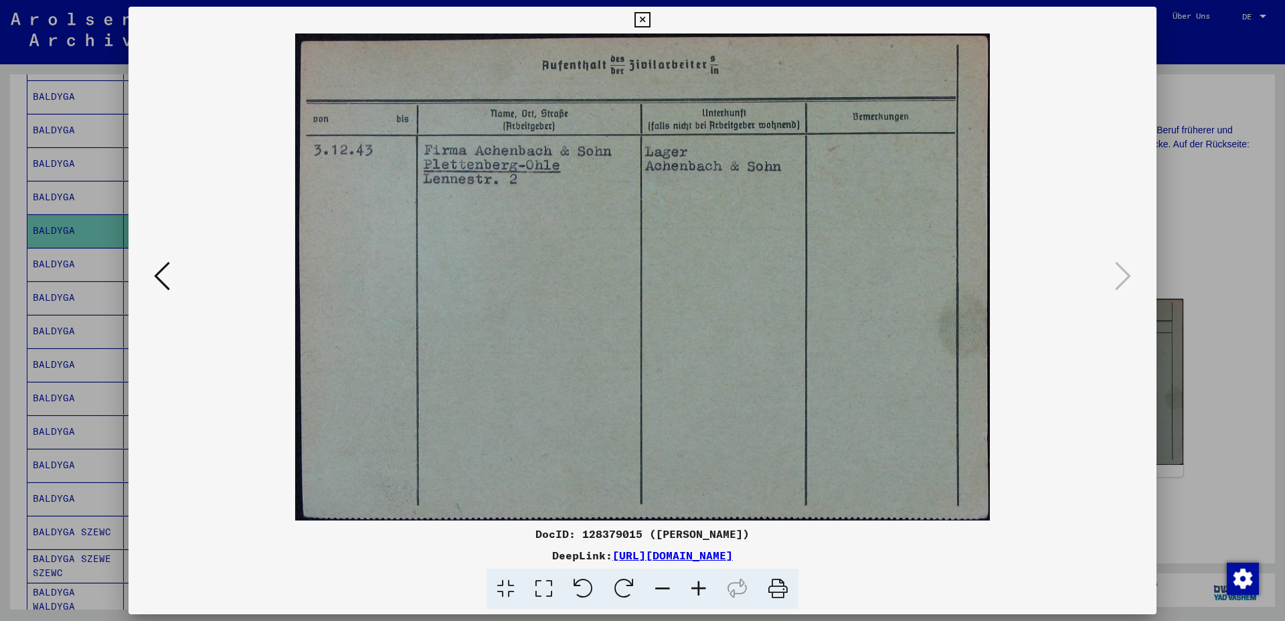
click at [158, 278] on icon at bounding box center [162, 276] width 16 height 32
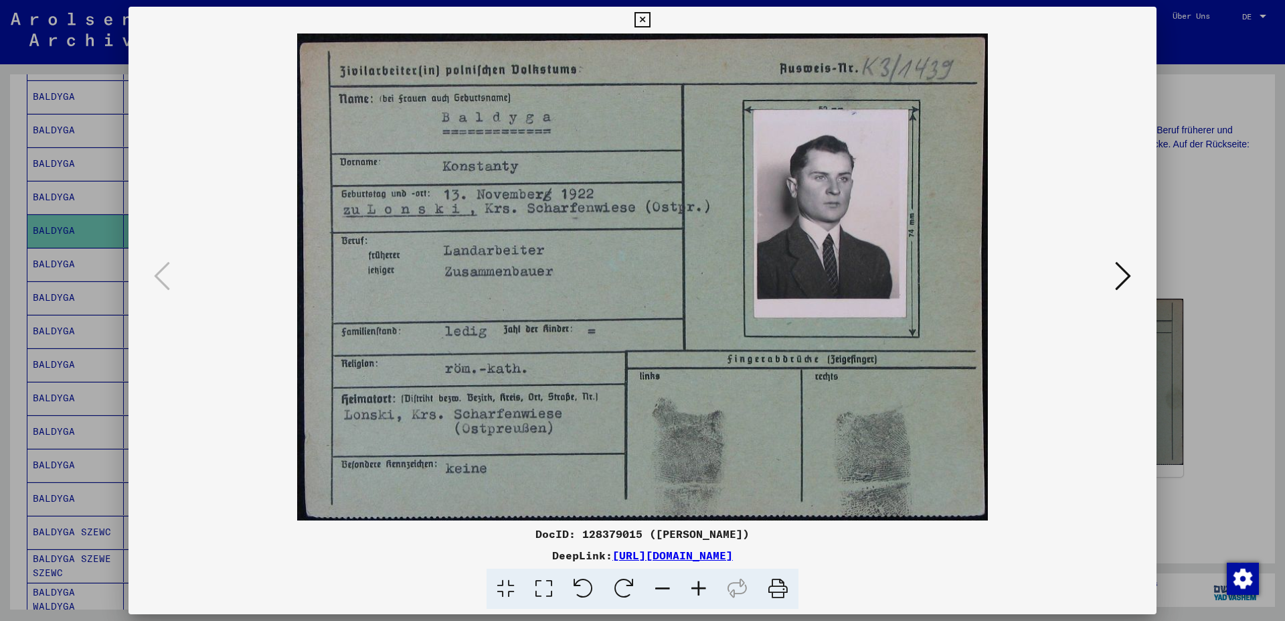
click at [650, 12] on icon at bounding box center [642, 20] width 15 height 16
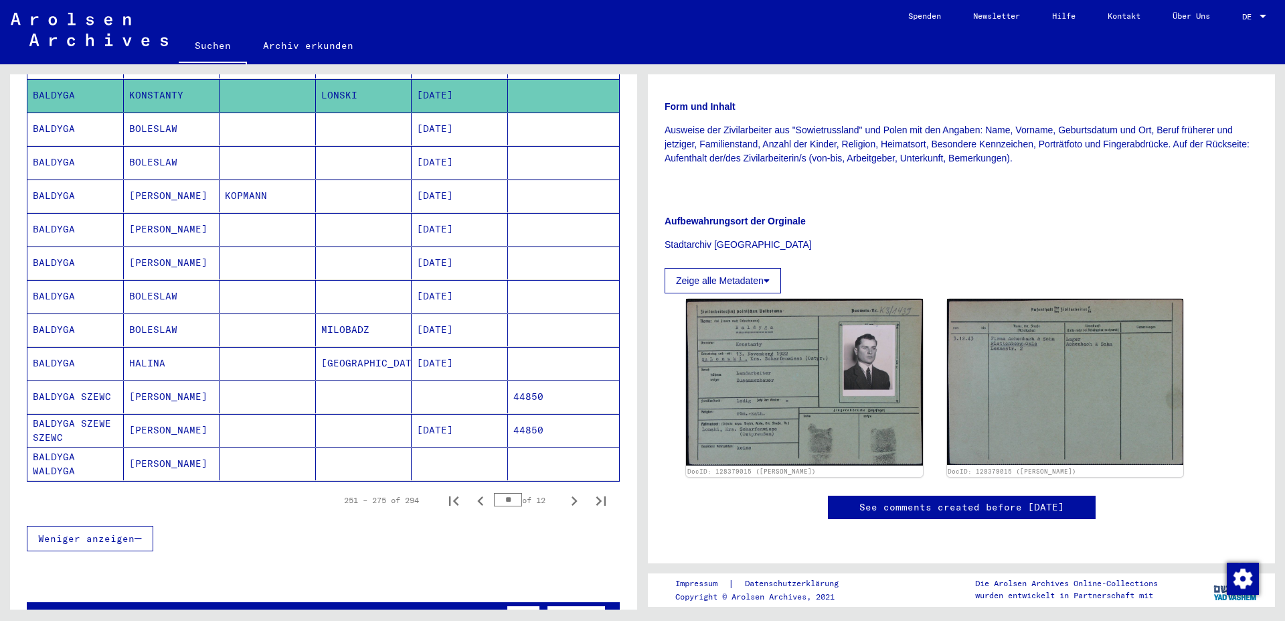
scroll to position [651, 0]
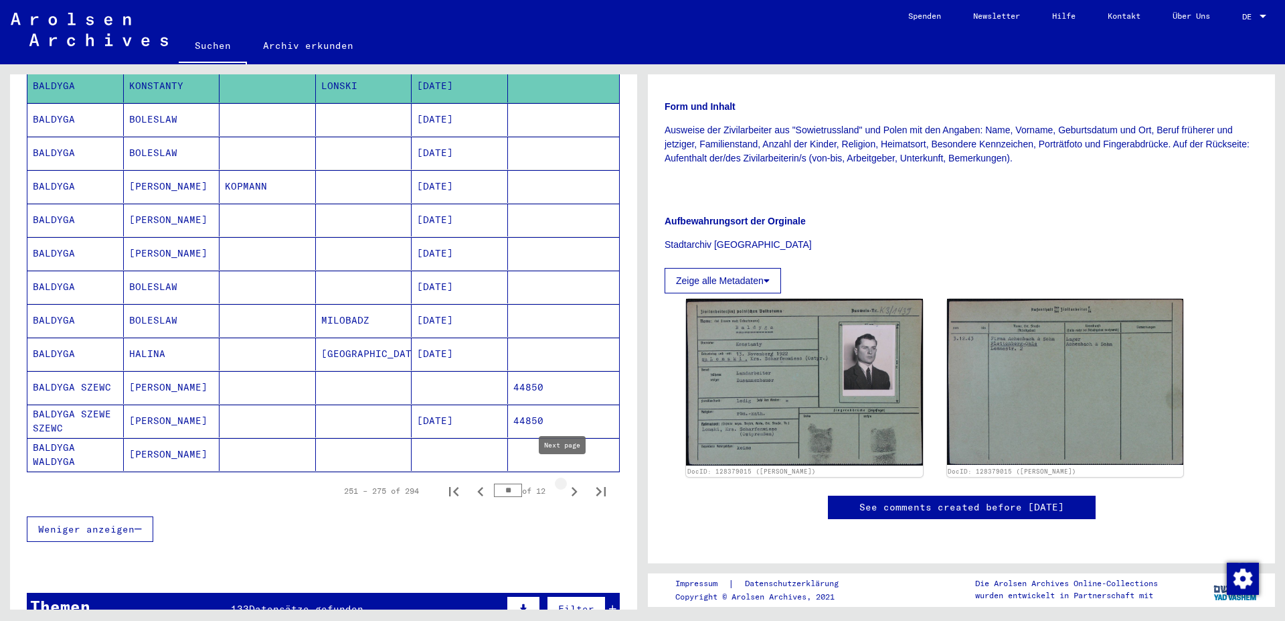
click at [565, 482] on icon "Next page" at bounding box center [574, 491] width 19 height 19
type input "**"
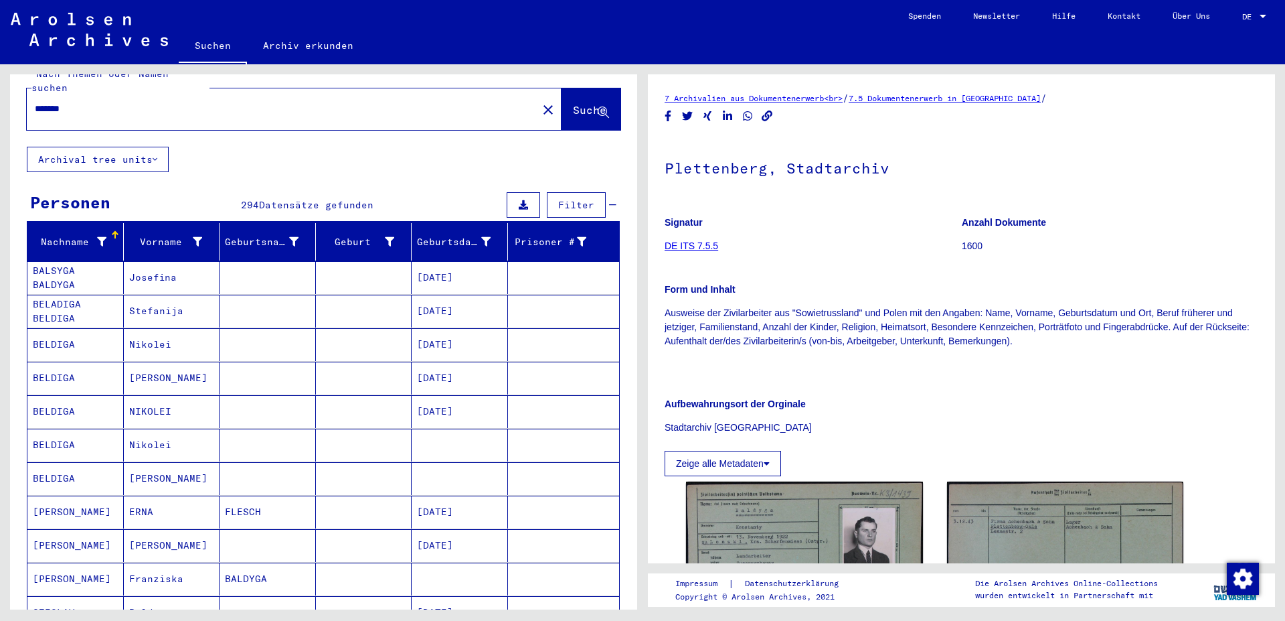
scroll to position [0, 0]
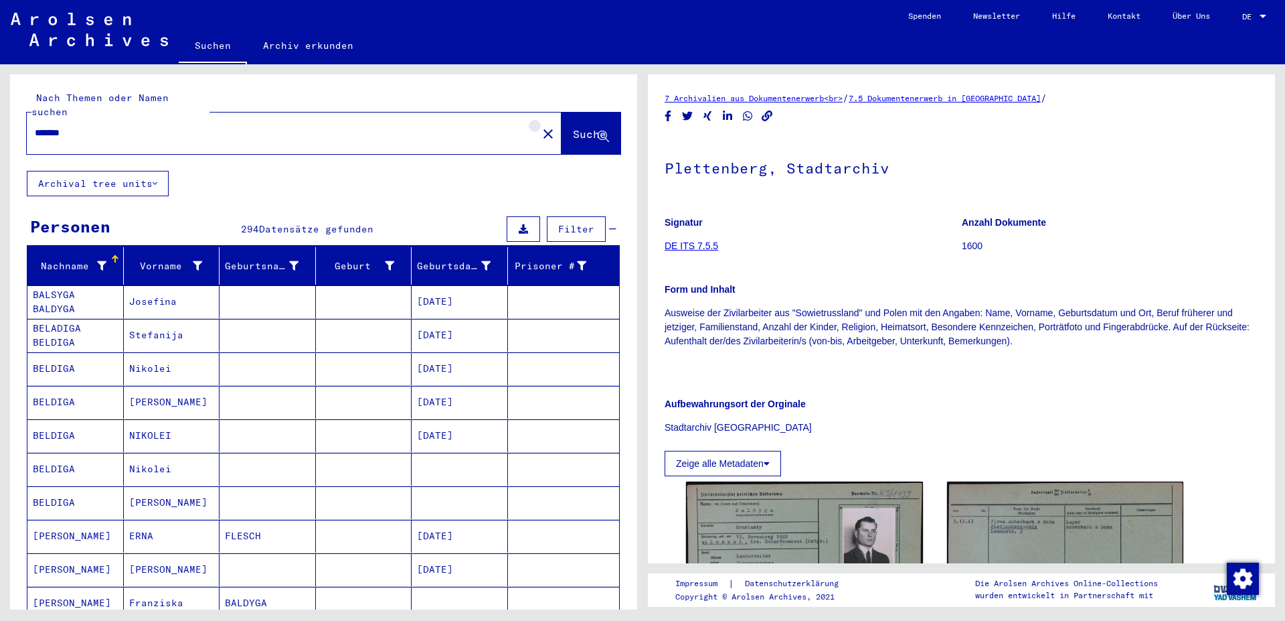
click at [540, 126] on mat-icon "close" at bounding box center [548, 134] width 16 height 16
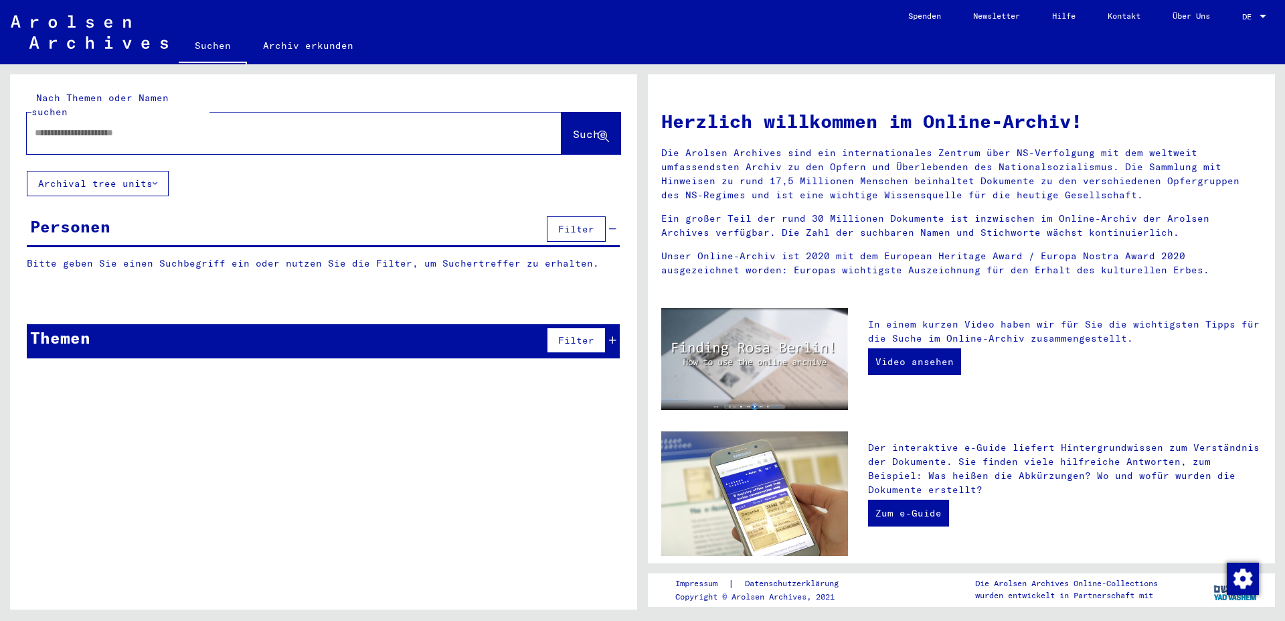
click at [100, 126] on input "text" at bounding box center [278, 133] width 487 height 14
click at [580, 112] on button "Suche" at bounding box center [591, 133] width 59 height 42
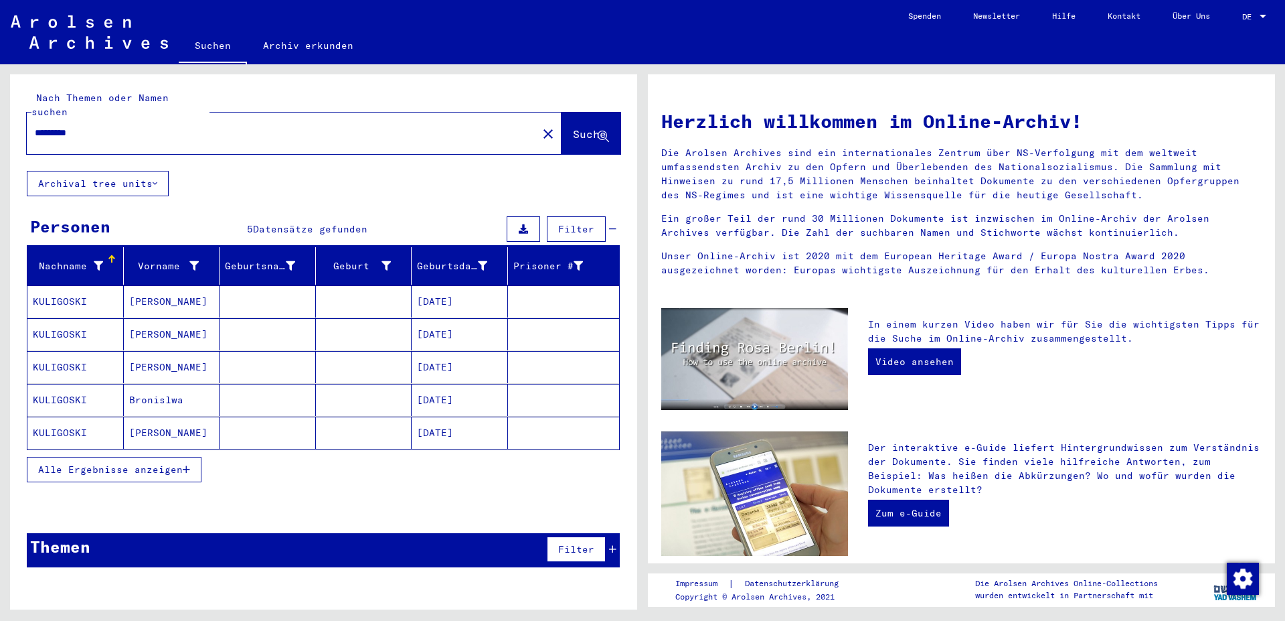
click at [185, 460] on button "Alle Ergebnisse anzeigen" at bounding box center [114, 469] width 175 height 25
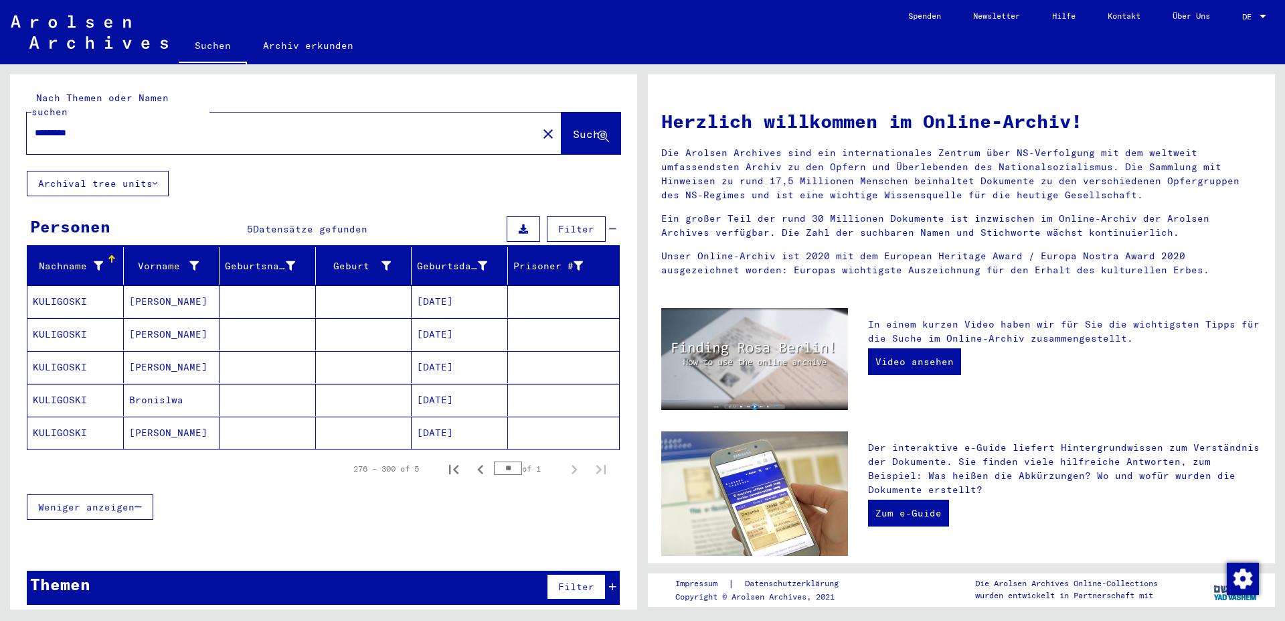
click at [98, 126] on input "*********" at bounding box center [278, 133] width 487 height 14
type input "**********"
click at [584, 131] on button "Suche" at bounding box center [591, 133] width 59 height 42
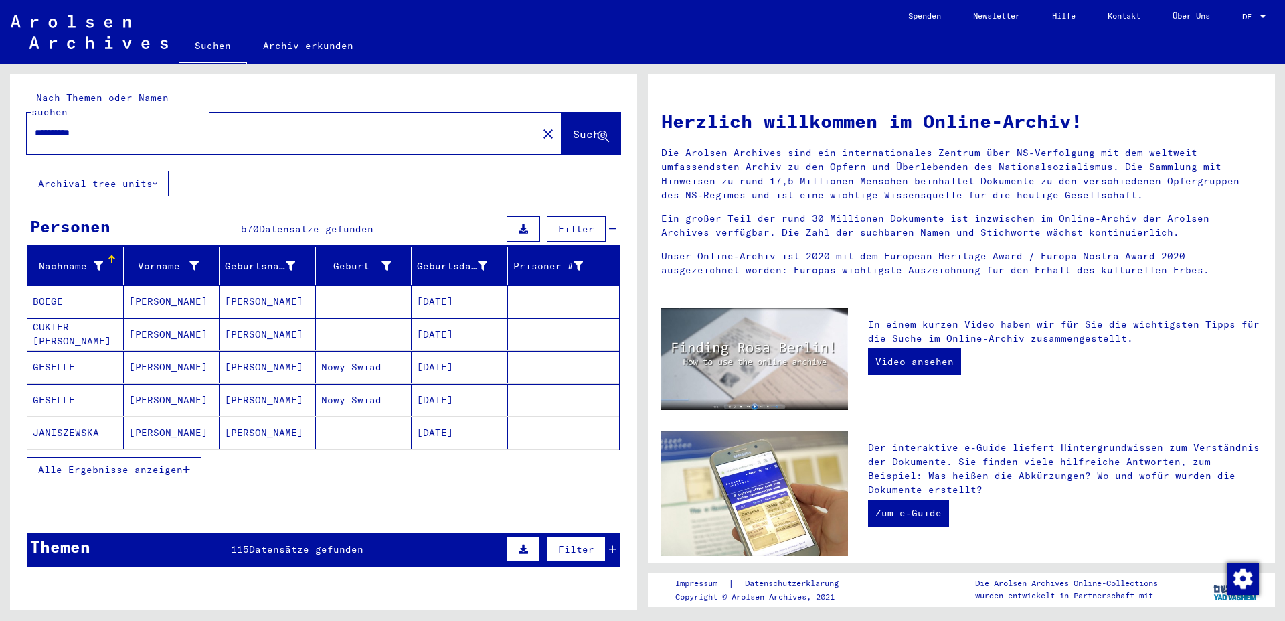
click at [183, 463] on span "Alle Ergebnisse anzeigen" at bounding box center [110, 469] width 145 height 12
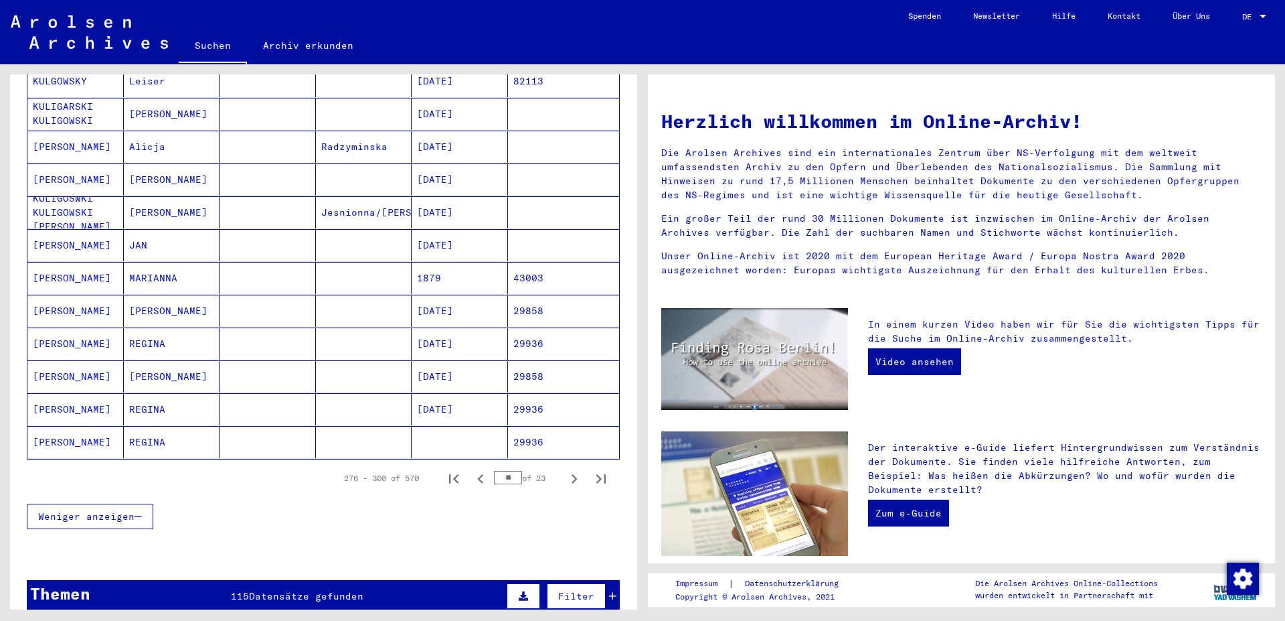
scroll to position [651, 0]
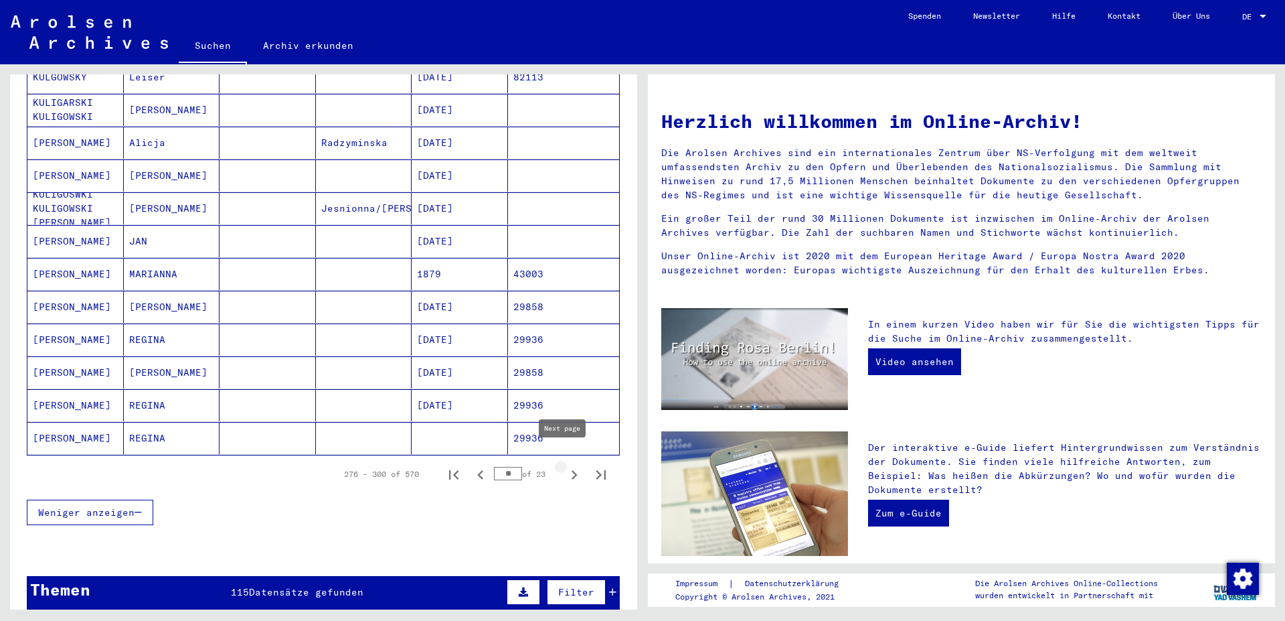
click at [565, 465] on icon "Next page" at bounding box center [574, 474] width 19 height 19
type input "**"
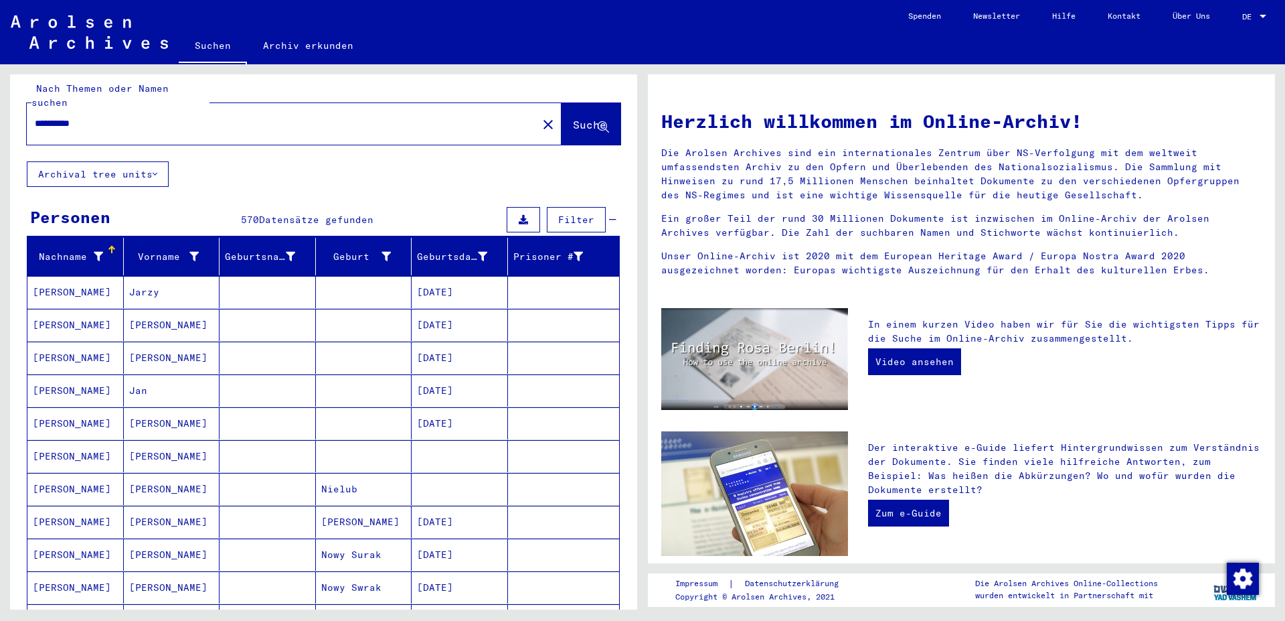
scroll to position [0, 0]
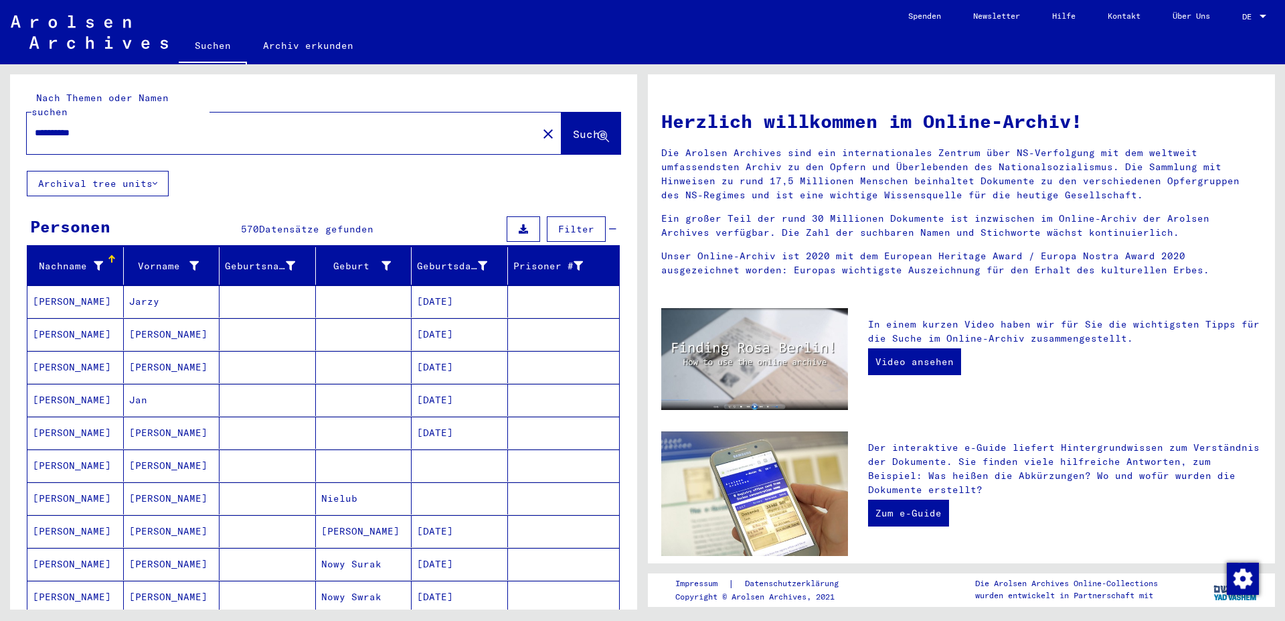
click at [173, 126] on input "**********" at bounding box center [278, 133] width 487 height 14
type input "**********"
click at [573, 127] on span "Suche" at bounding box center [589, 133] width 33 height 13
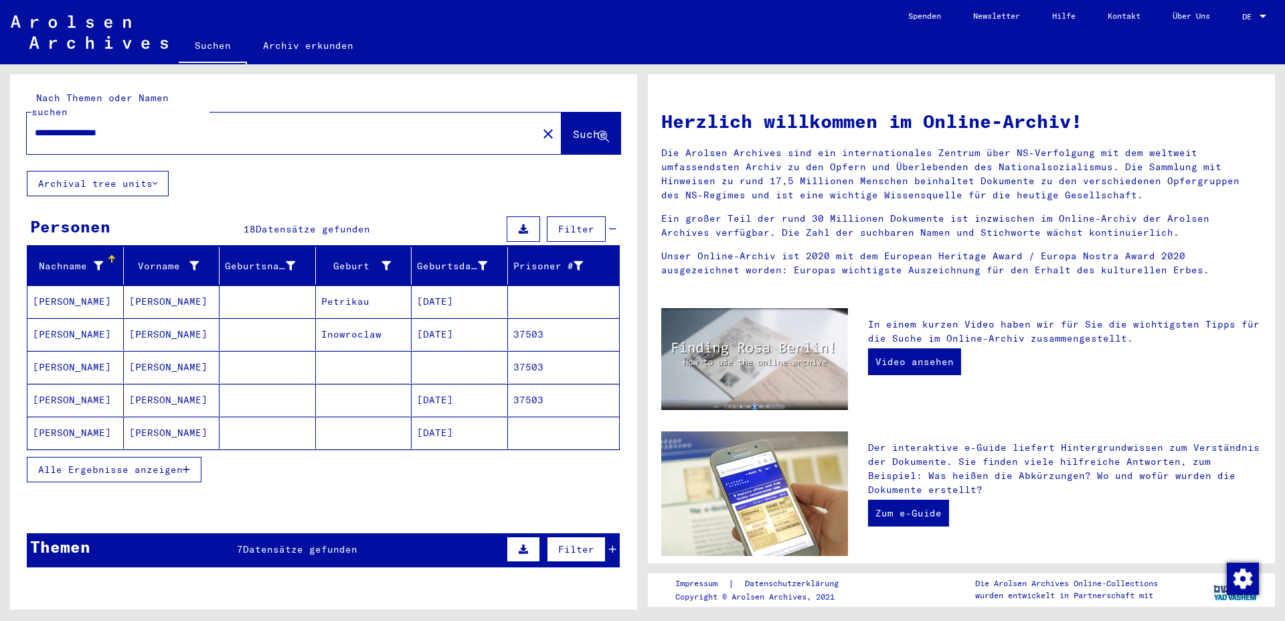
click at [149, 463] on span "Alle Ergebnisse anzeigen" at bounding box center [110, 469] width 145 height 12
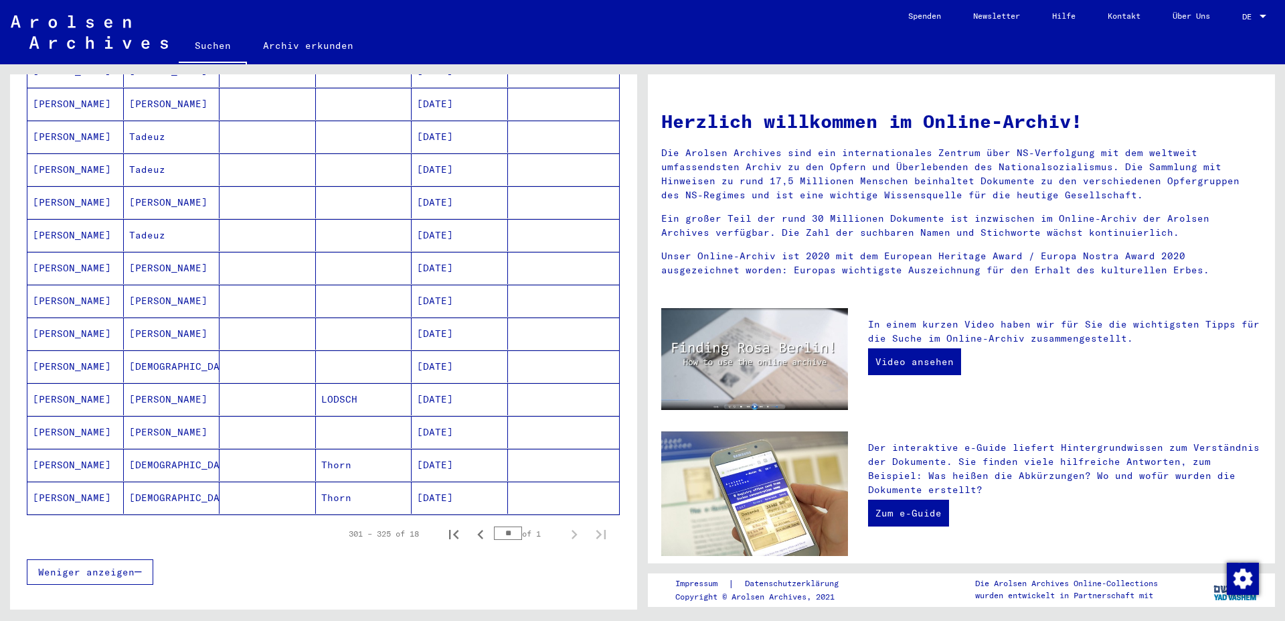
scroll to position [434, 0]
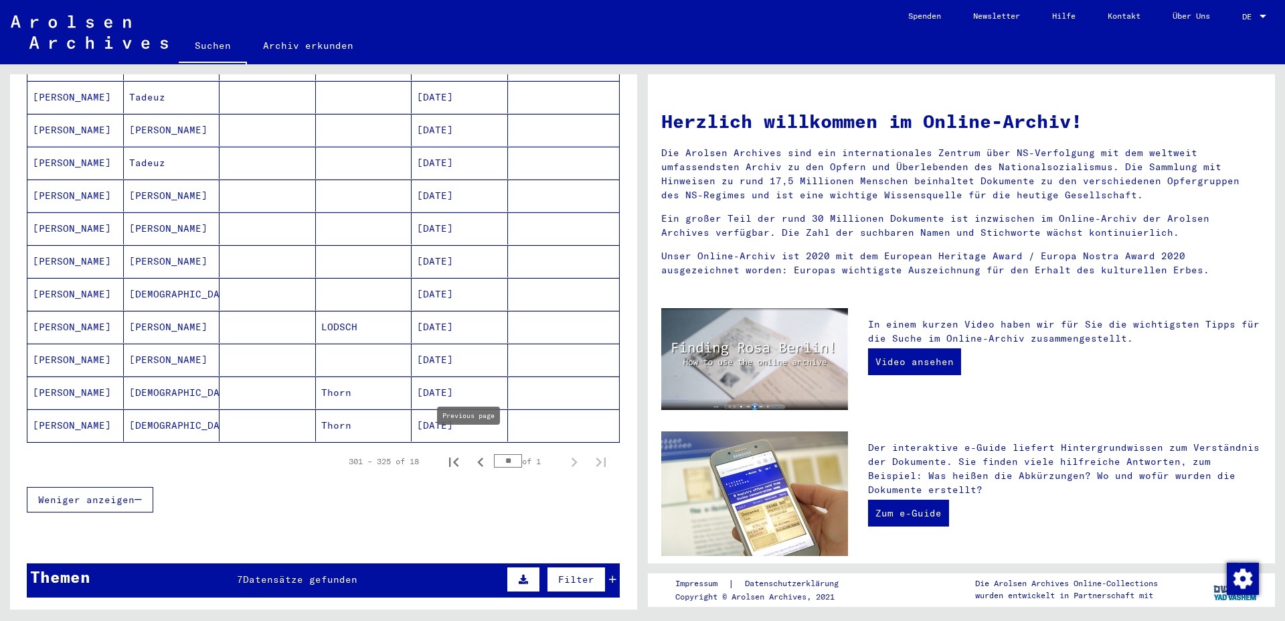
click at [471, 453] on icon "Previous page" at bounding box center [480, 462] width 19 height 19
type input "**"
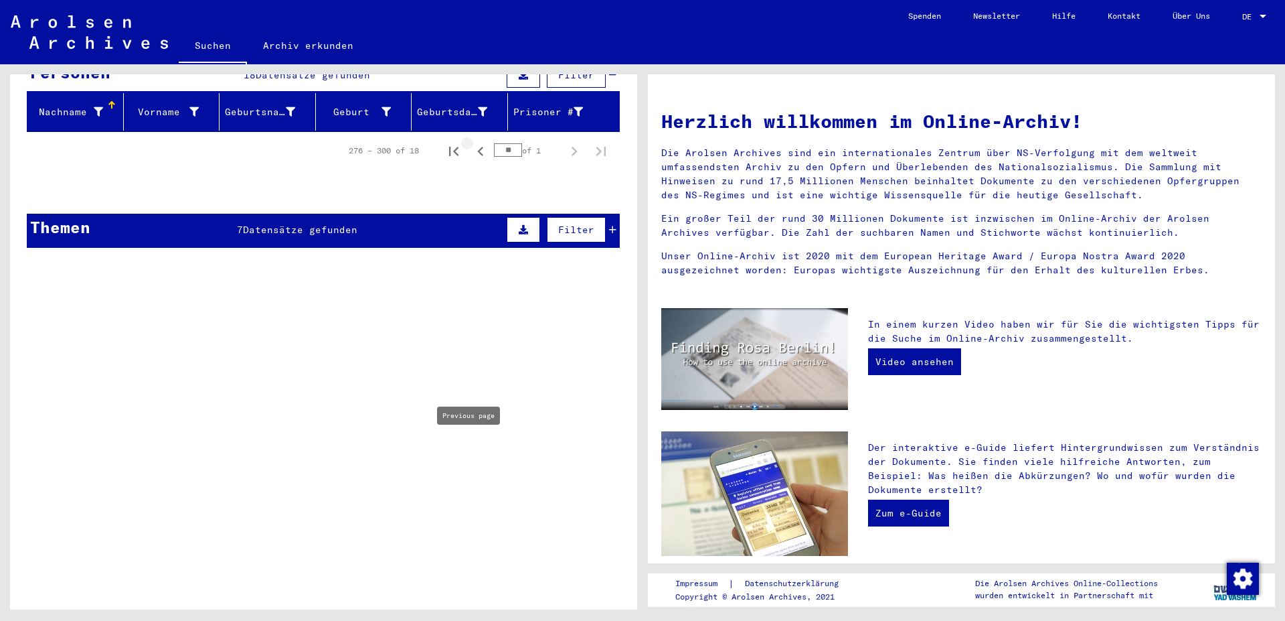
scroll to position [0, 0]
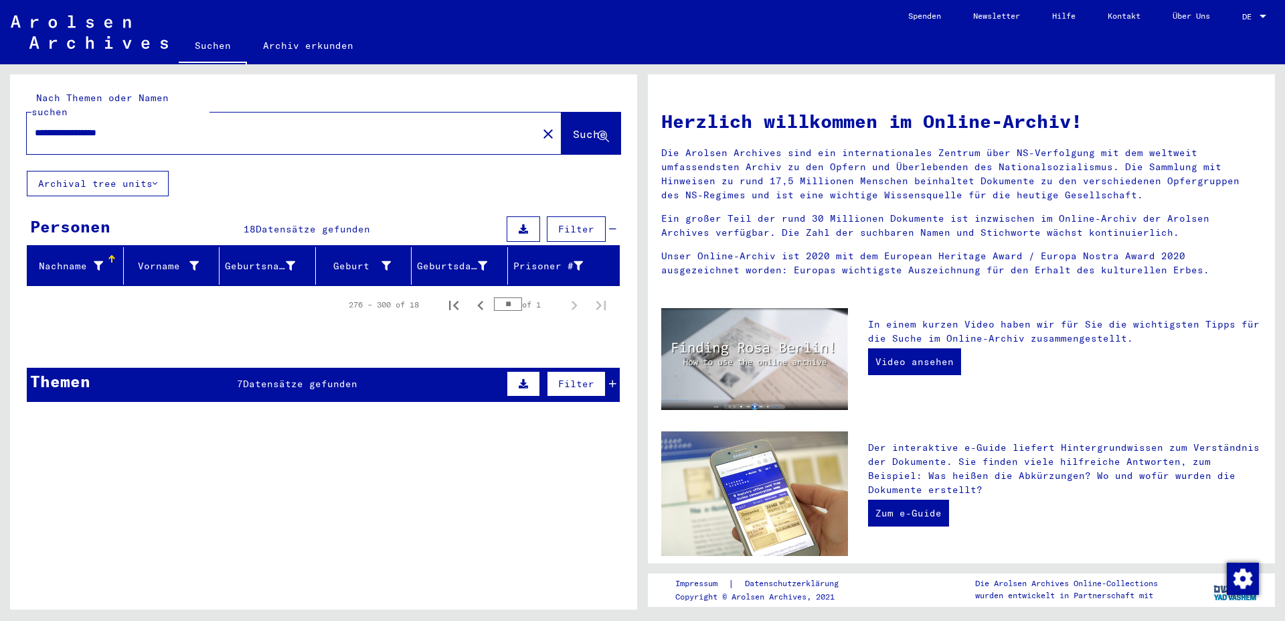
click at [175, 126] on input "**********" at bounding box center [278, 133] width 487 height 14
type input "*"
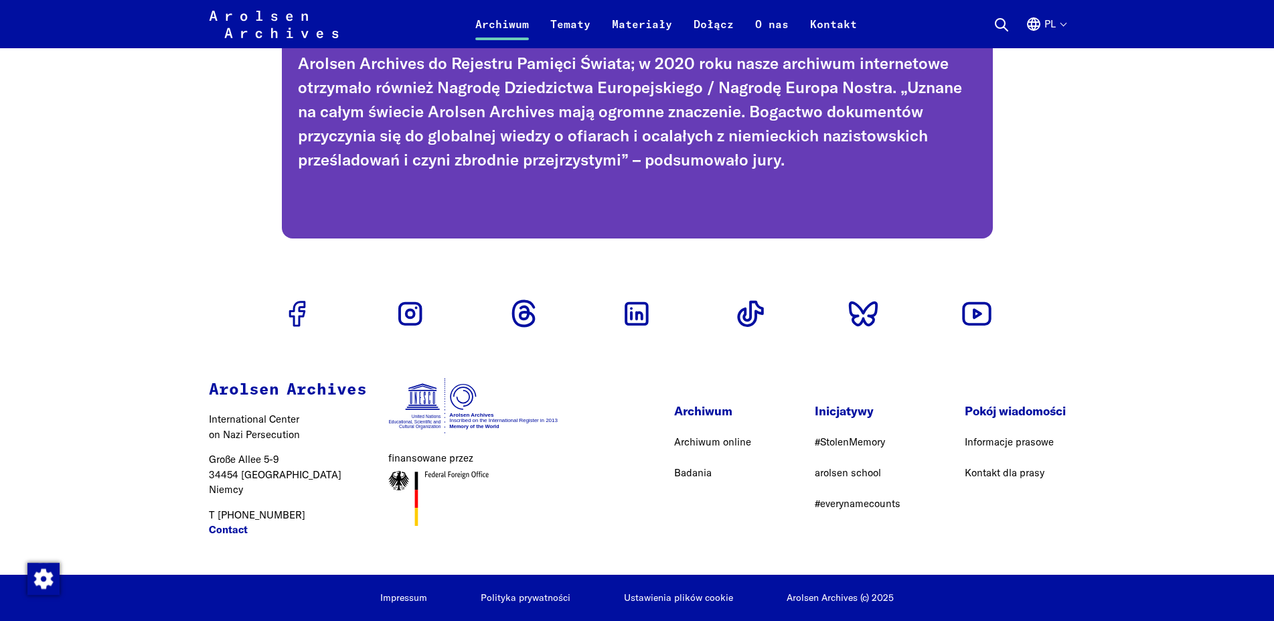
scroll to position [3132, 0]
click at [721, 443] on link "Archiwum online" at bounding box center [712, 441] width 77 height 13
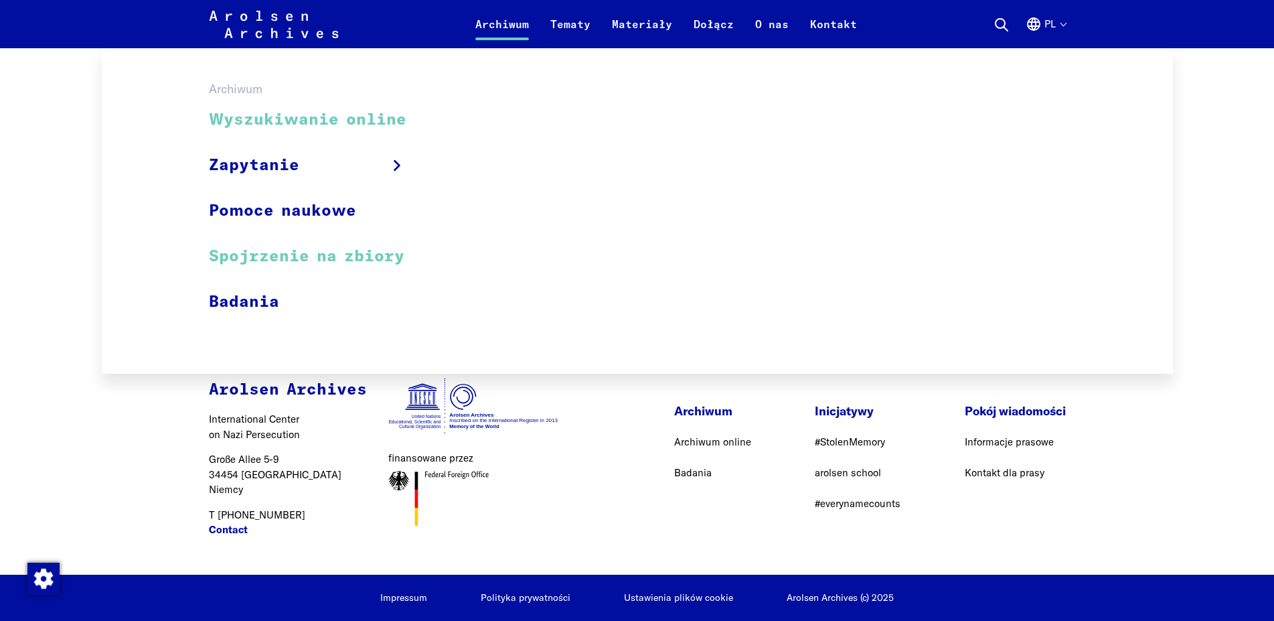
click at [364, 256] on link "Spojrzenie na zbiory" at bounding box center [316, 257] width 215 height 46
